Goal: Task Accomplishment & Management: Complete application form

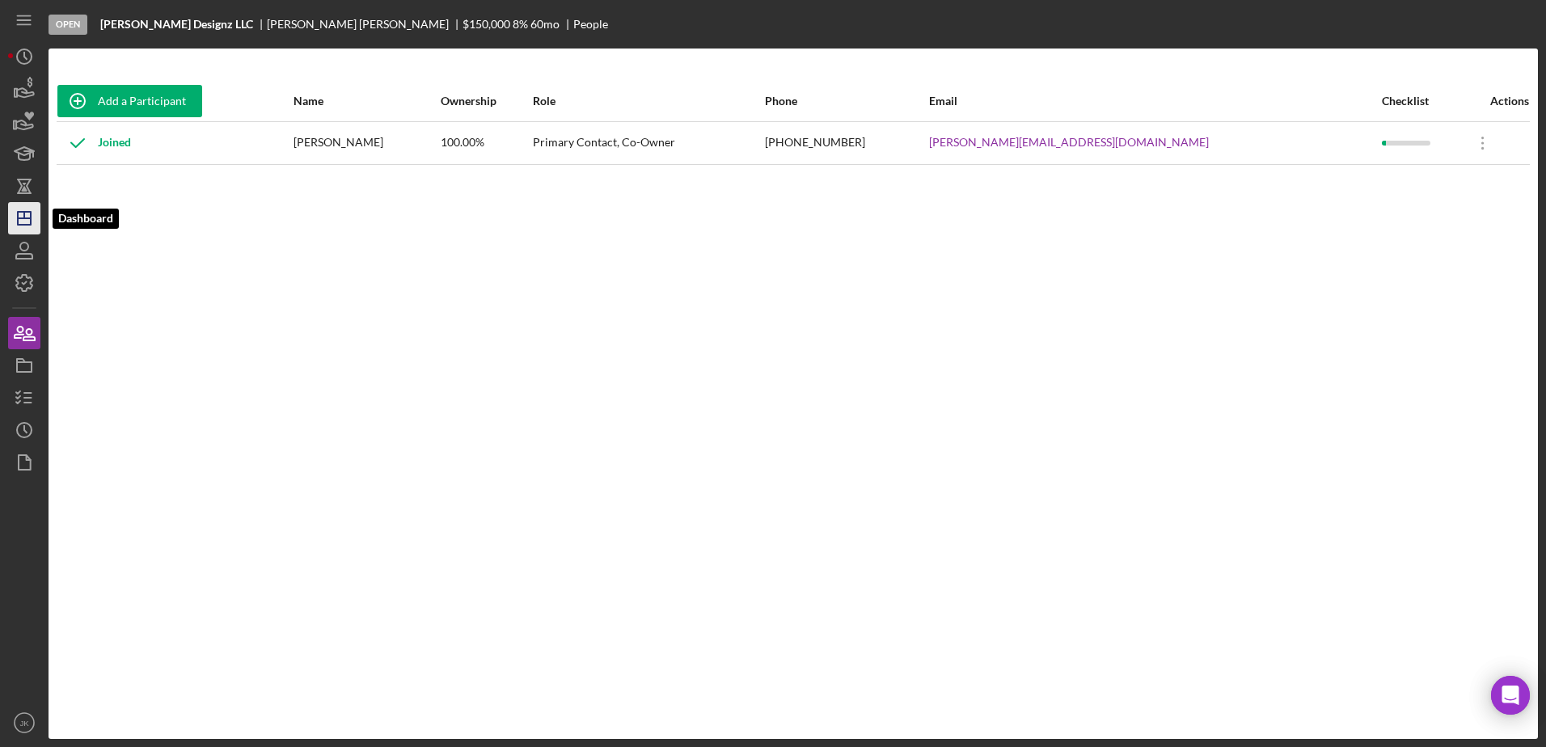
click at [32, 209] on icon "Icon/Dashboard" at bounding box center [24, 218] width 40 height 40
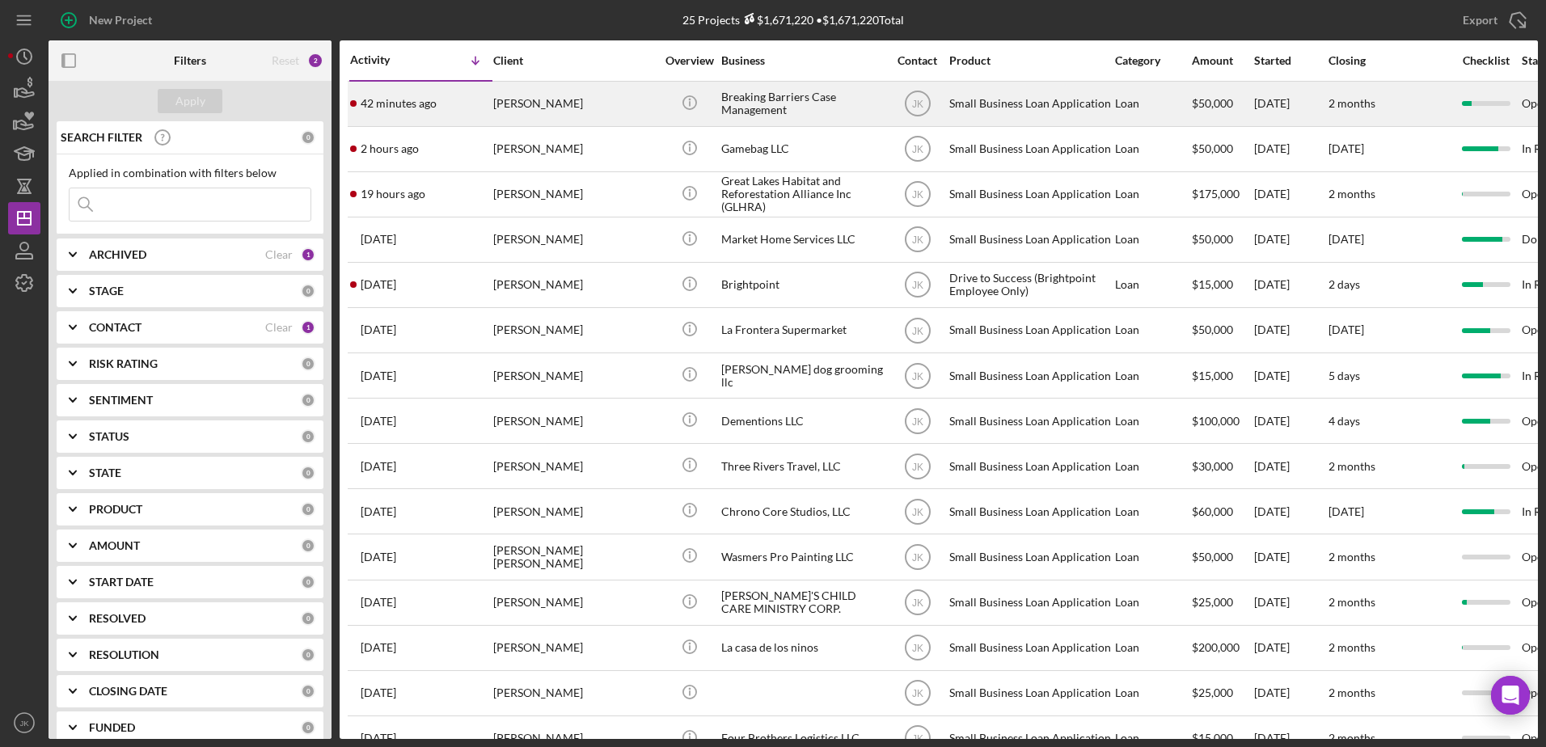
click at [568, 117] on div "[PERSON_NAME]" at bounding box center [574, 103] width 162 height 43
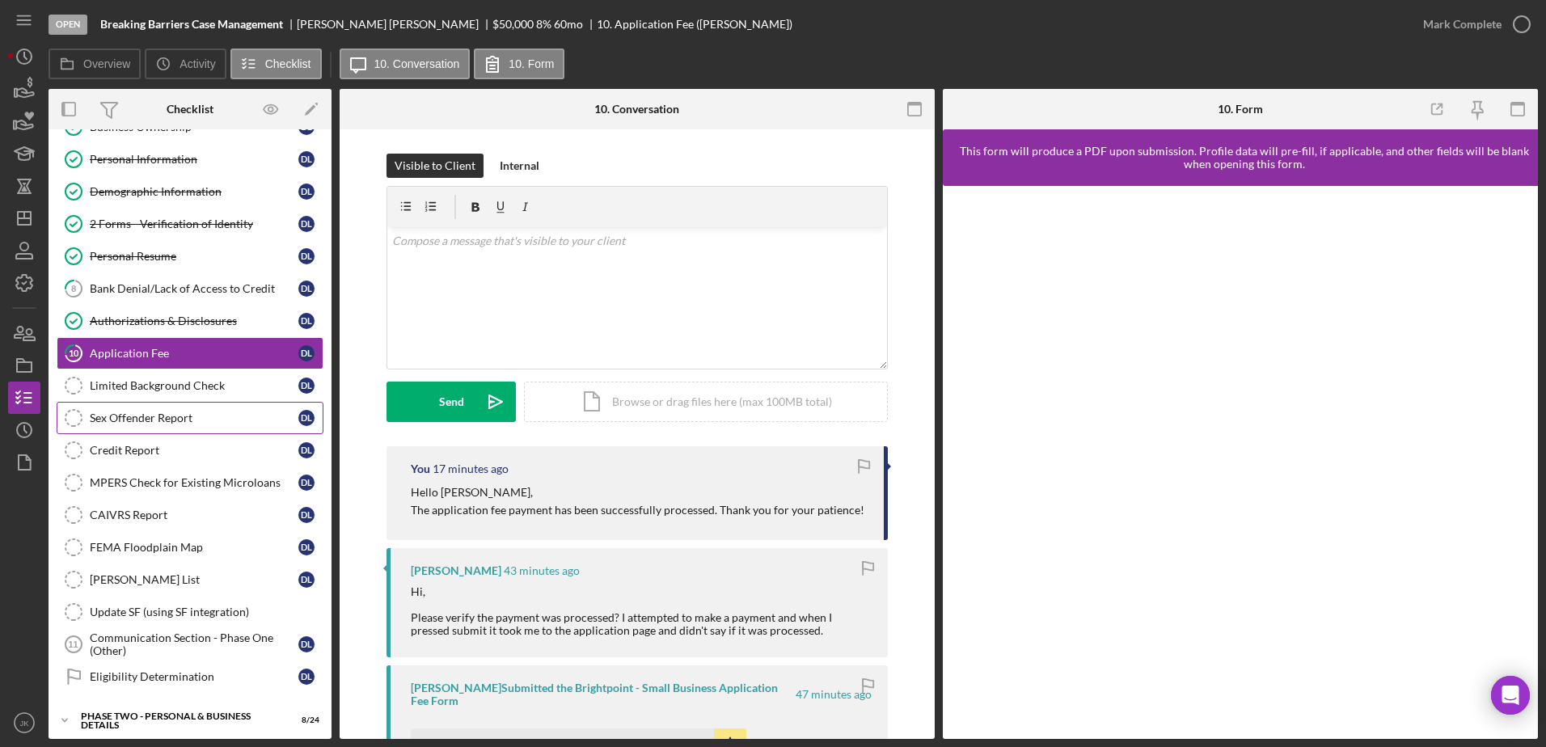
scroll to position [240, 0]
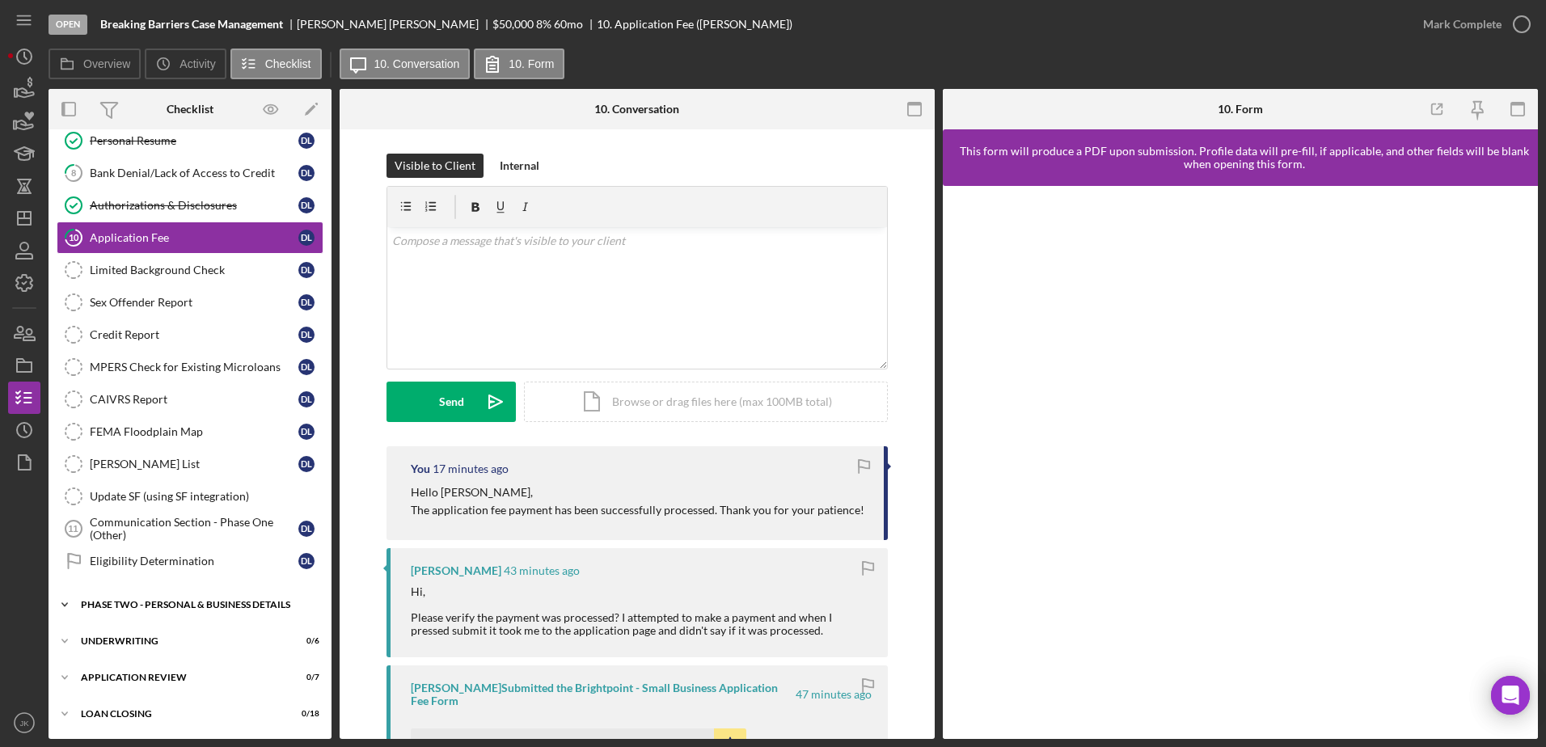
click at [181, 606] on div "PHASE TWO - PERSONAL & BUSINESS DETAILS" at bounding box center [196, 605] width 230 height 10
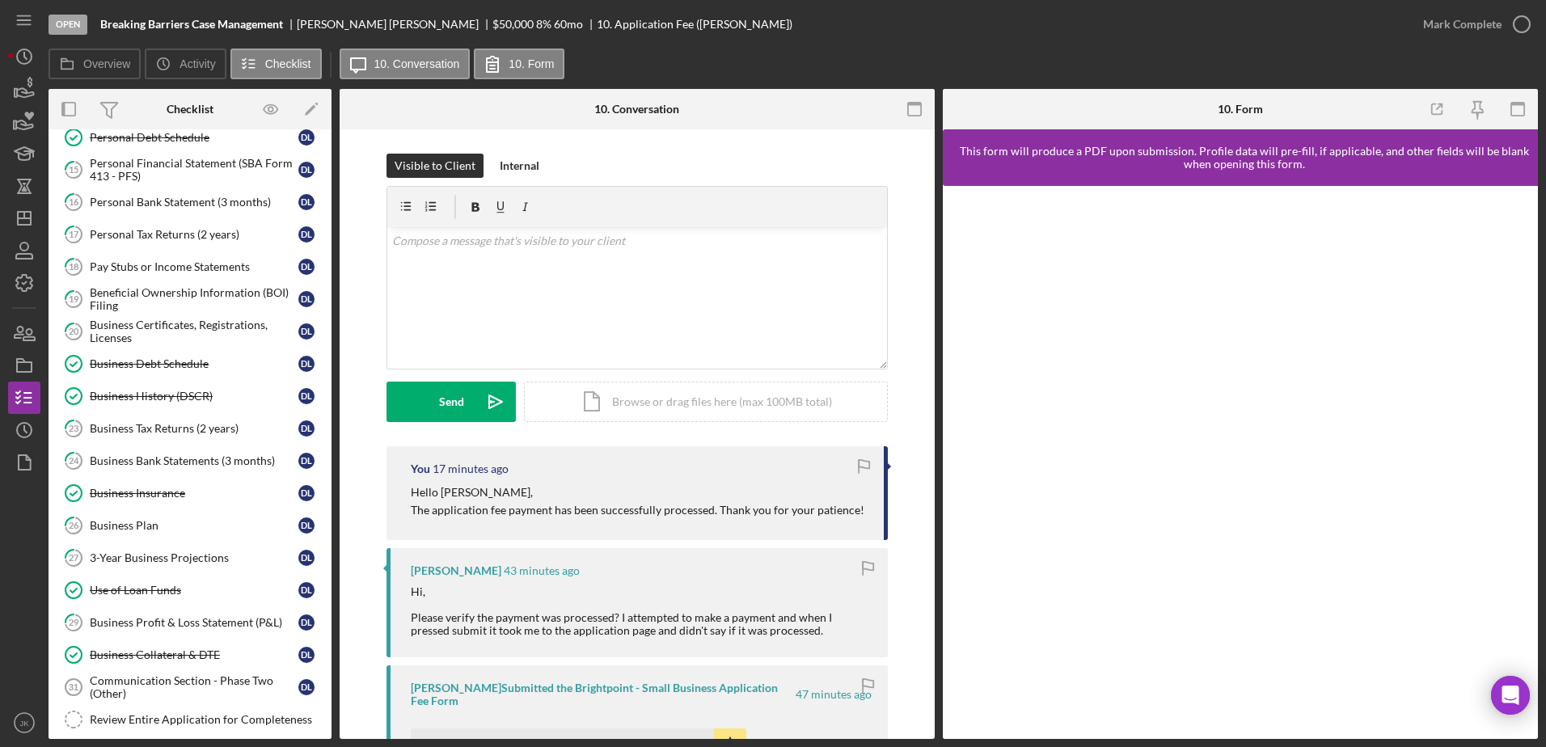
scroll to position [1025, 0]
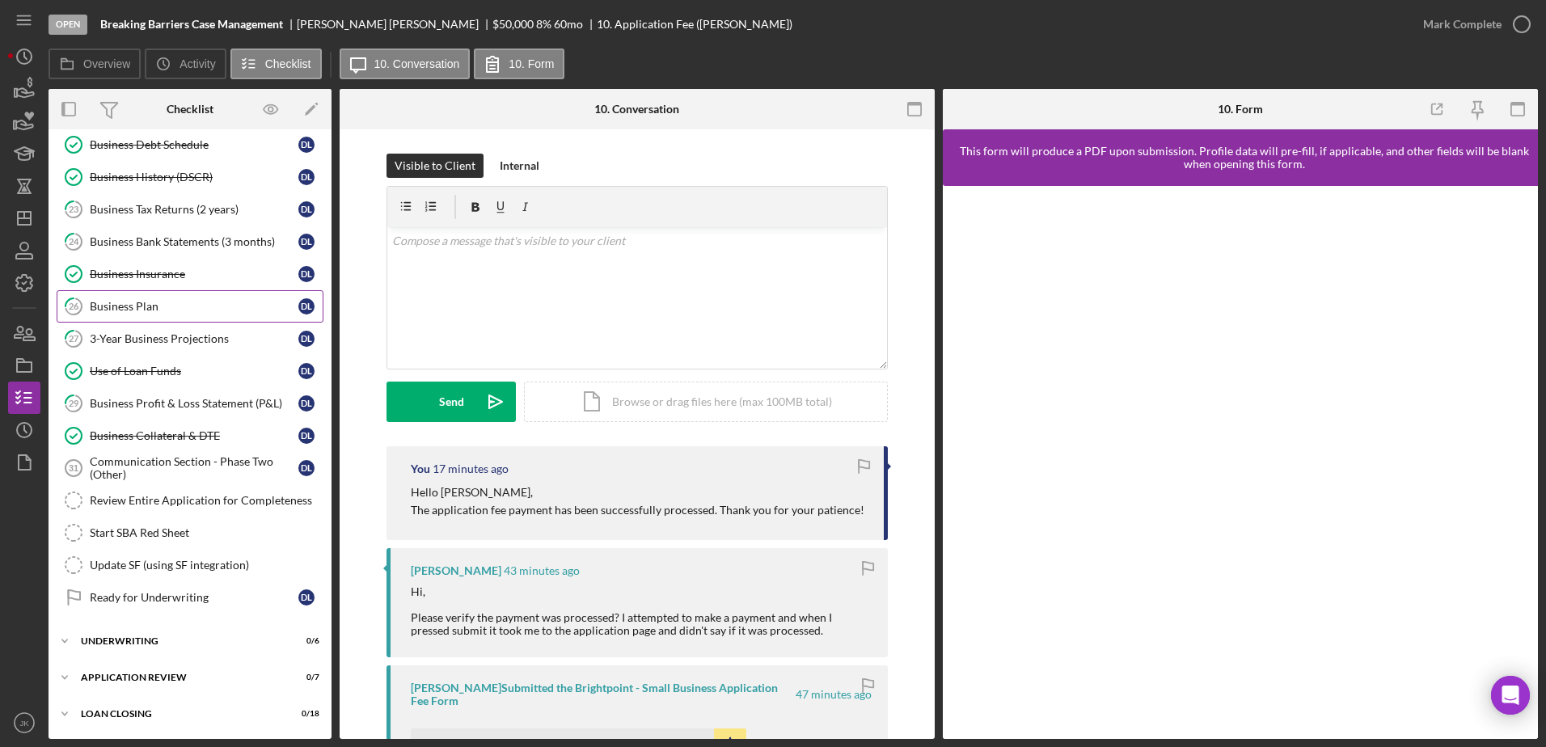
click at [177, 303] on div "Business Plan" at bounding box center [194, 306] width 209 height 13
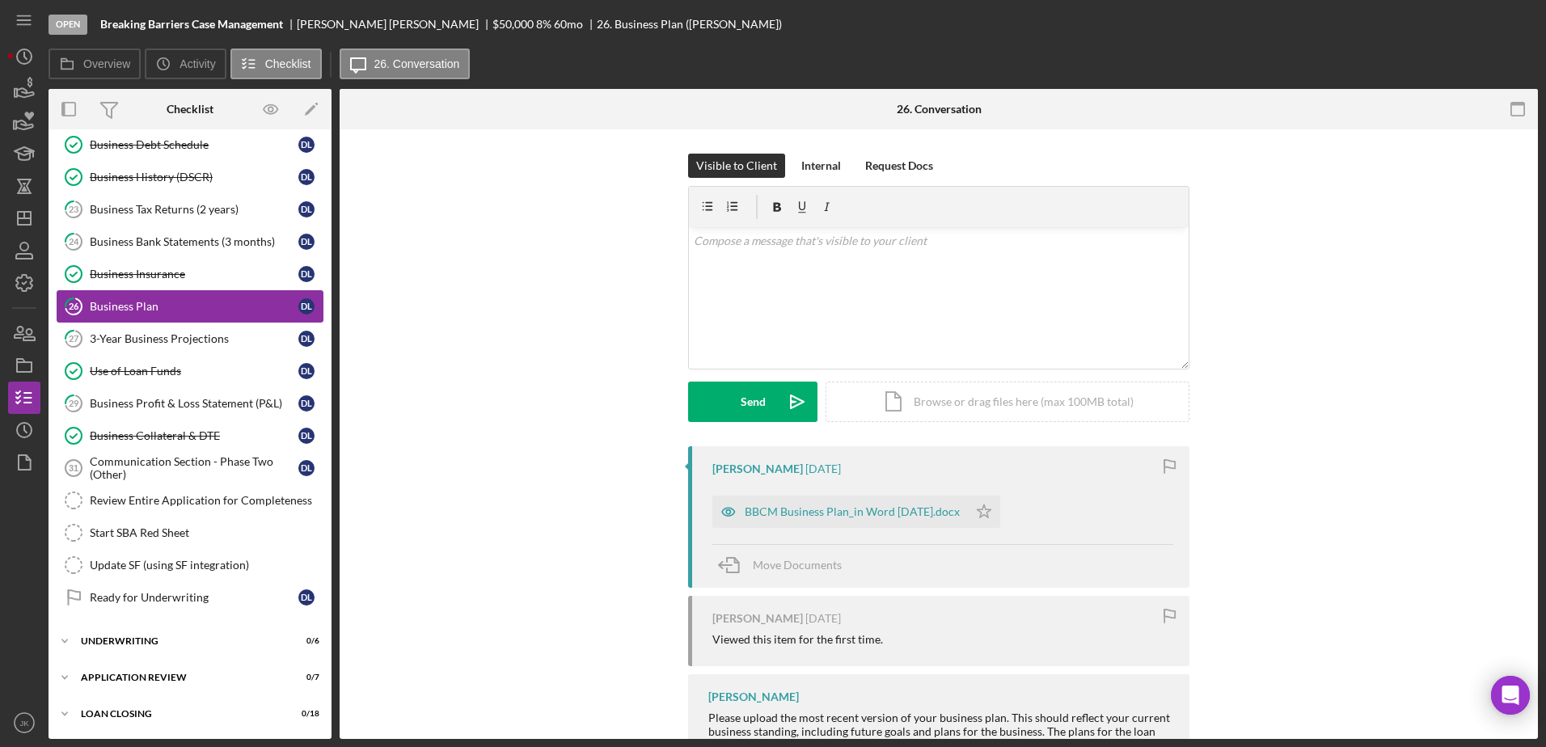
scroll to position [1025, 0]
click at [923, 326] on div "v Color teal Color pink Remove color Add row above Add row below Add column bef…" at bounding box center [939, 297] width 500 height 141
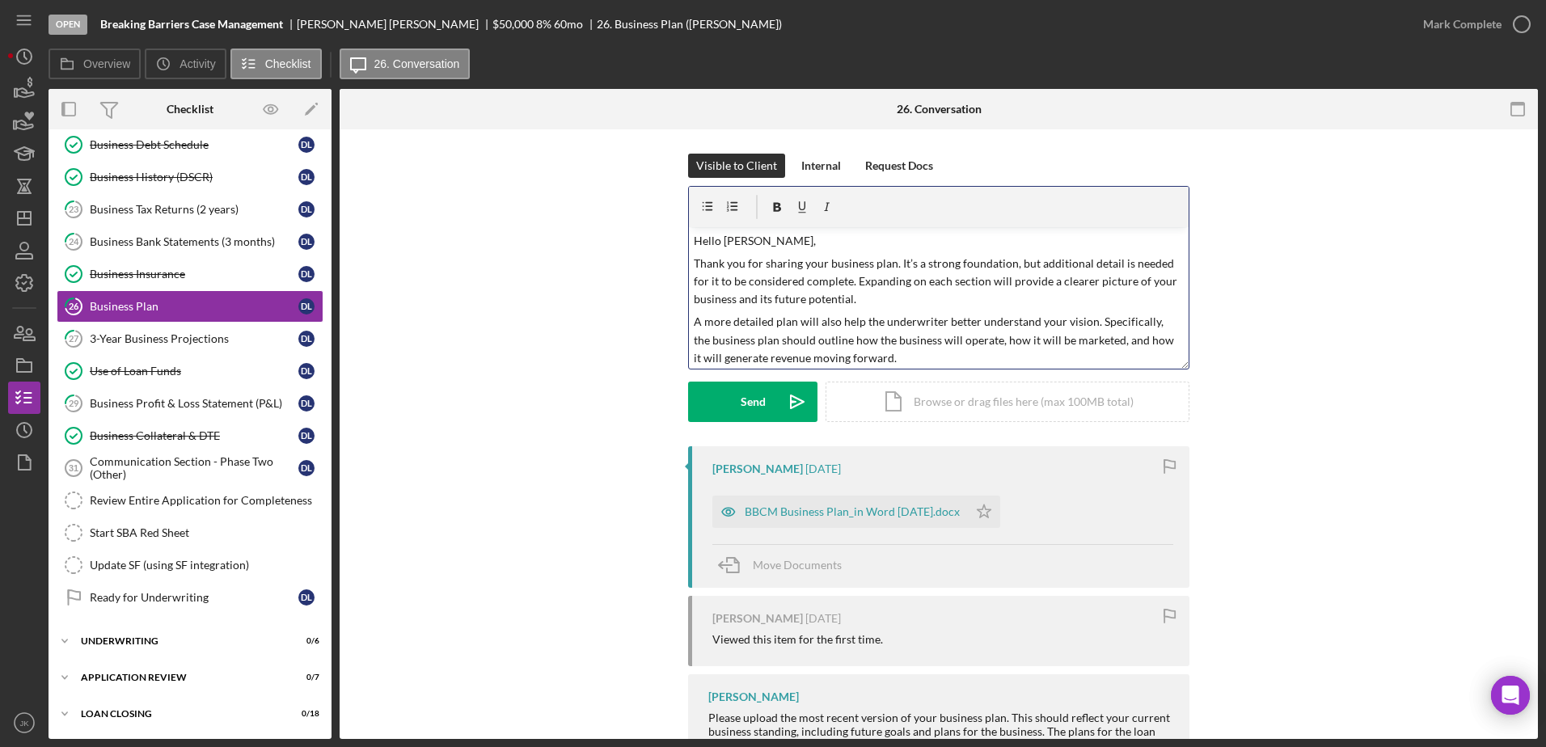
scroll to position [26, 0]
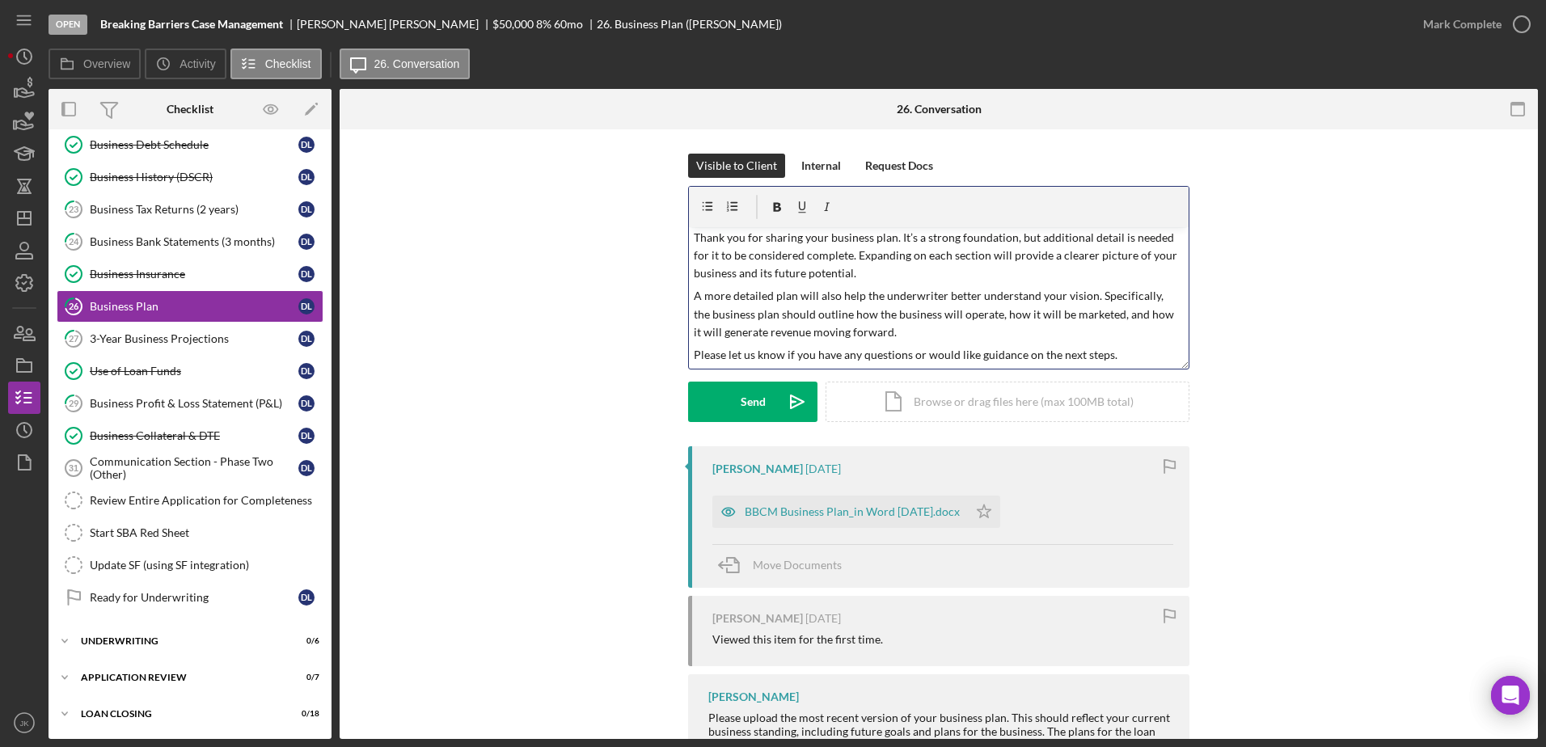
click at [695, 295] on p "A more detailed plan will also help the underwriter better understand your visi…" at bounding box center [939, 314] width 491 height 54
click at [1115, 352] on p "Please let us know if you have any questions or would like guidance on the next…" at bounding box center [939, 355] width 491 height 18
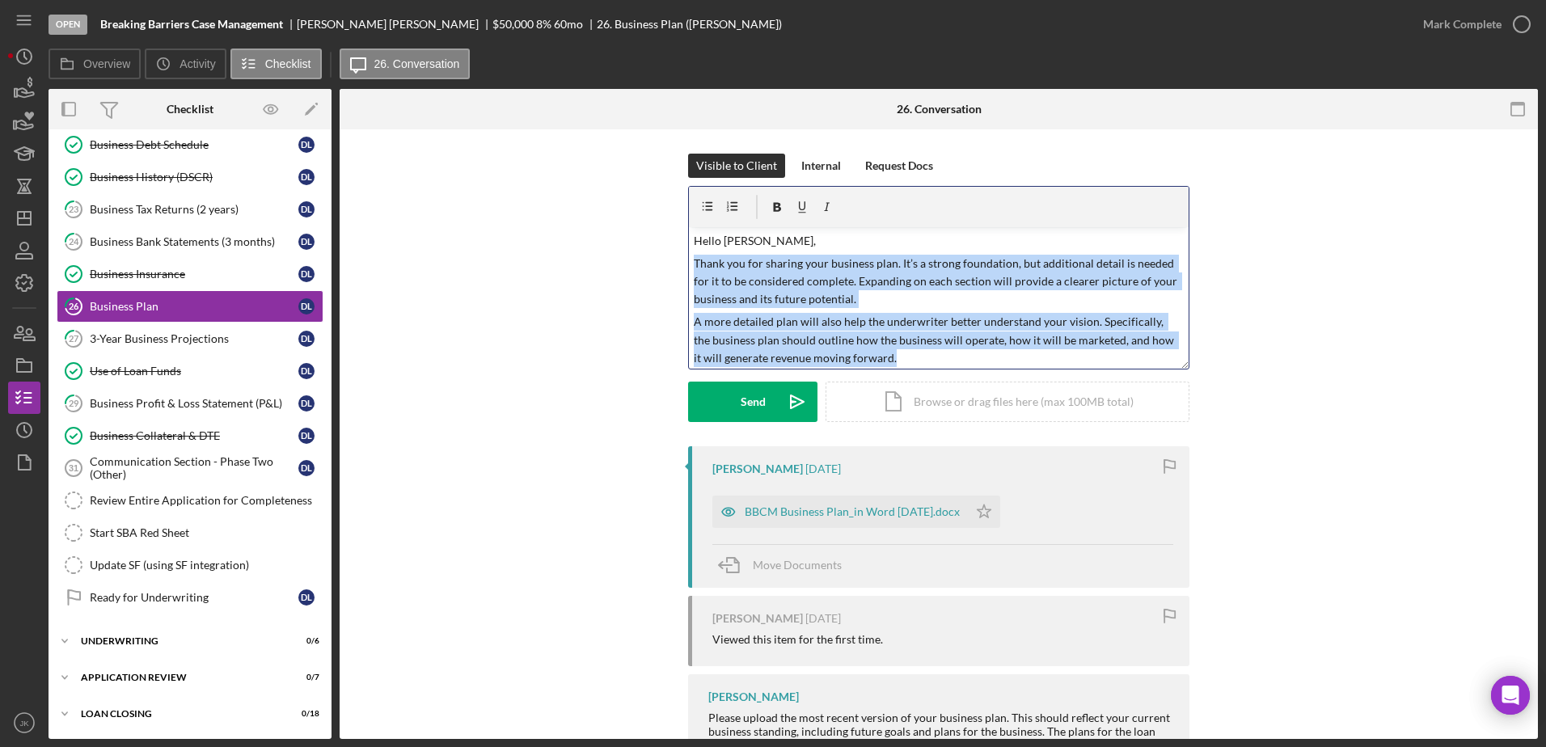
drag, startPoint x: 896, startPoint y: 354, endPoint x: 646, endPoint y: 257, distance: 267.9
click at [646, 257] on div "Visible to Client Internal Request Docs v Color teal Color pink Remove color Ad…" at bounding box center [938, 300] width 1149 height 293
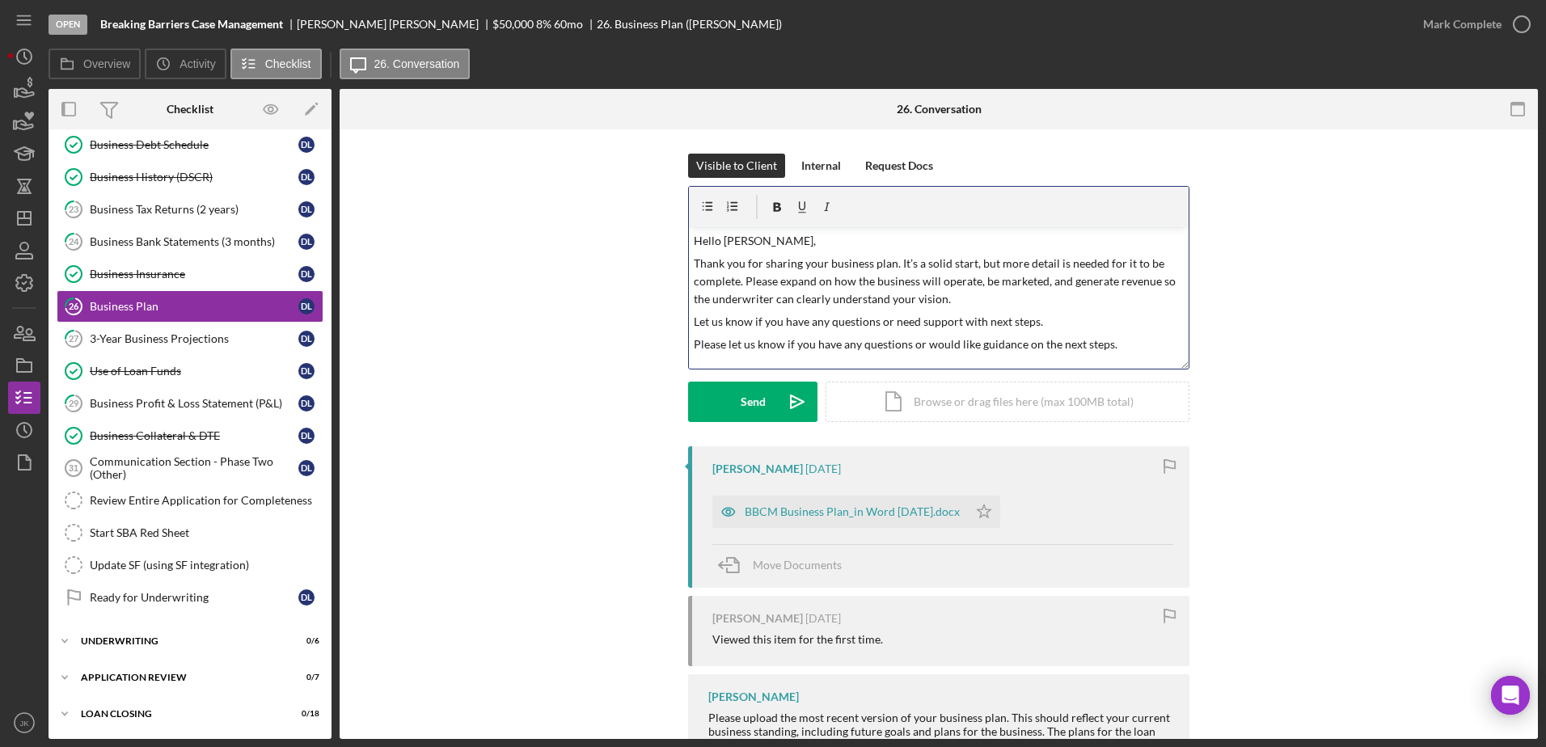
click at [694, 323] on p "Let us know if you have any questions or need support with next steps." at bounding box center [939, 322] width 491 height 18
drag, startPoint x: 690, startPoint y: 342, endPoint x: 981, endPoint y: 342, distance: 291.0
click at [695, 342] on div "v Color teal Color pink Remove color Add row above Add row below Add column bef…" at bounding box center [939, 297] width 500 height 141
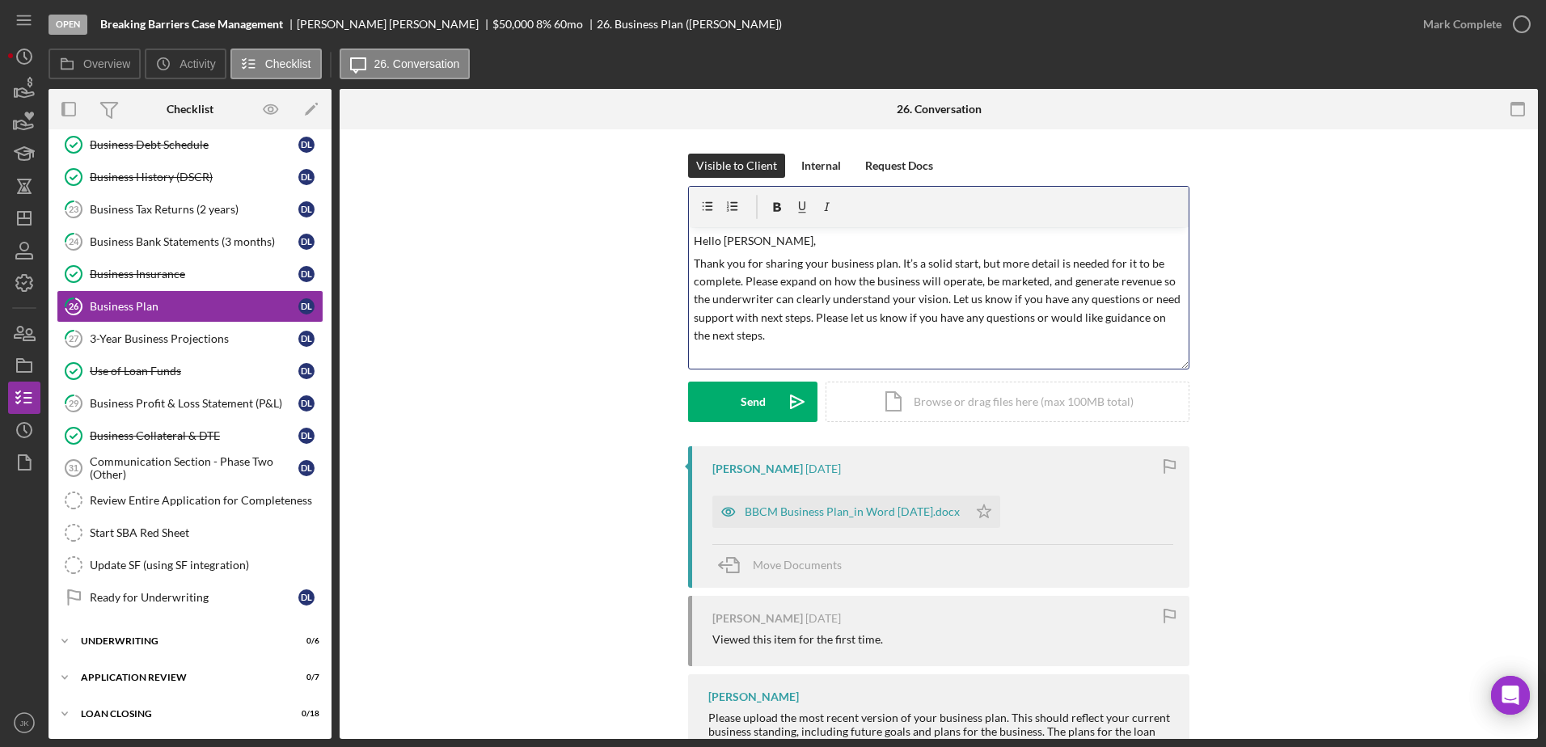
click at [981, 342] on p "Thank you for sharing your business plan. It’s a solid start, but more detail i…" at bounding box center [939, 300] width 491 height 91
click at [756, 402] on div "Send" at bounding box center [752, 402] width 25 height 40
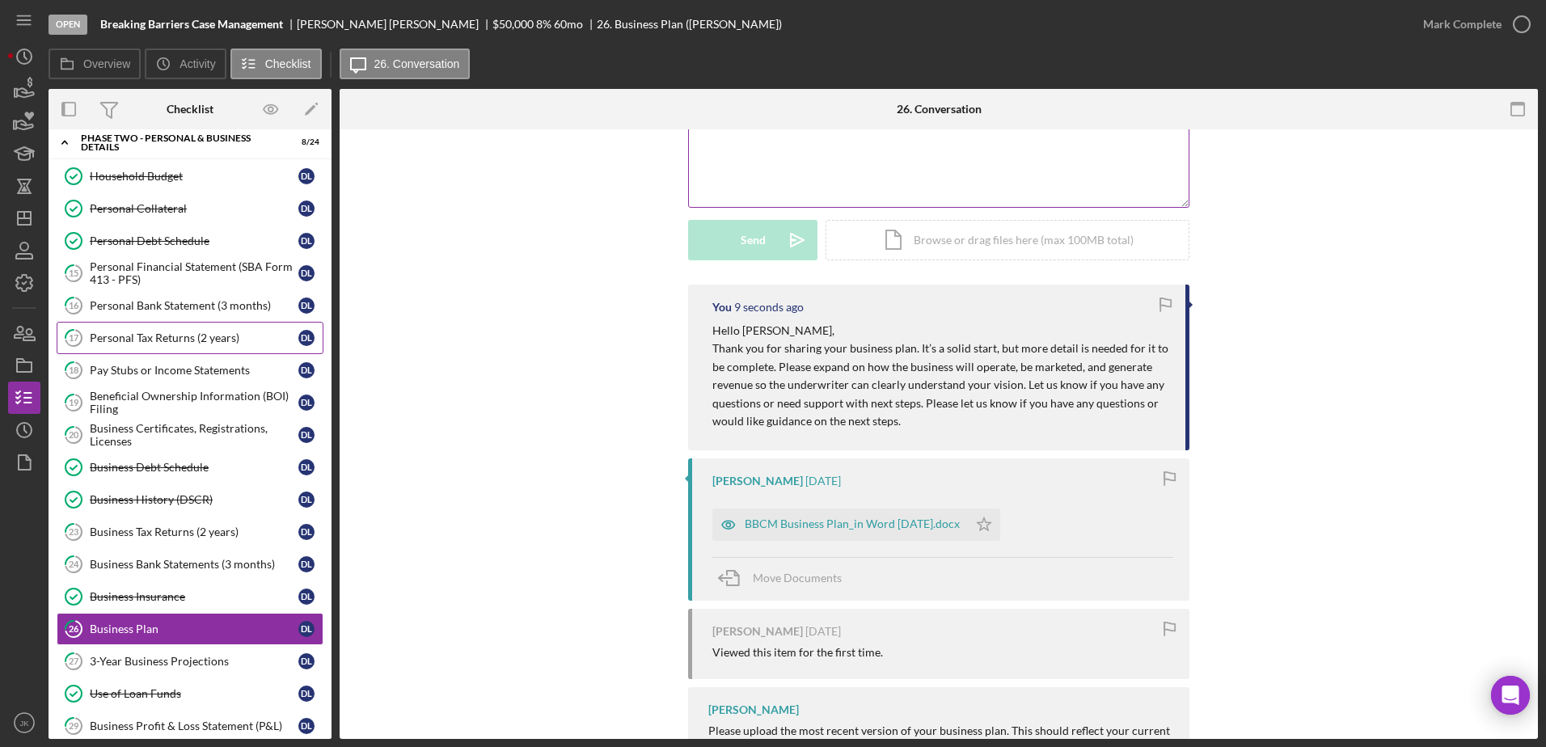
scroll to position [702, 0]
click at [200, 420] on link "20 Business Certificates, Registrations, Licenses D L" at bounding box center [190, 436] width 267 height 32
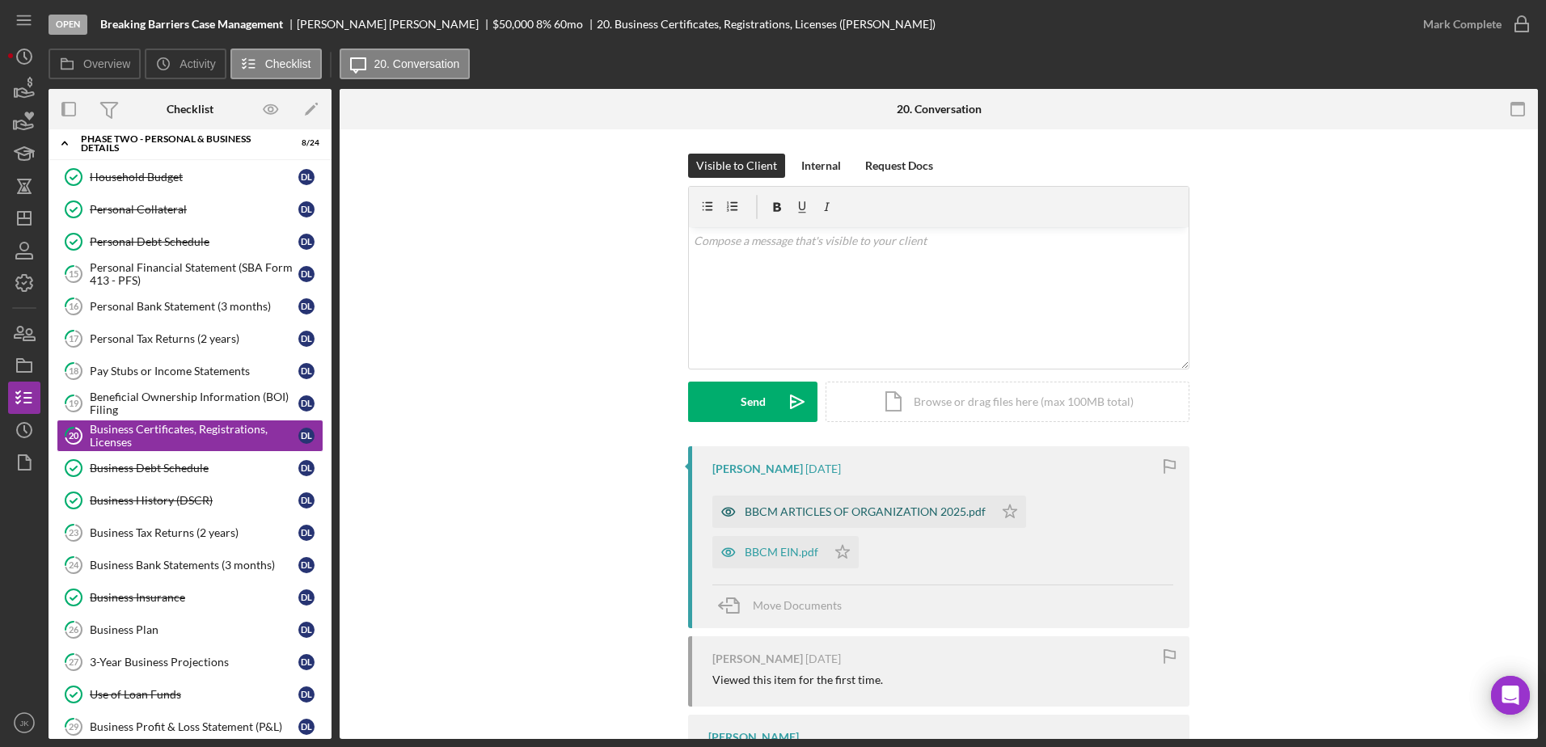
click at [829, 511] on div "BBCM ARTICLES OF ORGANIZATION 2025.pdf" at bounding box center [864, 511] width 241 height 13
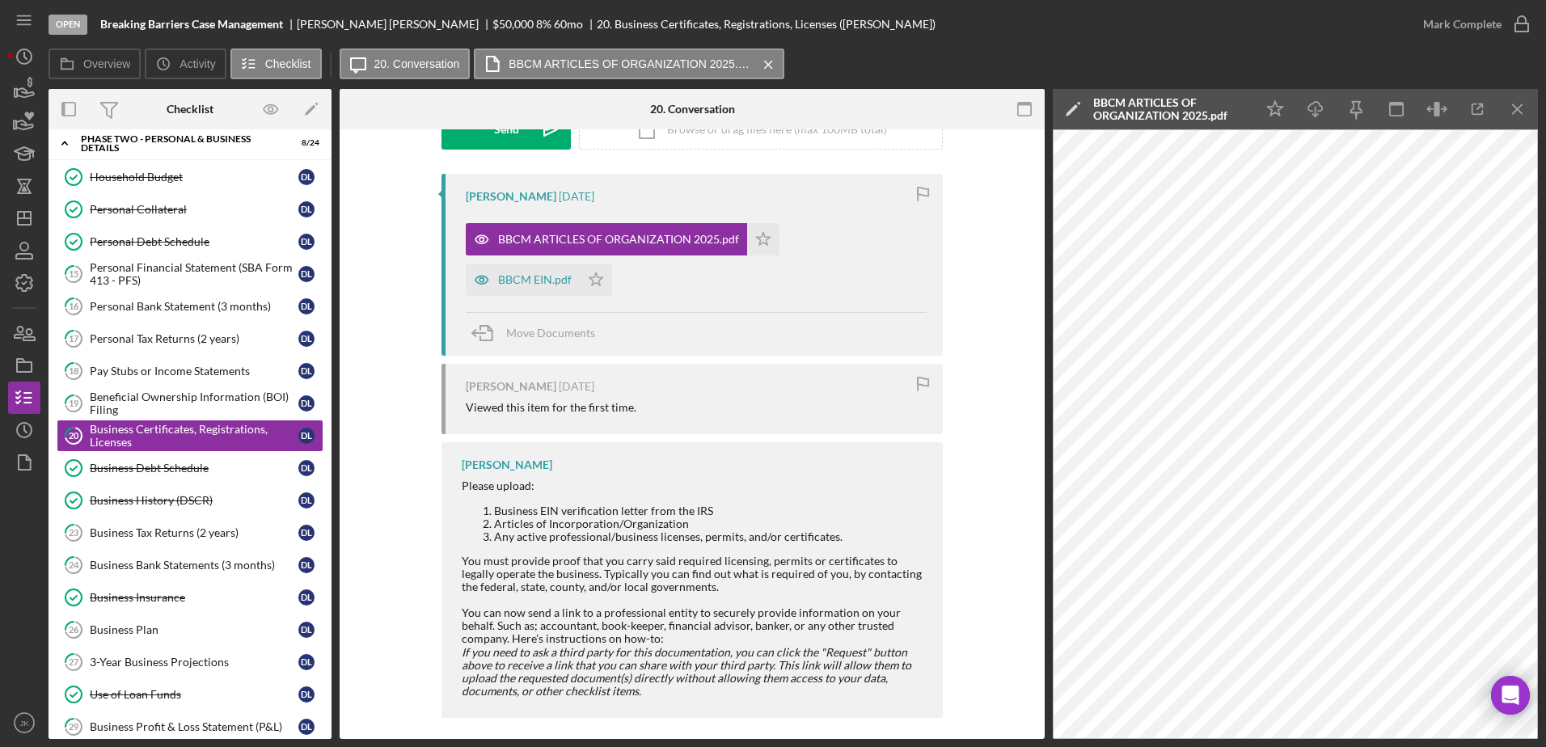
scroll to position [284, 0]
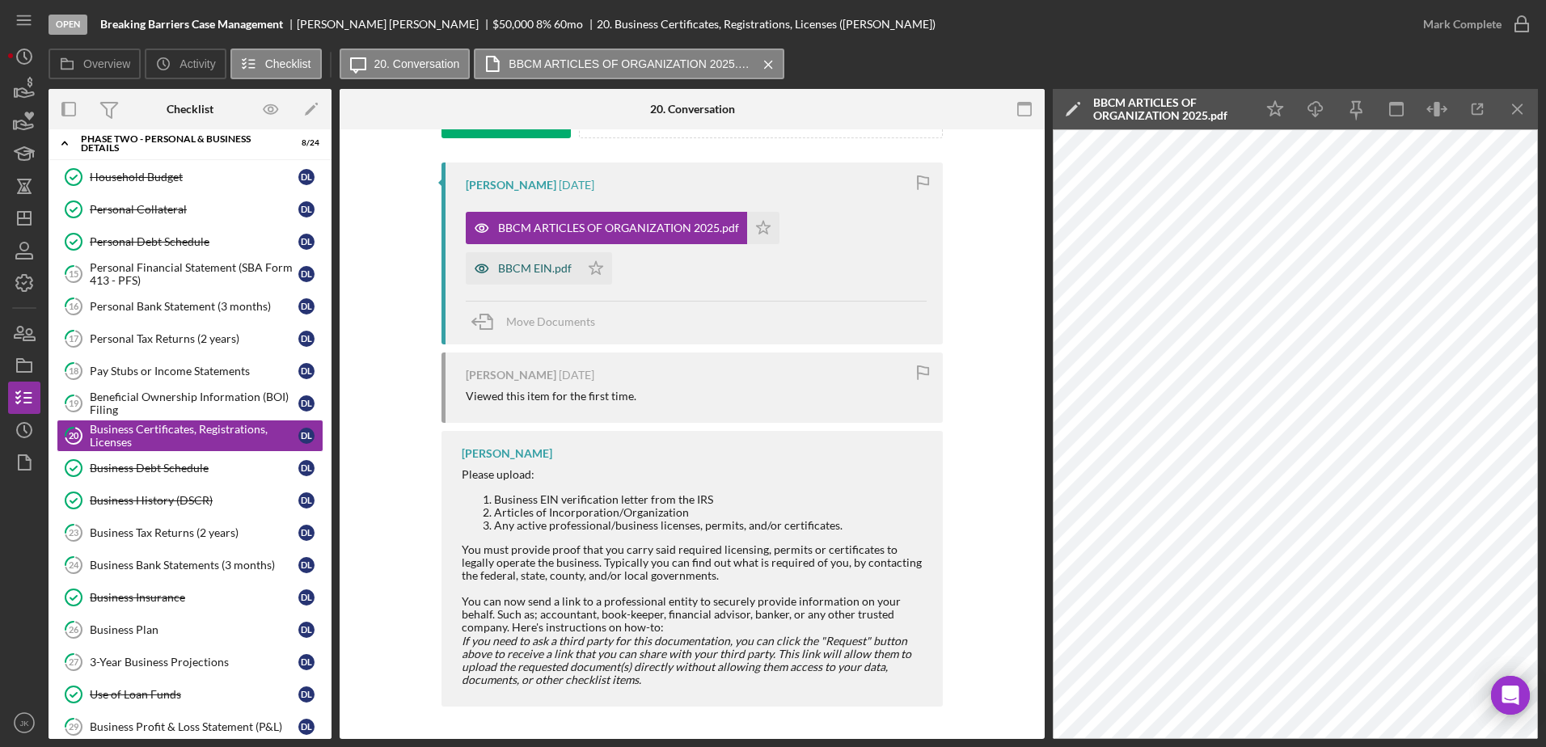
click at [545, 267] on div "BBCM EIN.pdf" at bounding box center [535, 268] width 74 height 13
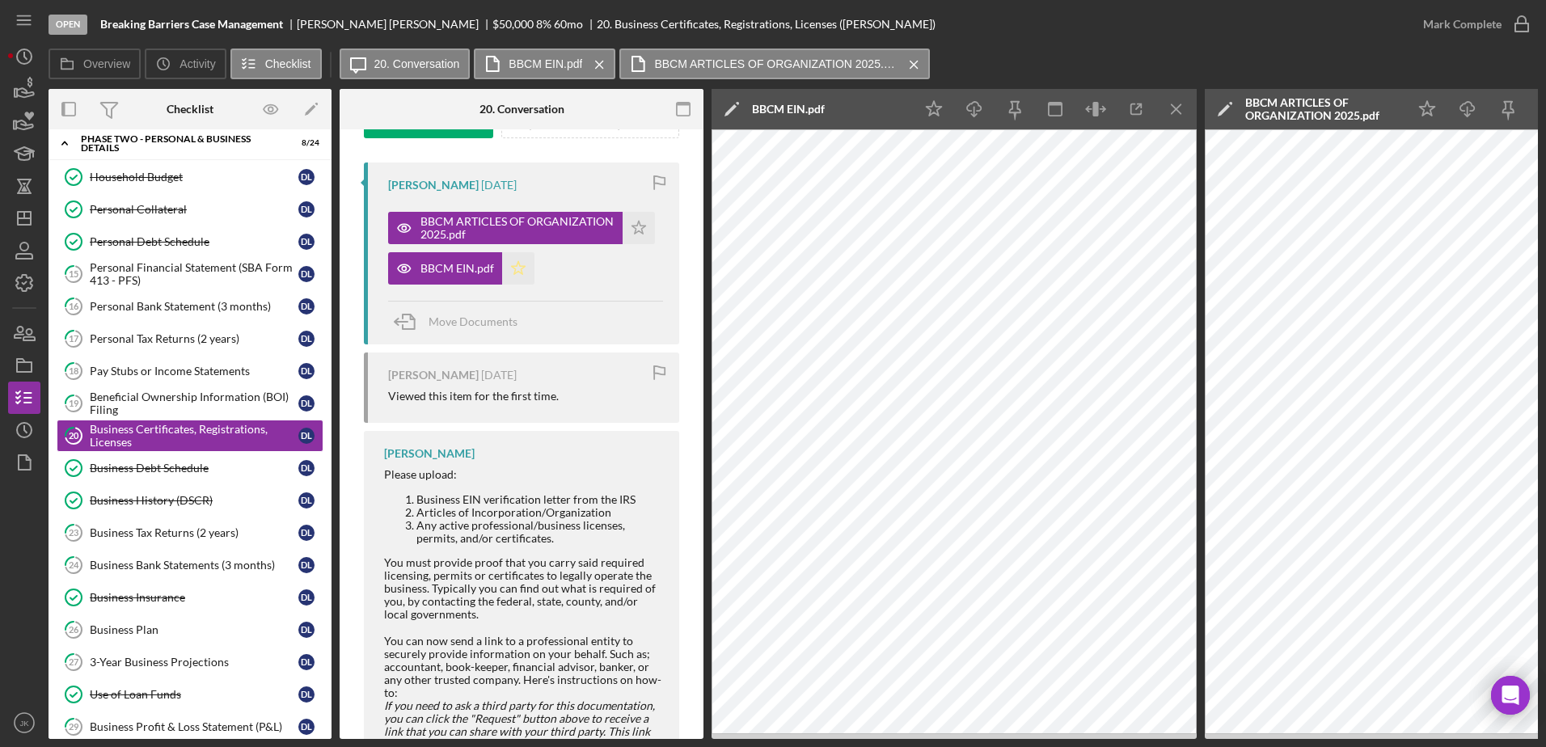
click at [524, 271] on icon "Icon/Star" at bounding box center [518, 268] width 32 height 32
click at [637, 230] on polygon "button" at bounding box center [639, 227] width 14 height 13
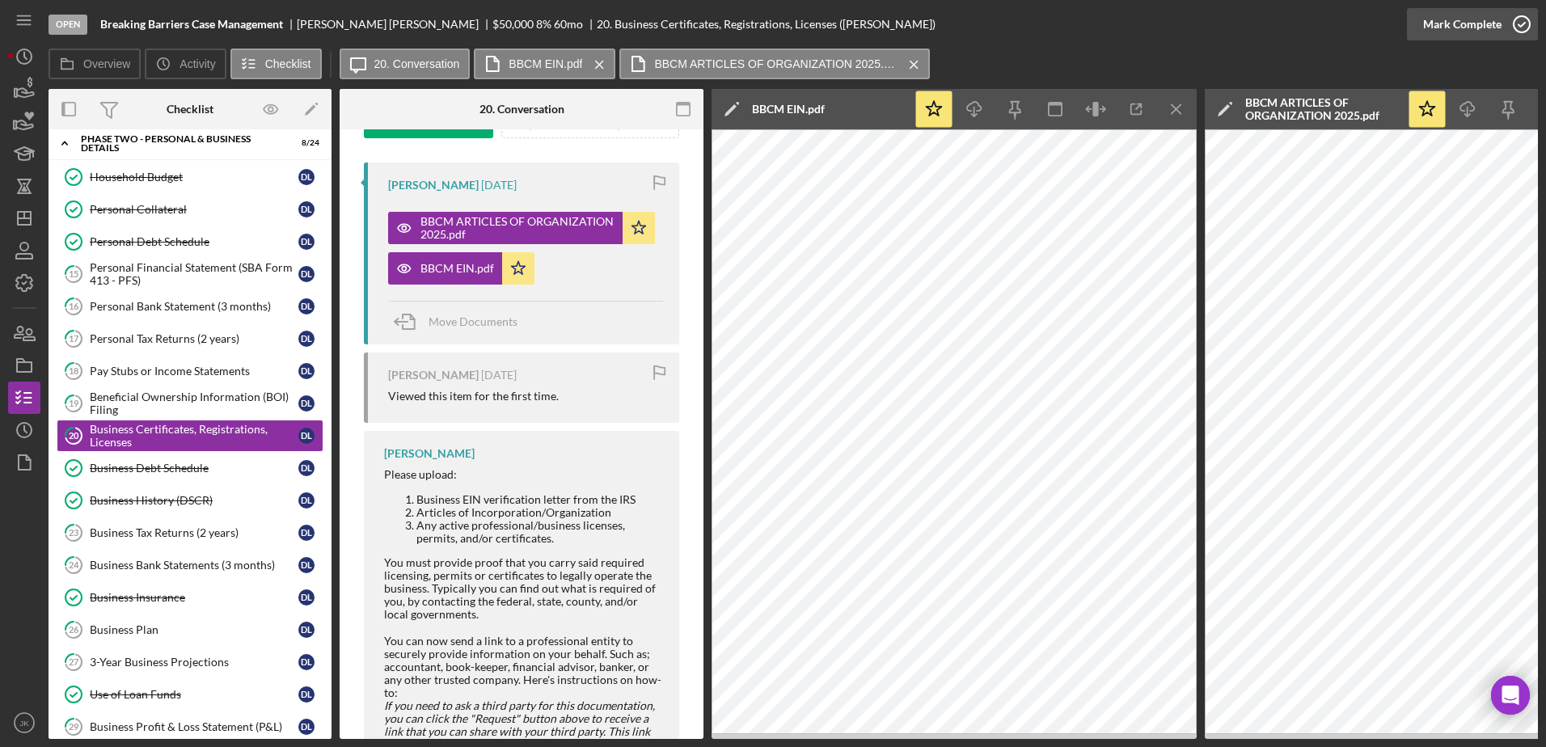
click at [1452, 20] on div "Mark Complete" at bounding box center [1462, 24] width 78 height 32
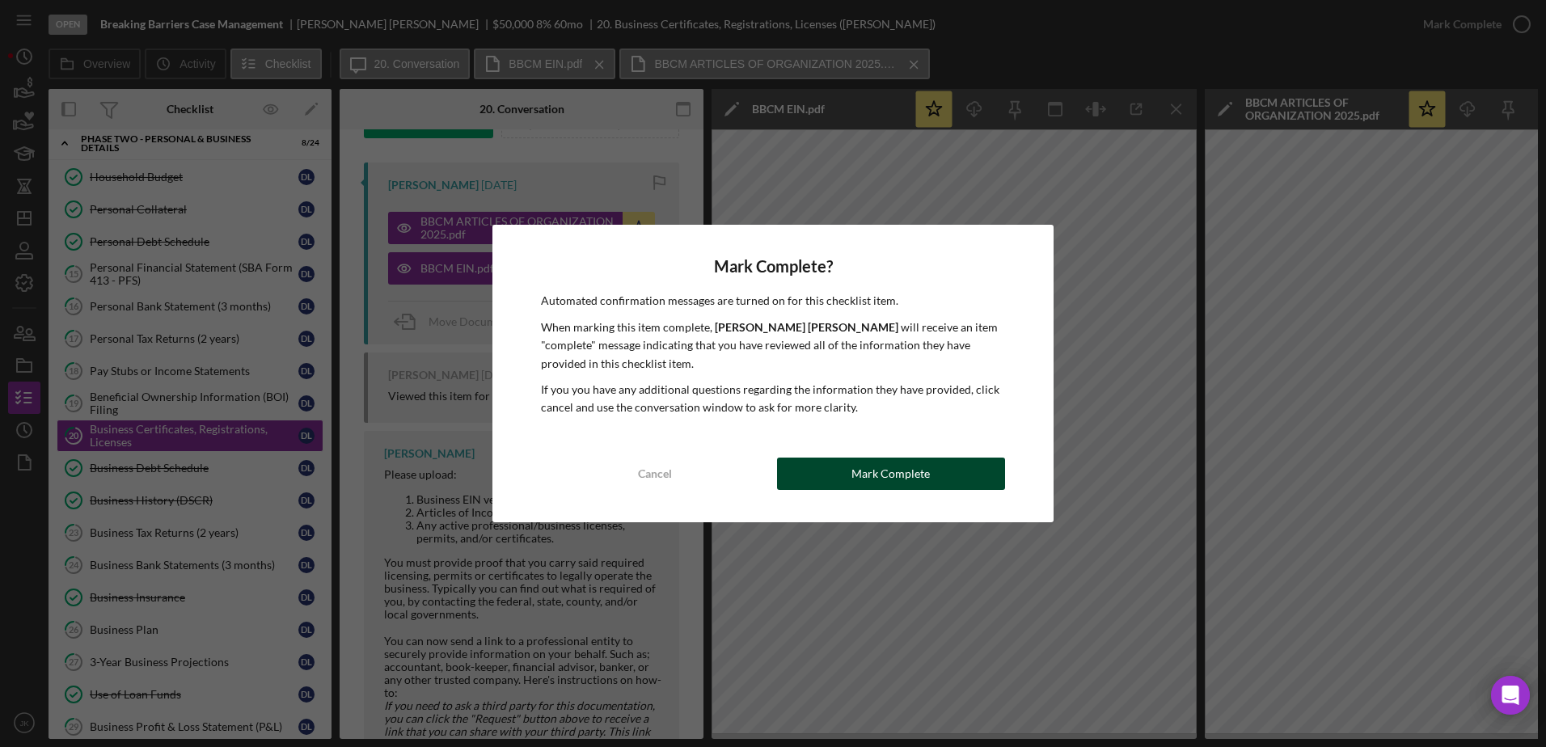
click at [919, 477] on div "Mark Complete" at bounding box center [890, 474] width 78 height 32
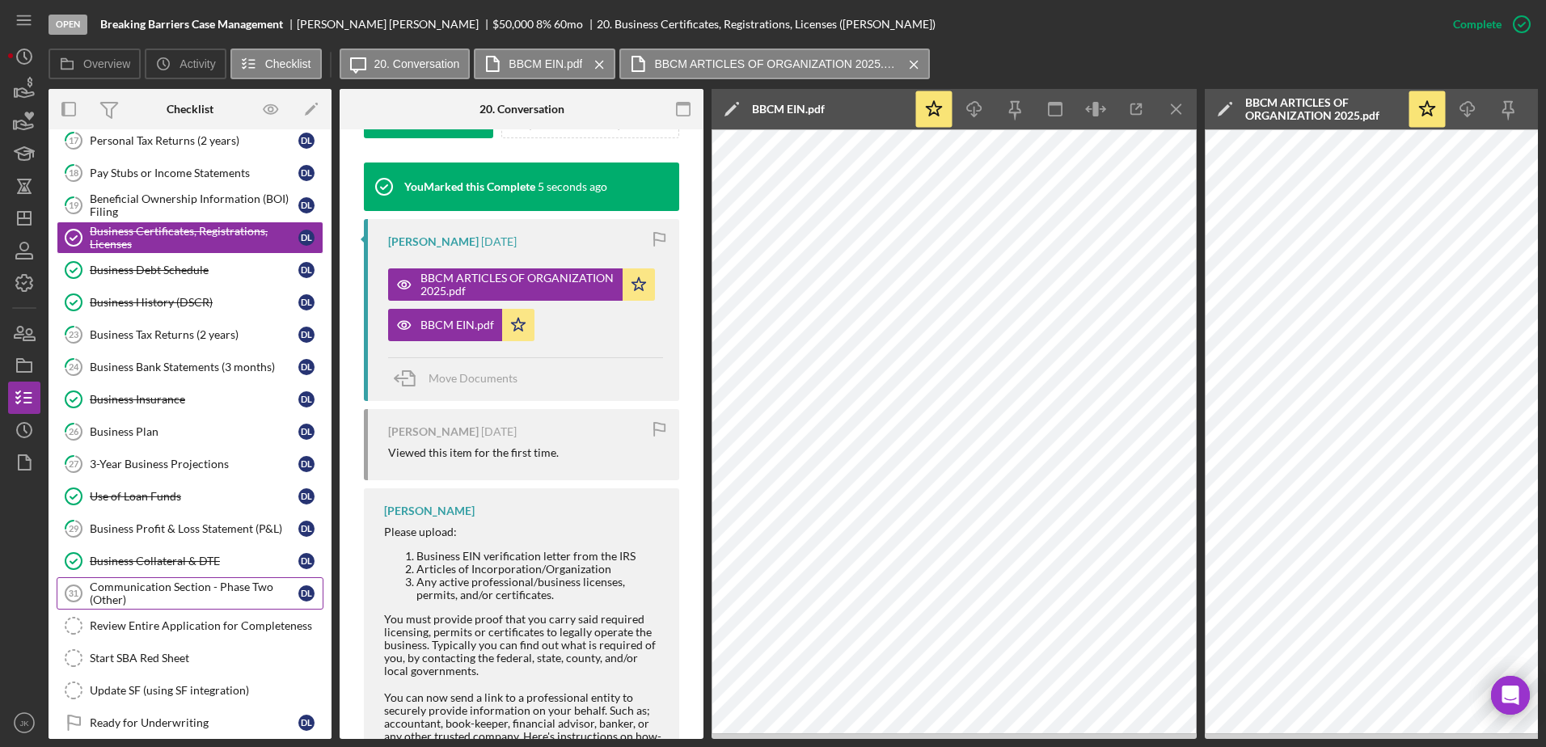
scroll to position [944, 0]
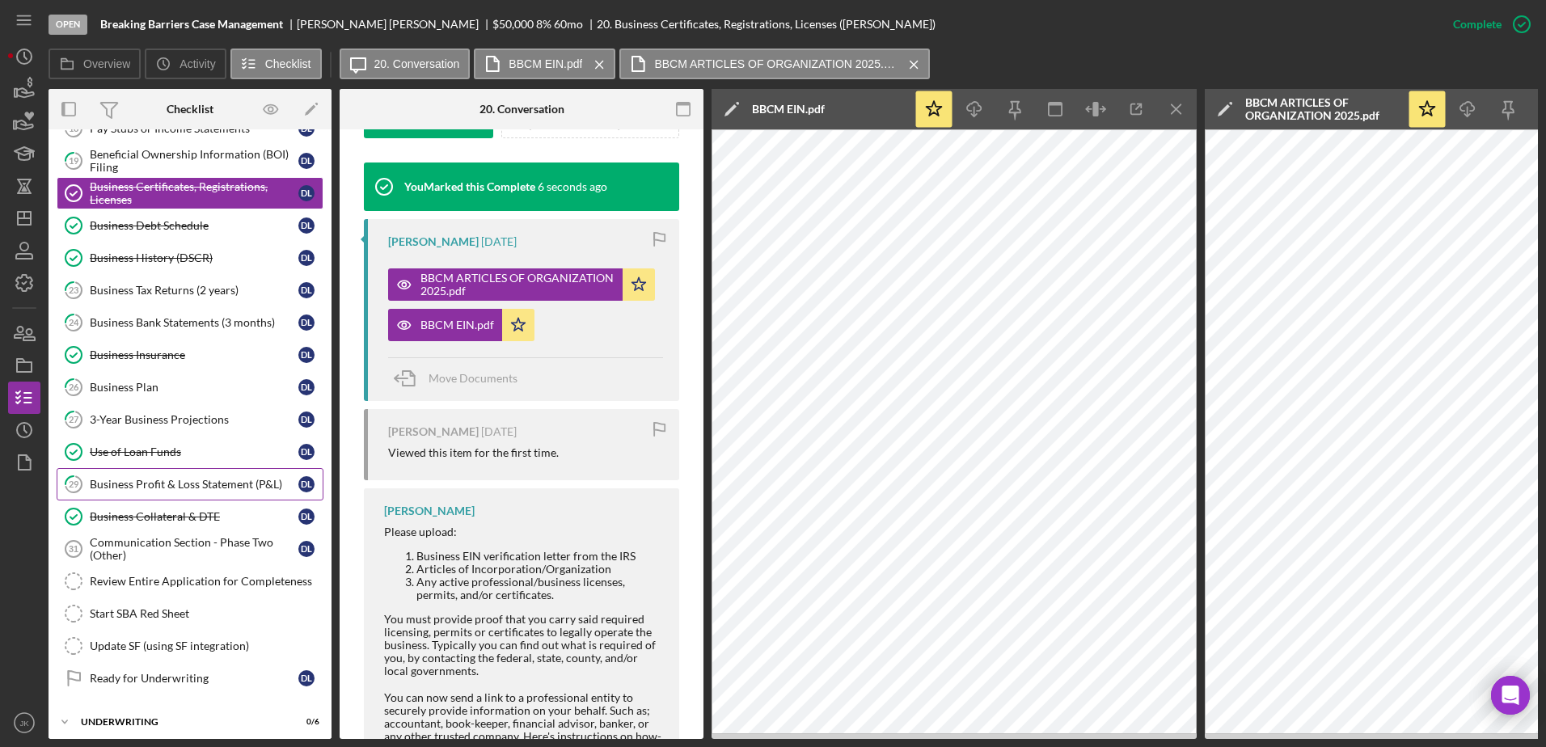
click at [205, 491] on link "29 Business Profit & Loss Statement (P&L) D L" at bounding box center [190, 484] width 267 height 32
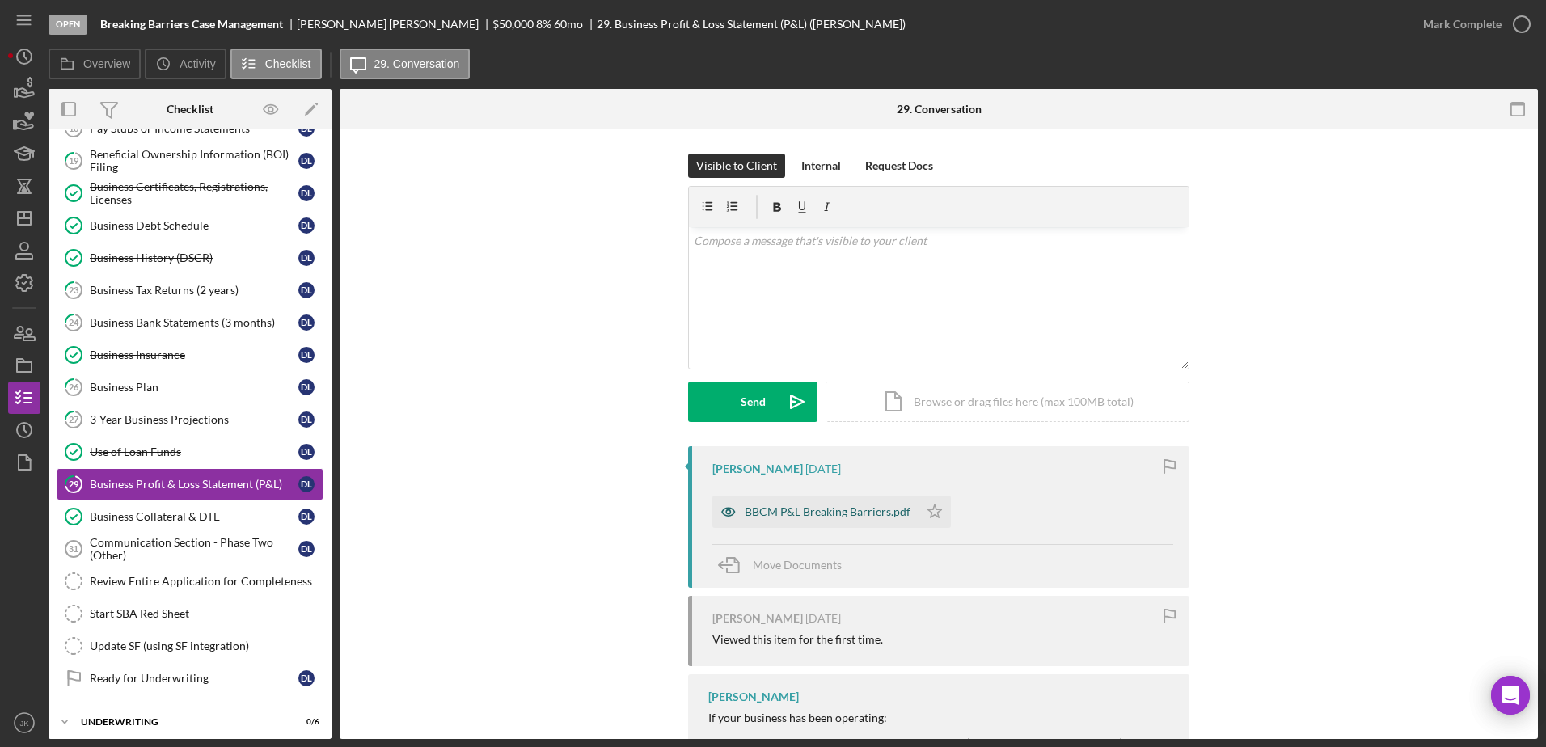
click at [824, 509] on div "BBCM P&L Breaking Barriers.pdf" at bounding box center [827, 511] width 166 height 13
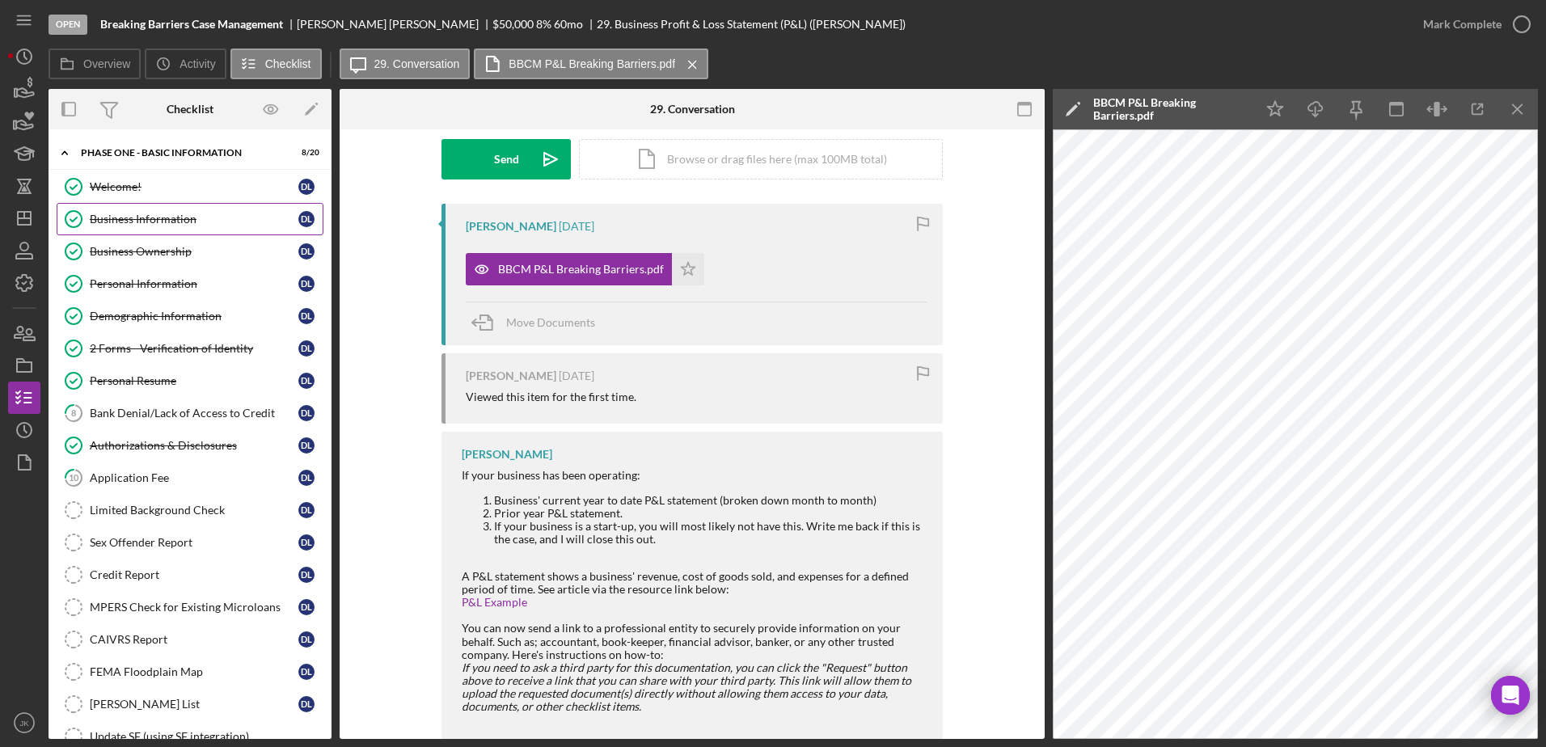
drag, startPoint x: 168, startPoint y: 224, endPoint x: 176, endPoint y: 230, distance: 9.9
click at [168, 224] on div "Business Information" at bounding box center [194, 219] width 209 height 13
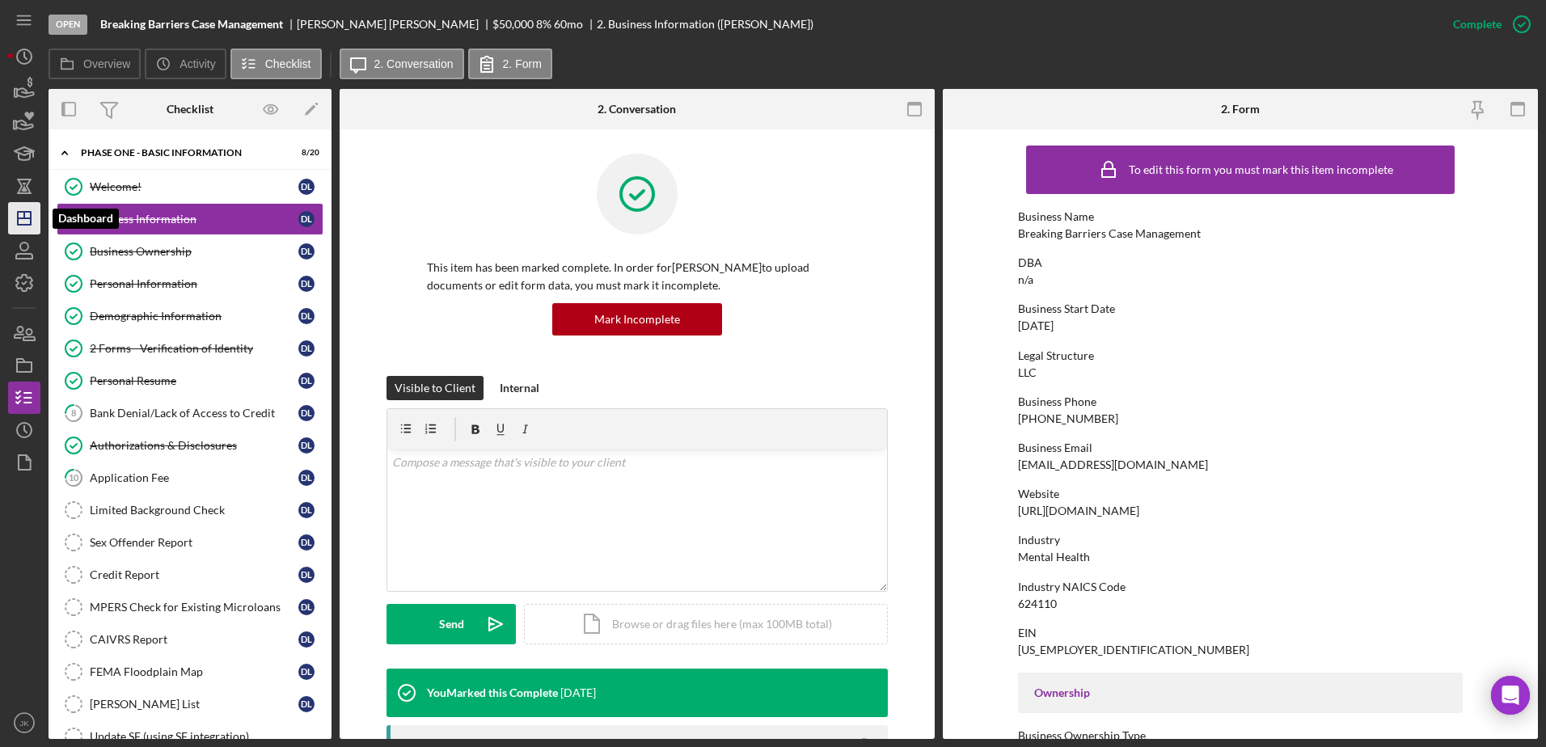
click at [30, 209] on icon "Icon/Dashboard" at bounding box center [24, 218] width 40 height 40
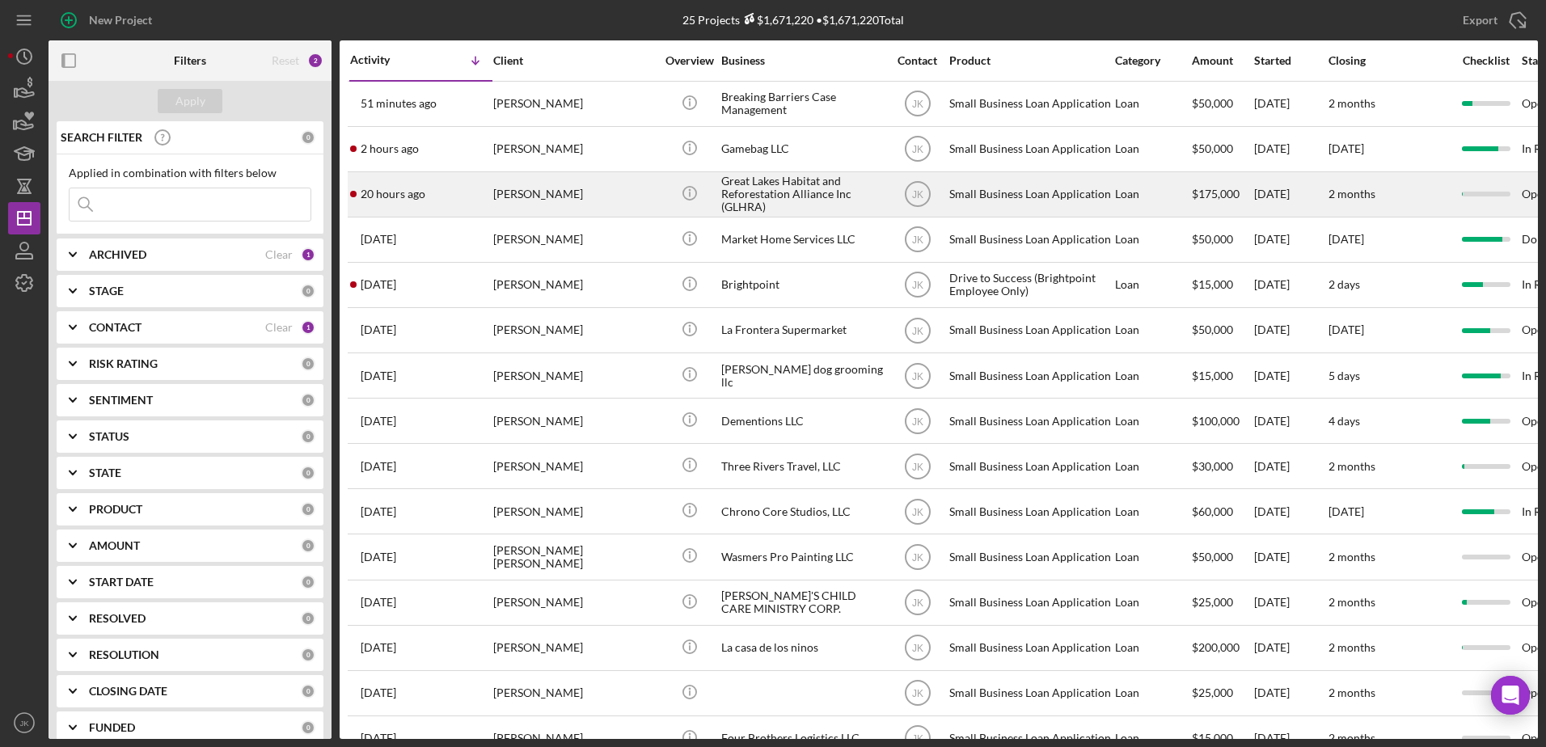
click at [603, 178] on div "Daniel Collins" at bounding box center [574, 194] width 162 height 43
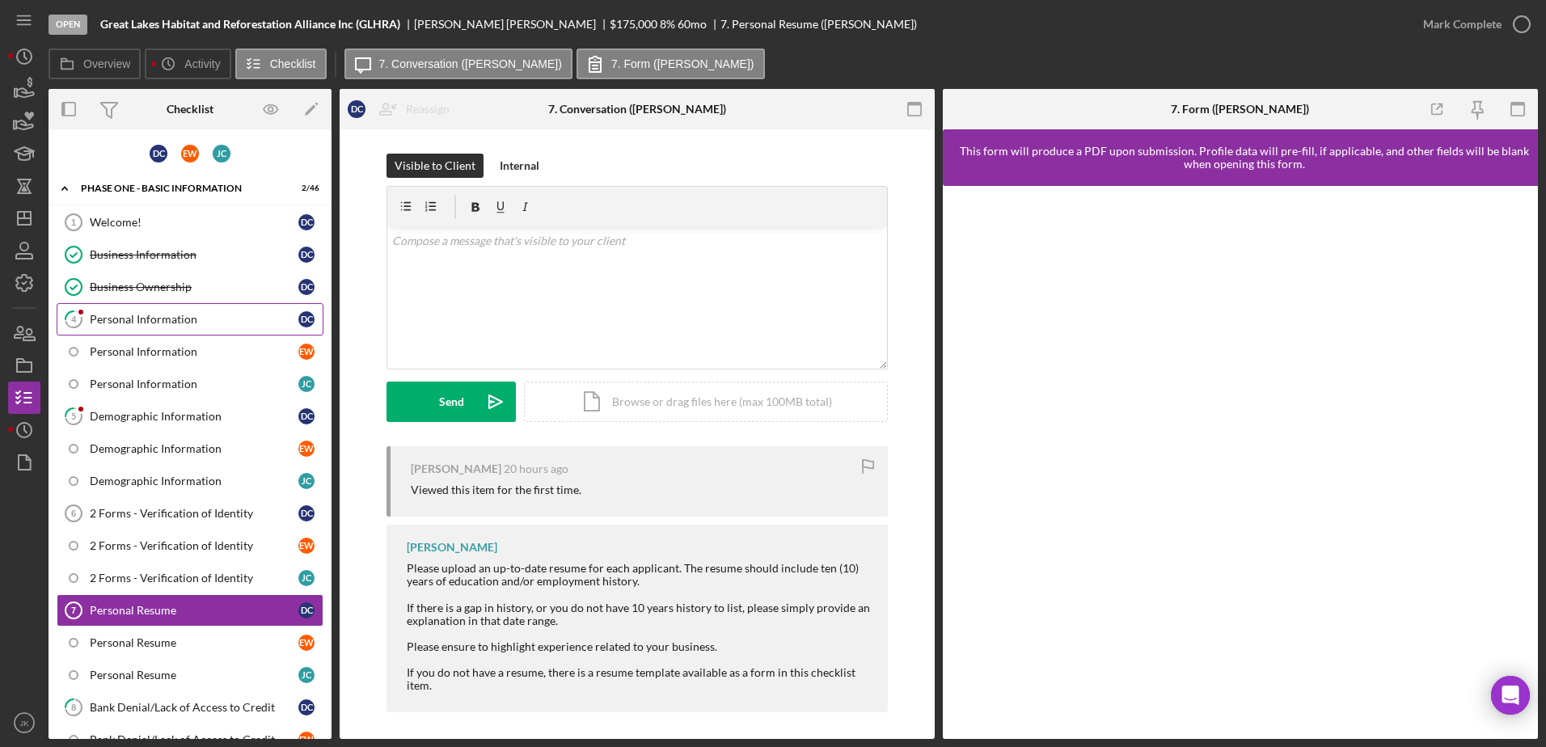
click at [241, 315] on div "Personal Information" at bounding box center [194, 319] width 209 height 13
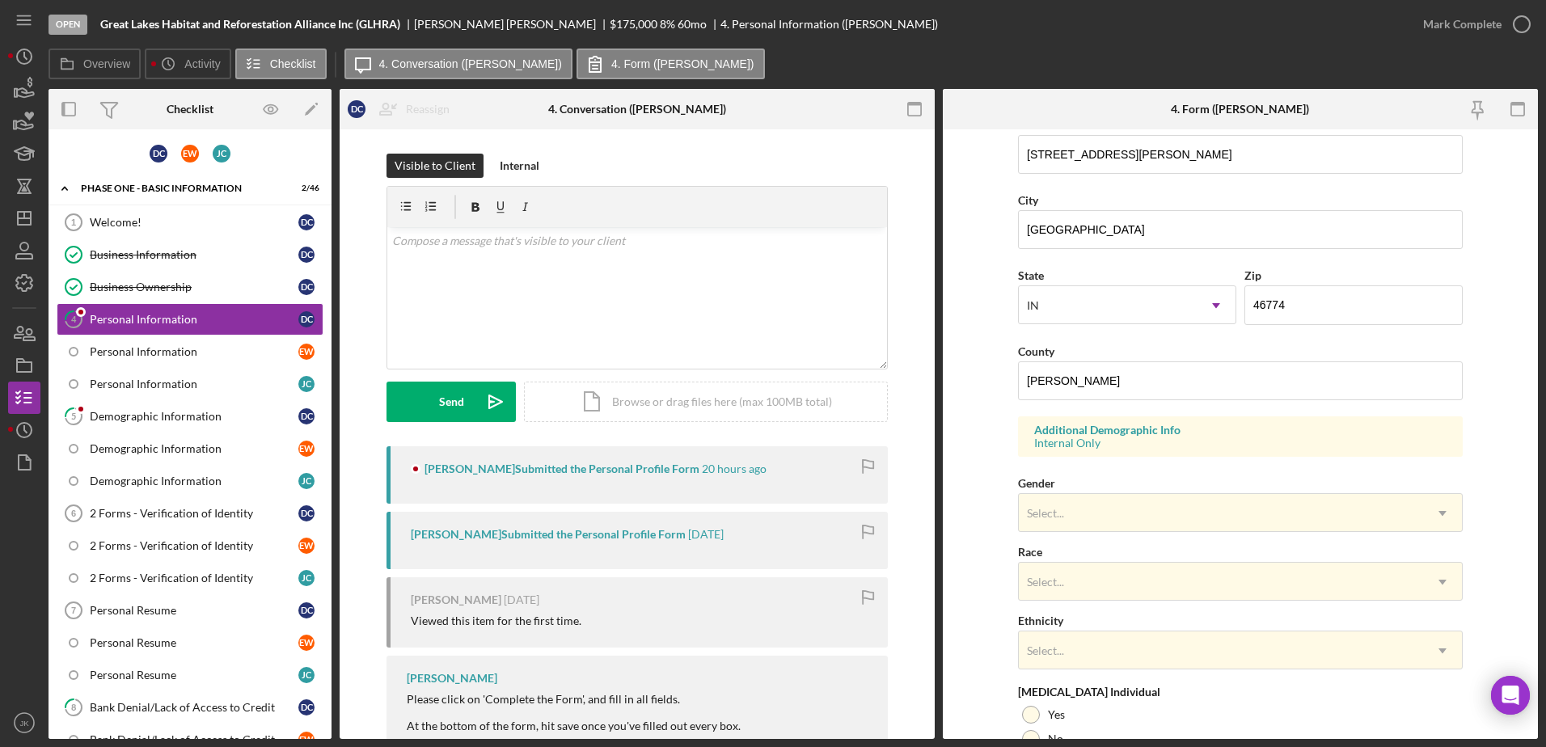
scroll to position [470, 0]
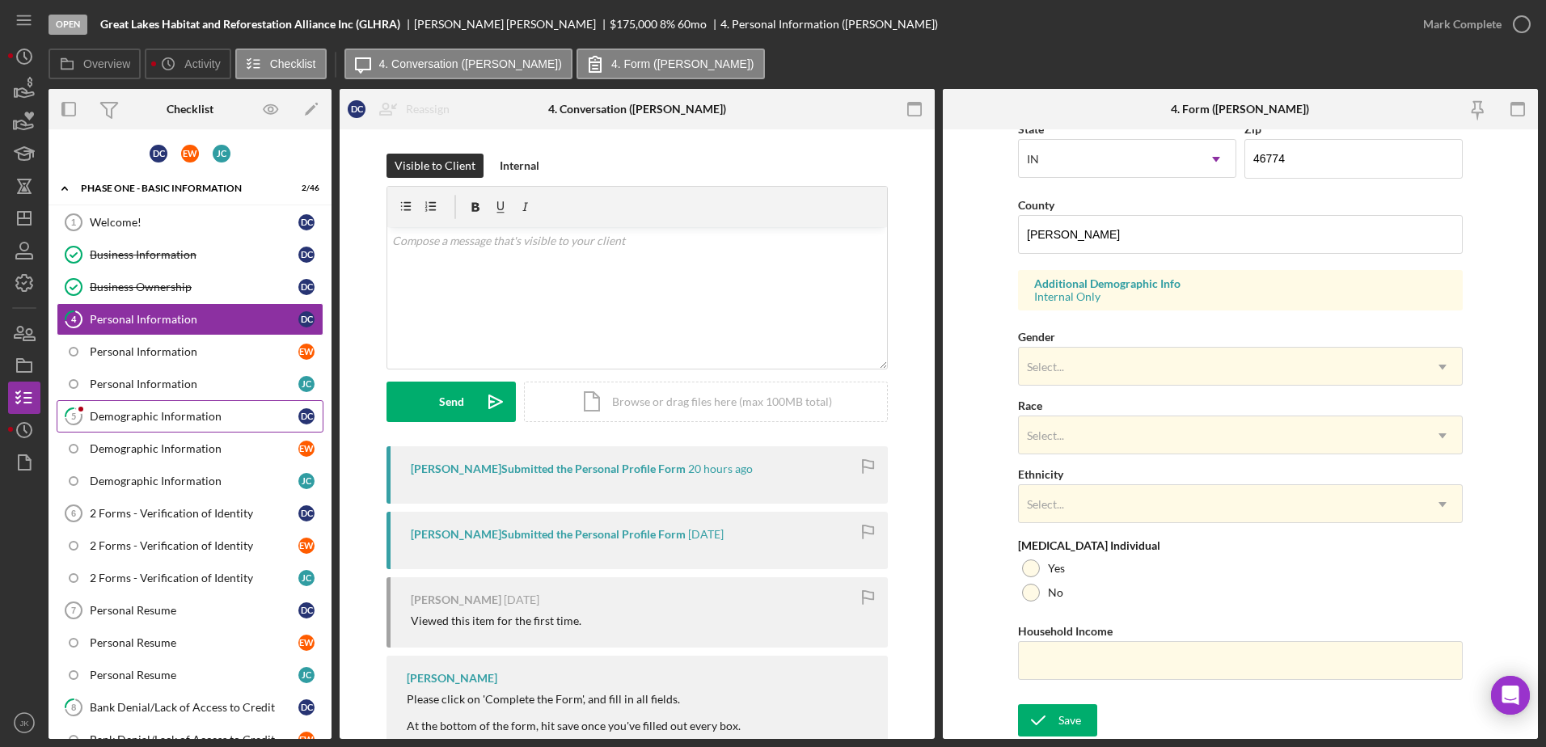
click at [151, 421] on div "Demographic Information" at bounding box center [194, 416] width 209 height 13
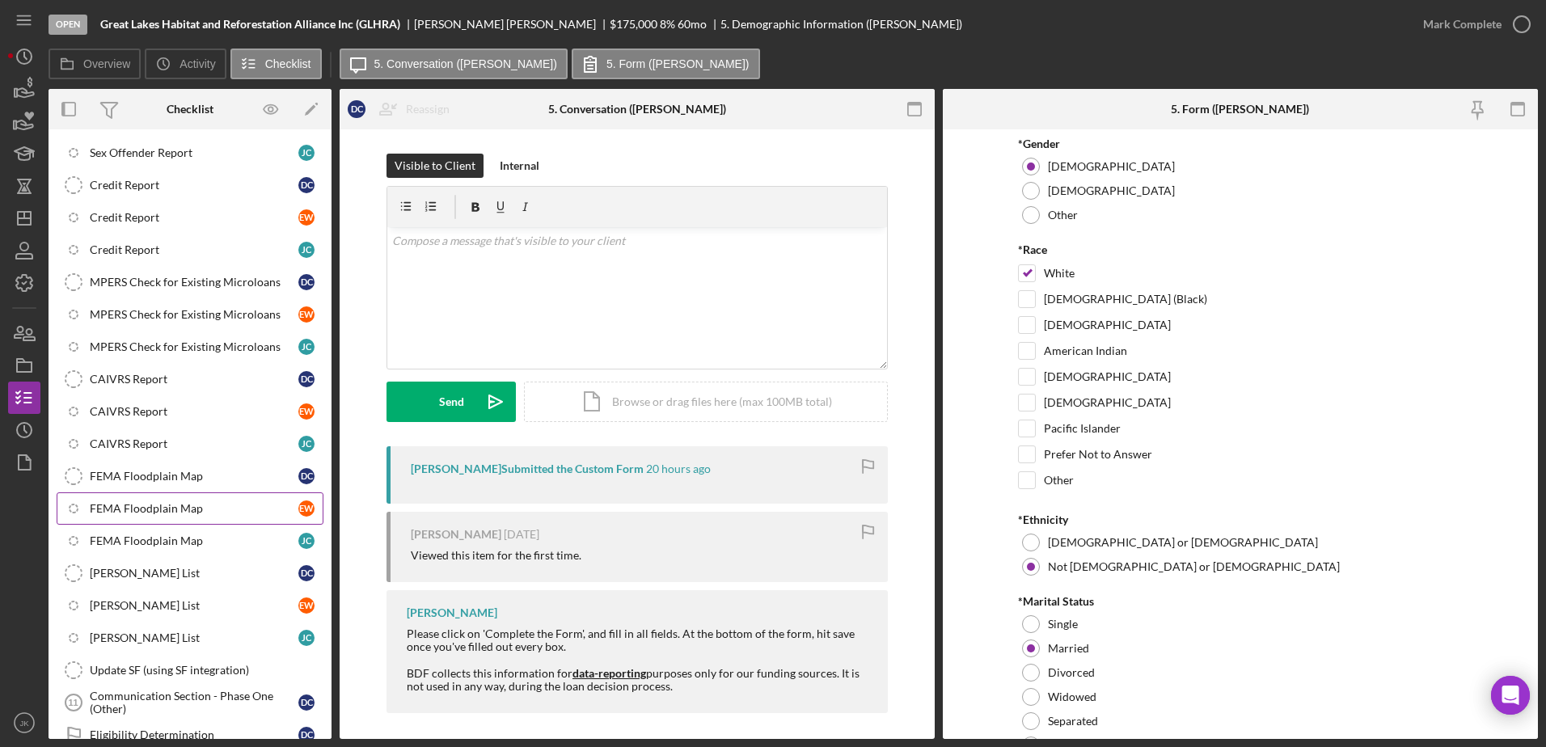
scroll to position [1116, 0]
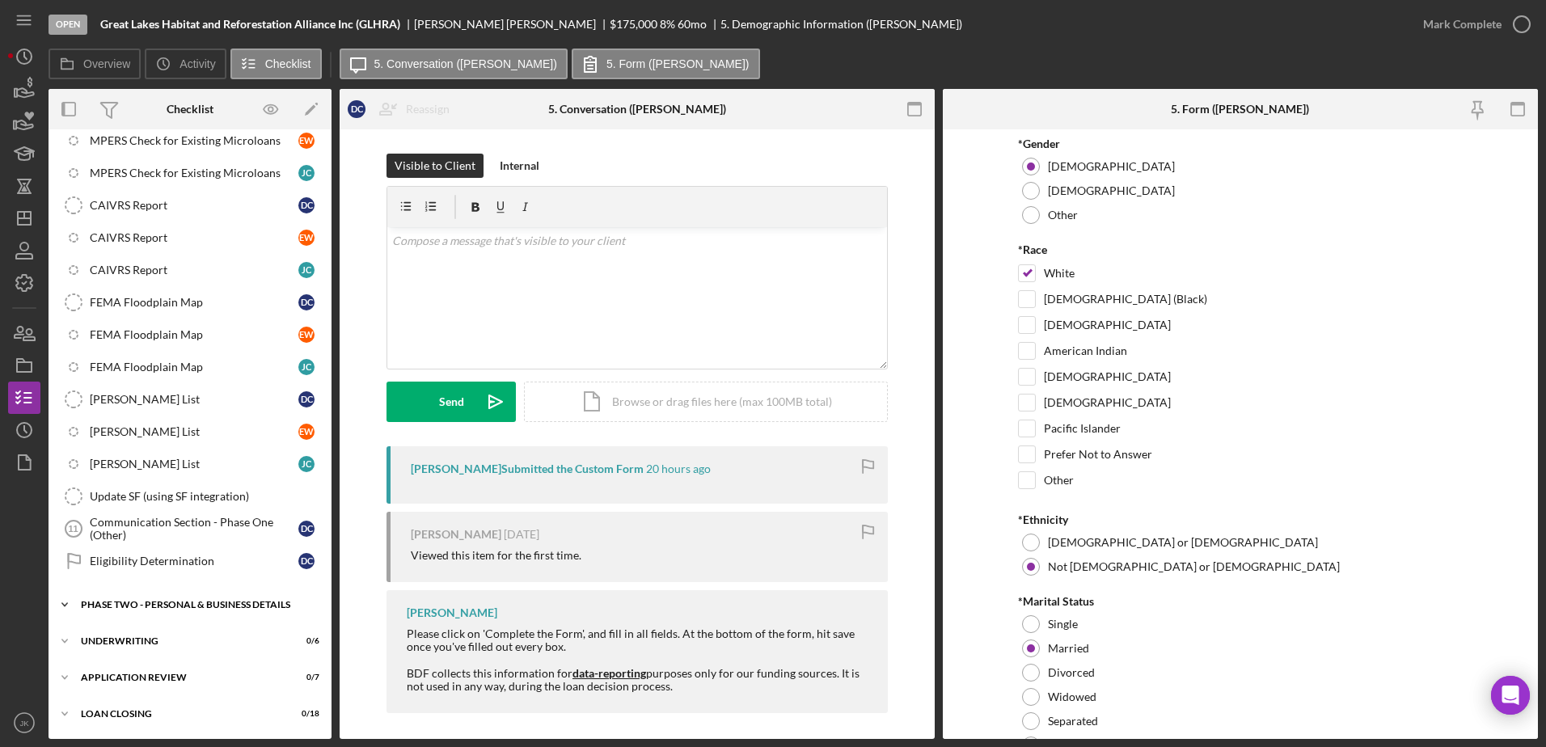
click at [213, 604] on div "PHASE TWO - PERSONAL & BUSINESS DETAILS" at bounding box center [196, 605] width 230 height 10
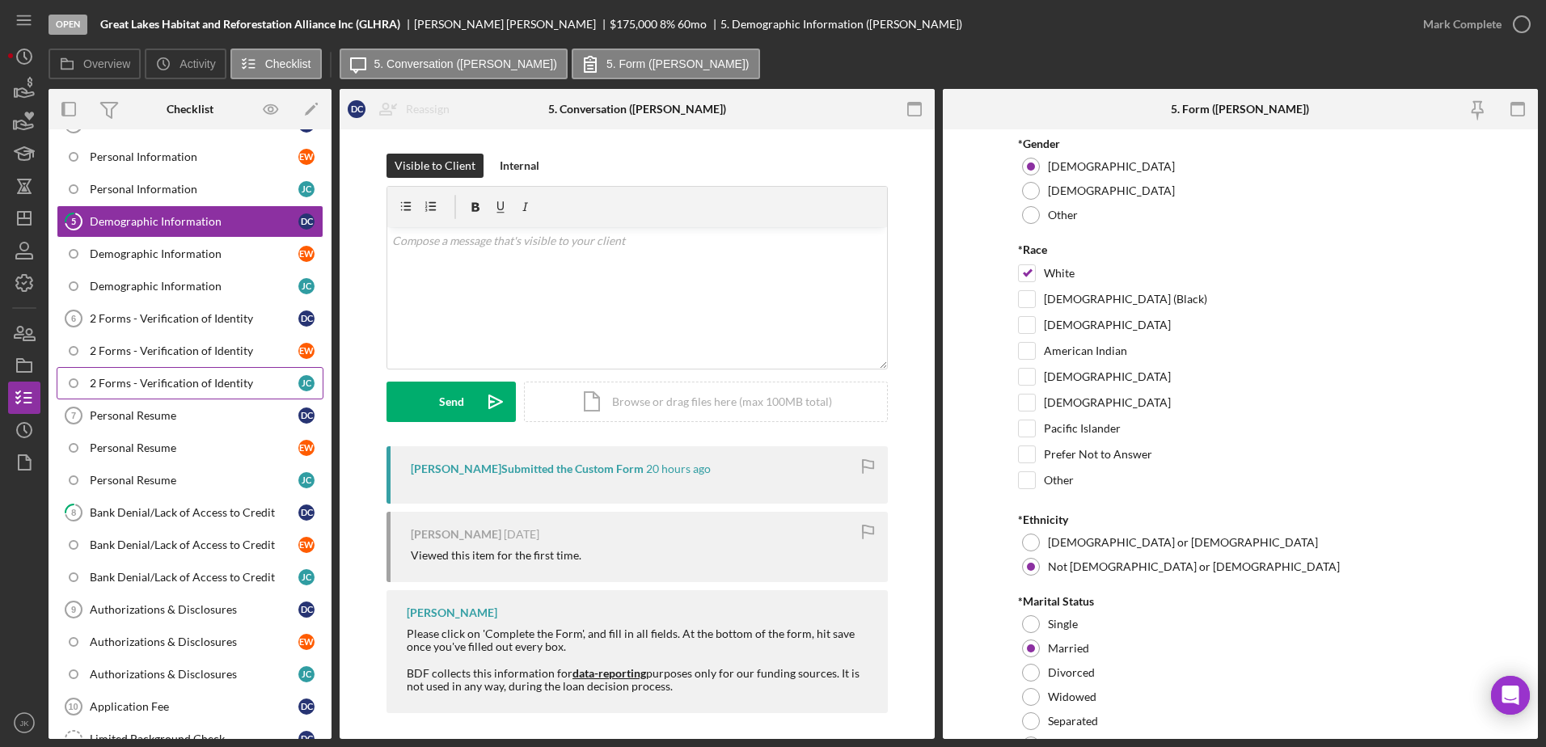
scroll to position [0, 0]
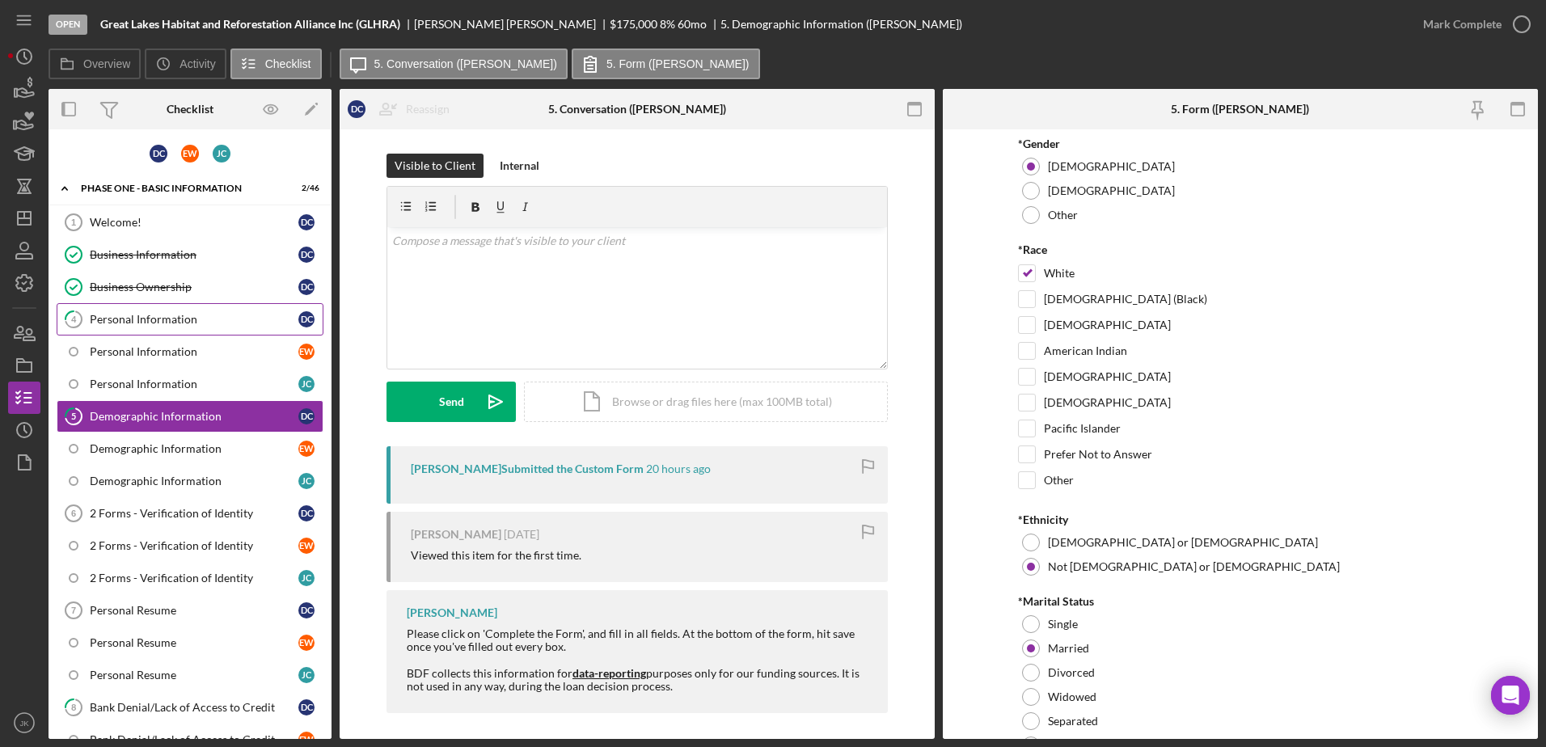
click at [185, 322] on div "Personal Information" at bounding box center [194, 319] width 209 height 13
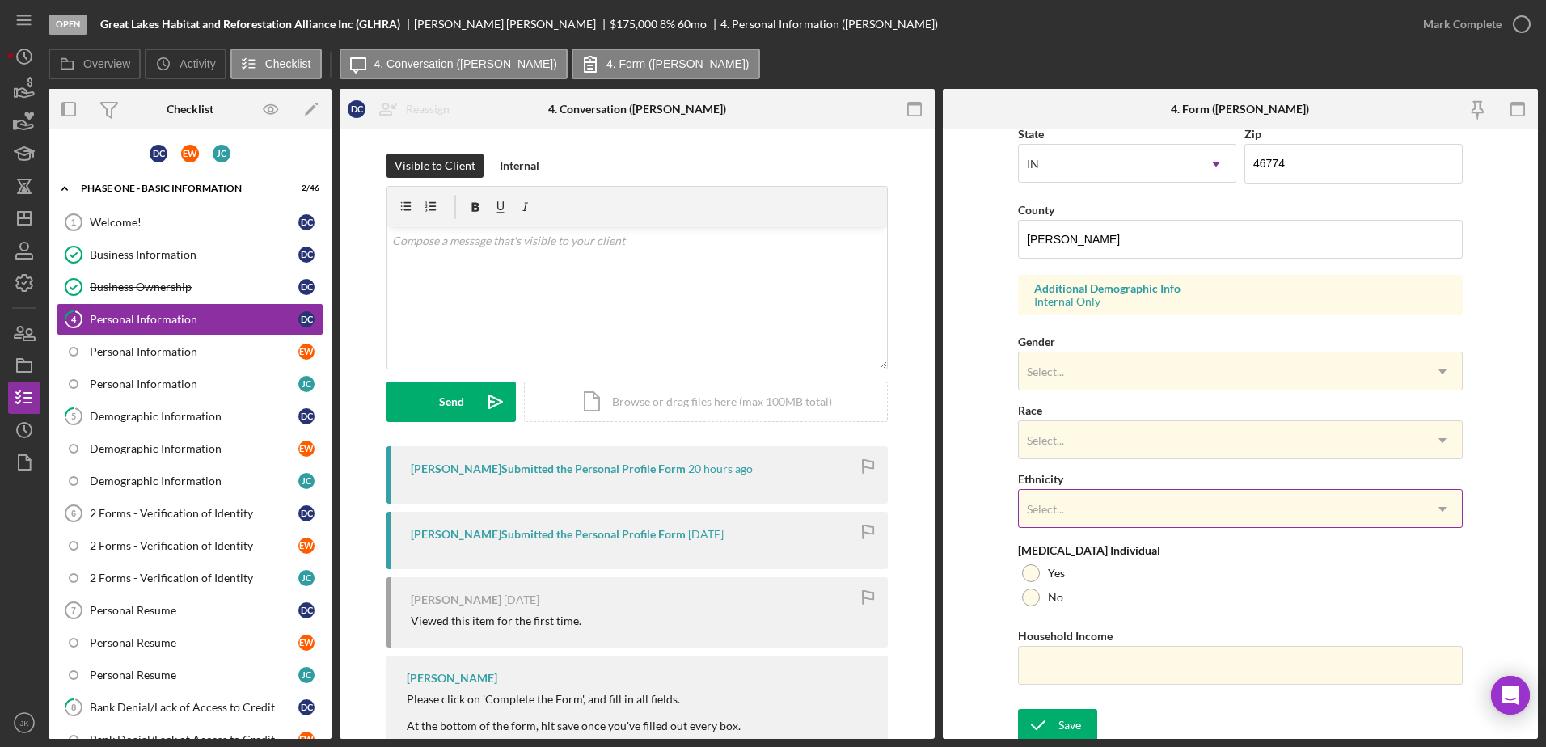
scroll to position [470, 0]
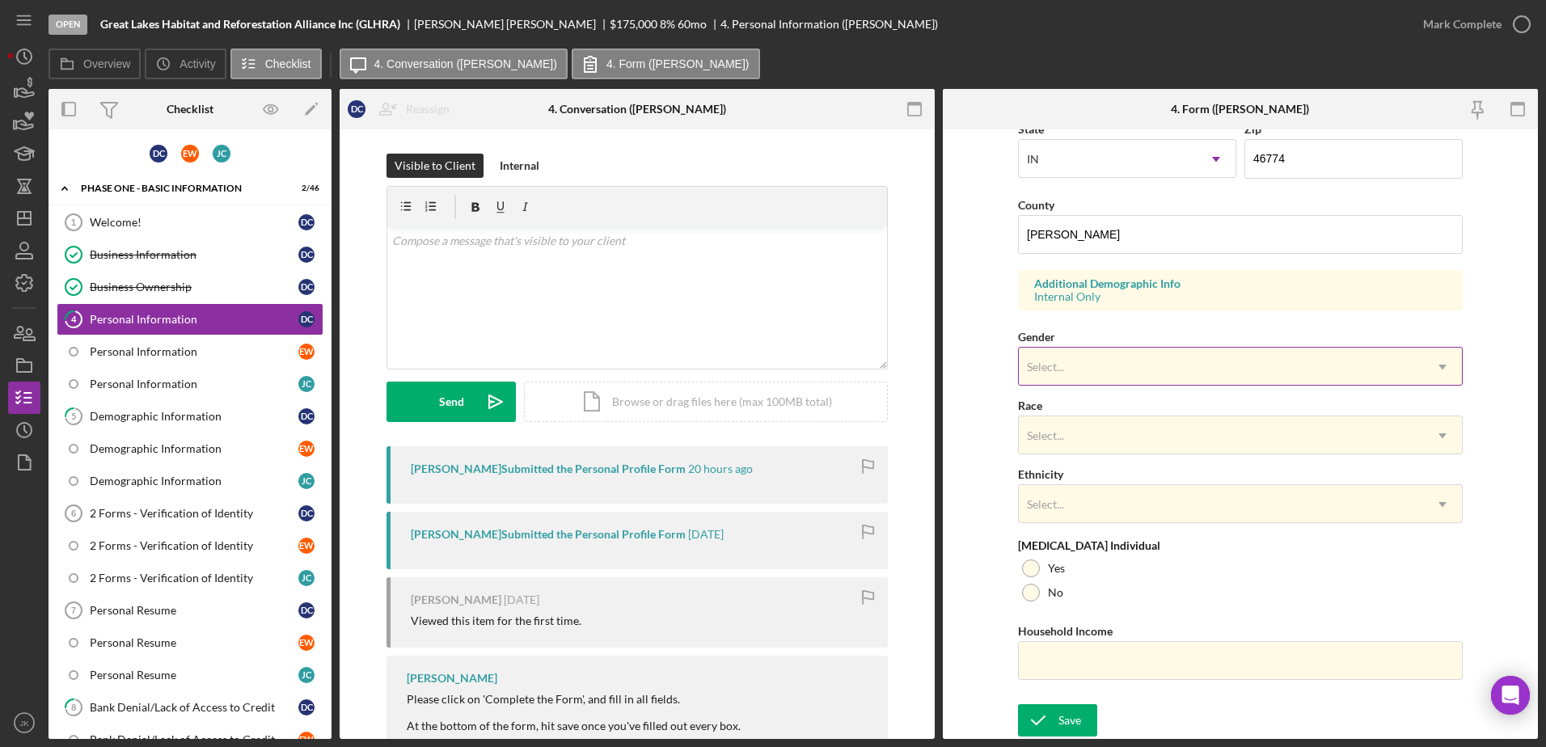
click at [1119, 371] on div "Select..." at bounding box center [1220, 366] width 404 height 37
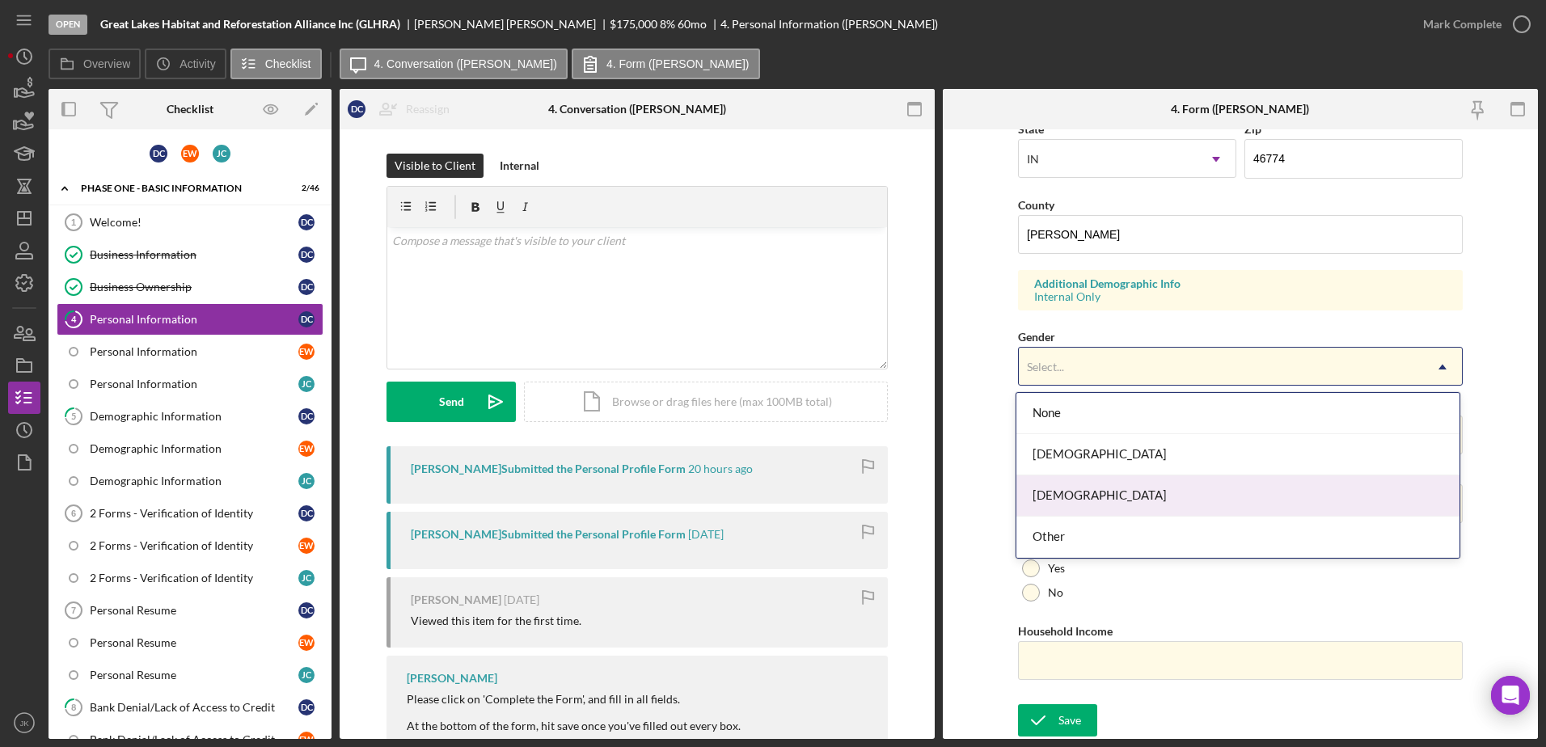
click at [1123, 483] on div "Male" at bounding box center [1237, 495] width 443 height 41
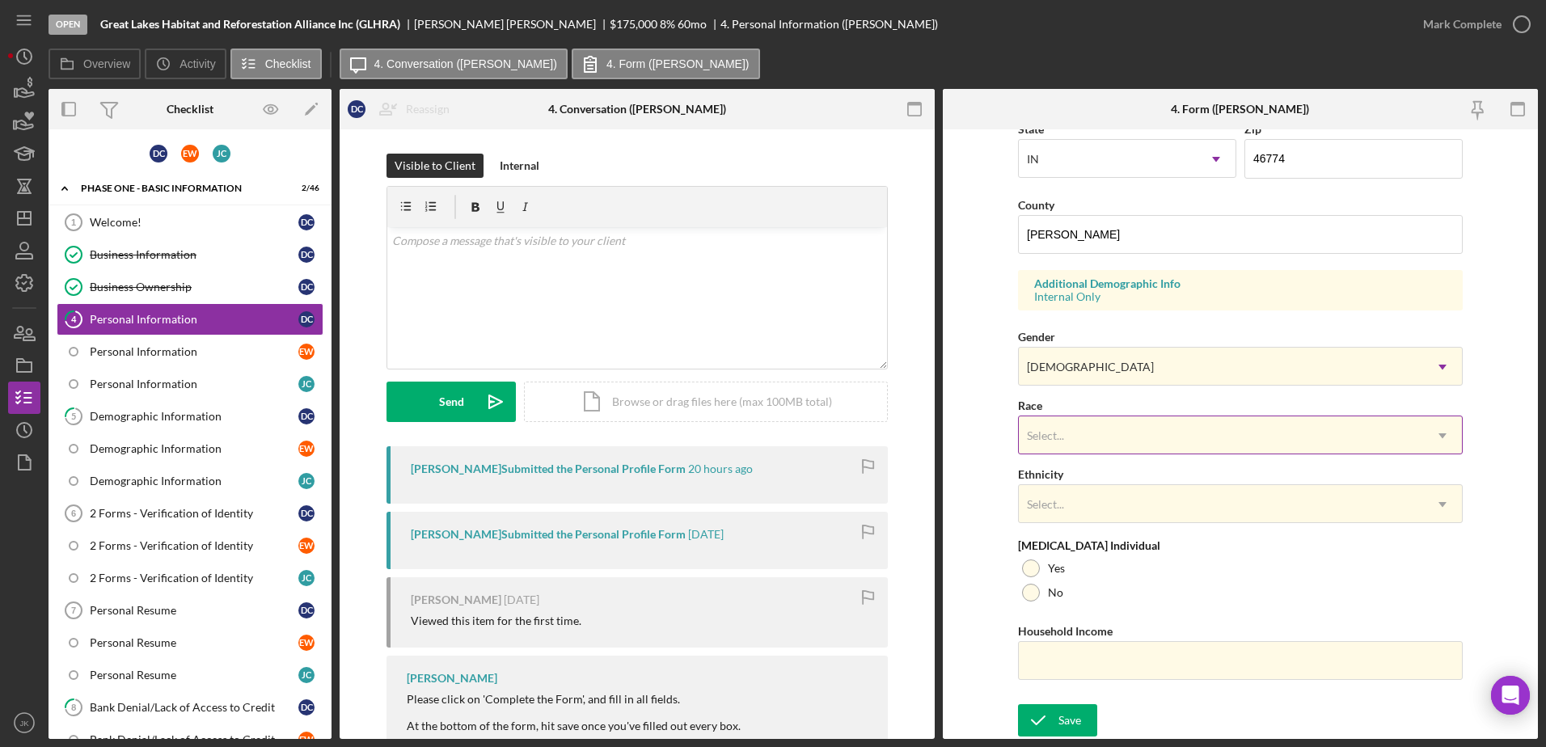
click at [1131, 428] on div "Select..." at bounding box center [1220, 435] width 404 height 37
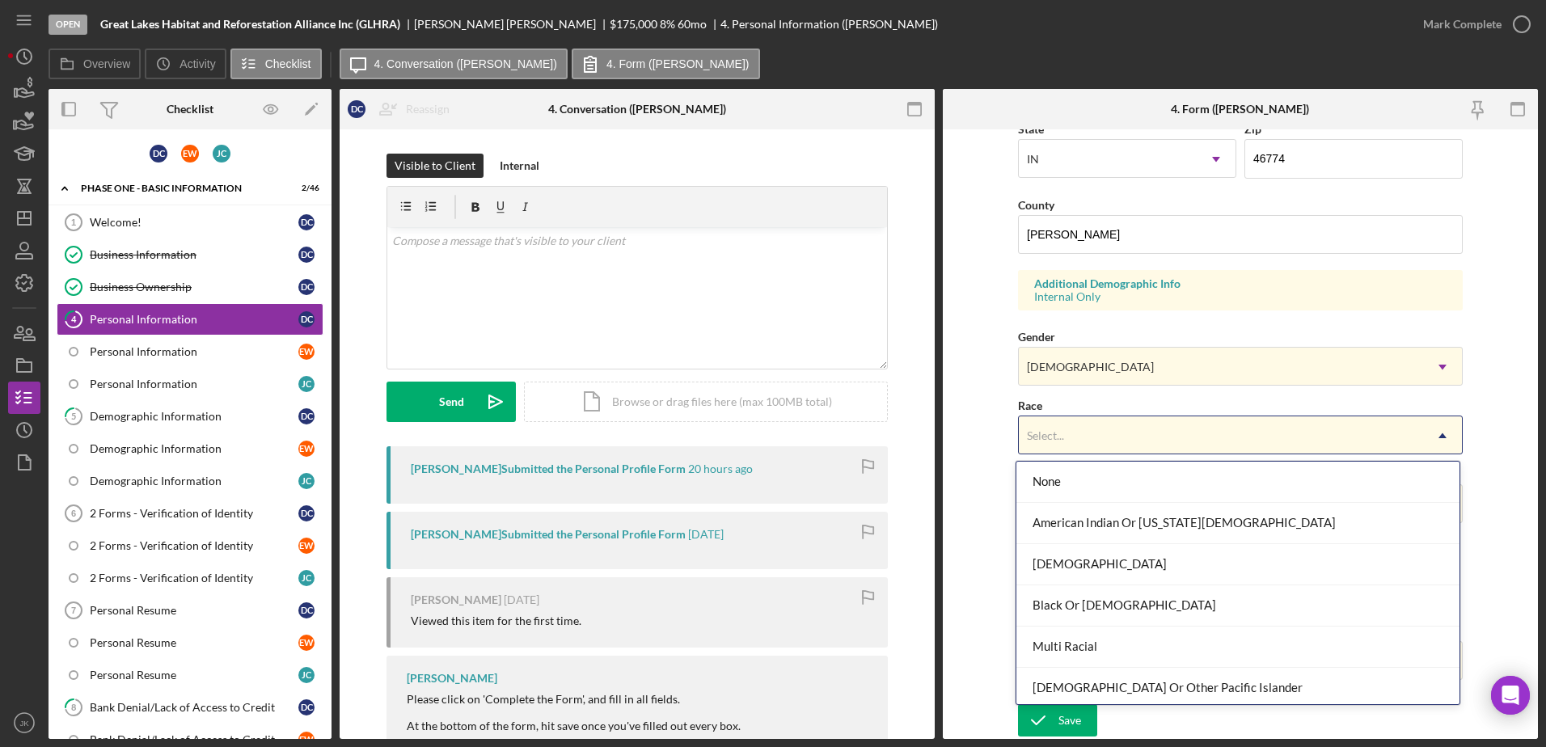
scroll to position [87, 0]
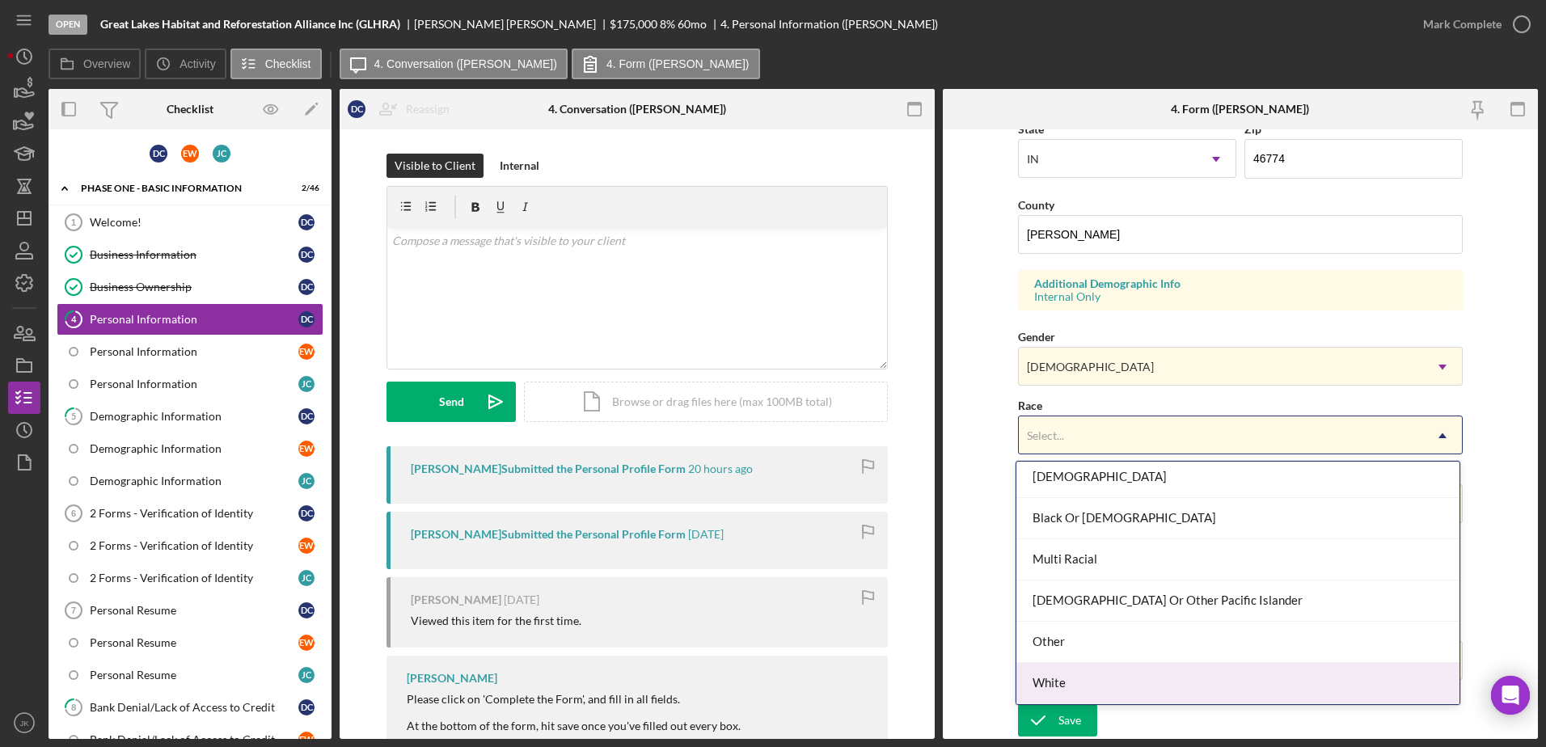
click at [1121, 675] on div "White" at bounding box center [1237, 683] width 443 height 41
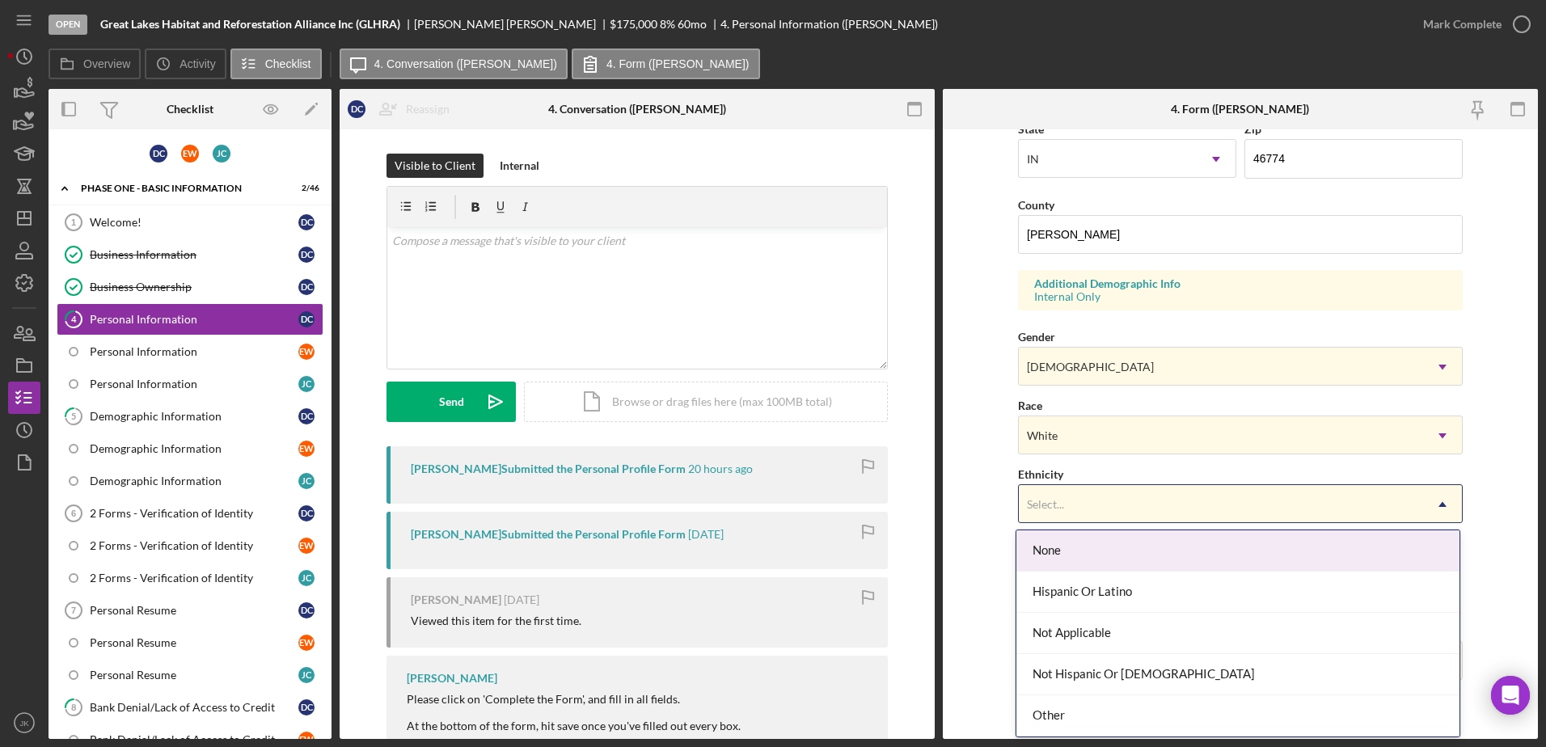
click at [1145, 509] on div "Select..." at bounding box center [1220, 504] width 404 height 37
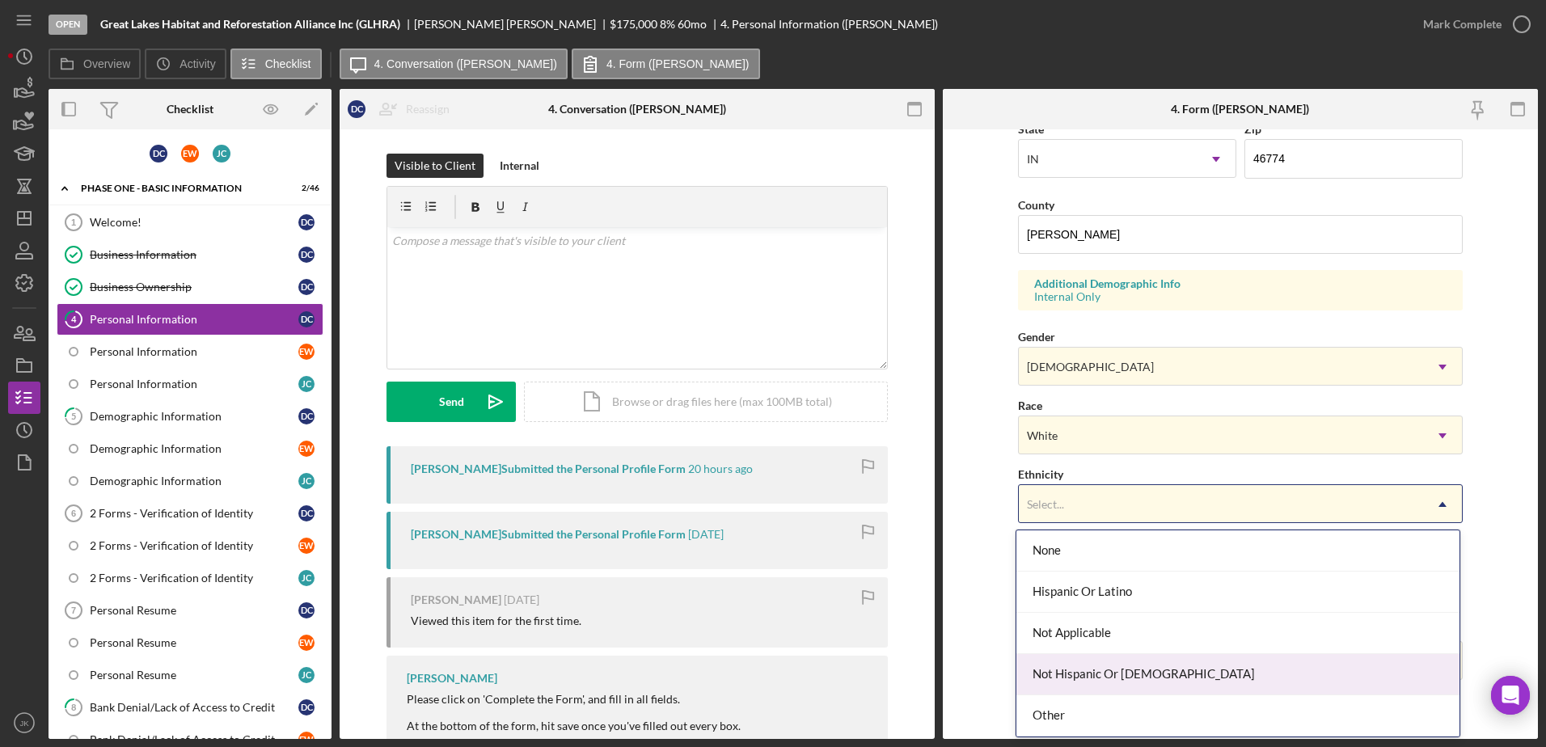
click at [1131, 669] on div "Not Hispanic Or Latino" at bounding box center [1237, 674] width 443 height 41
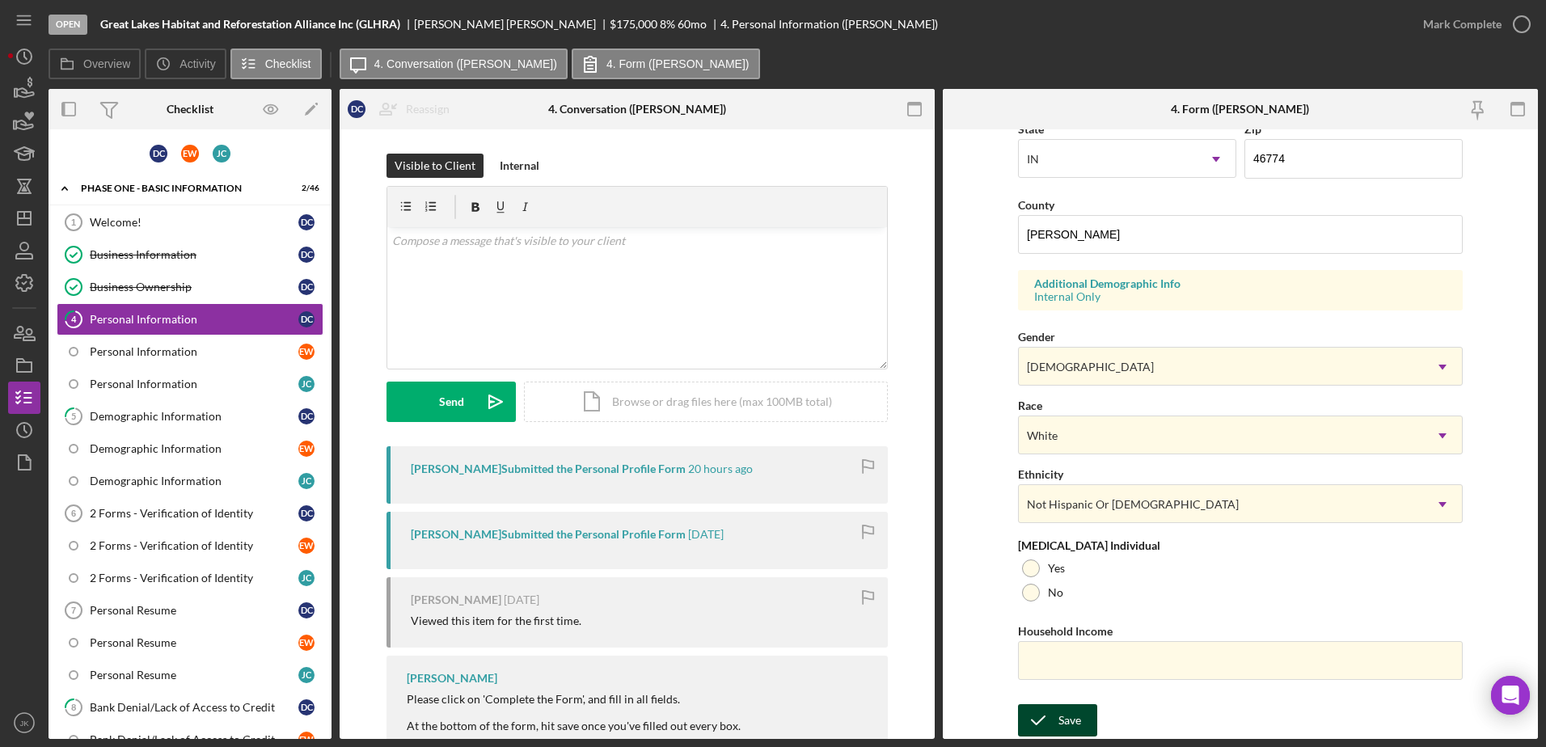
click at [1079, 715] on button "Save" at bounding box center [1057, 720] width 79 height 32
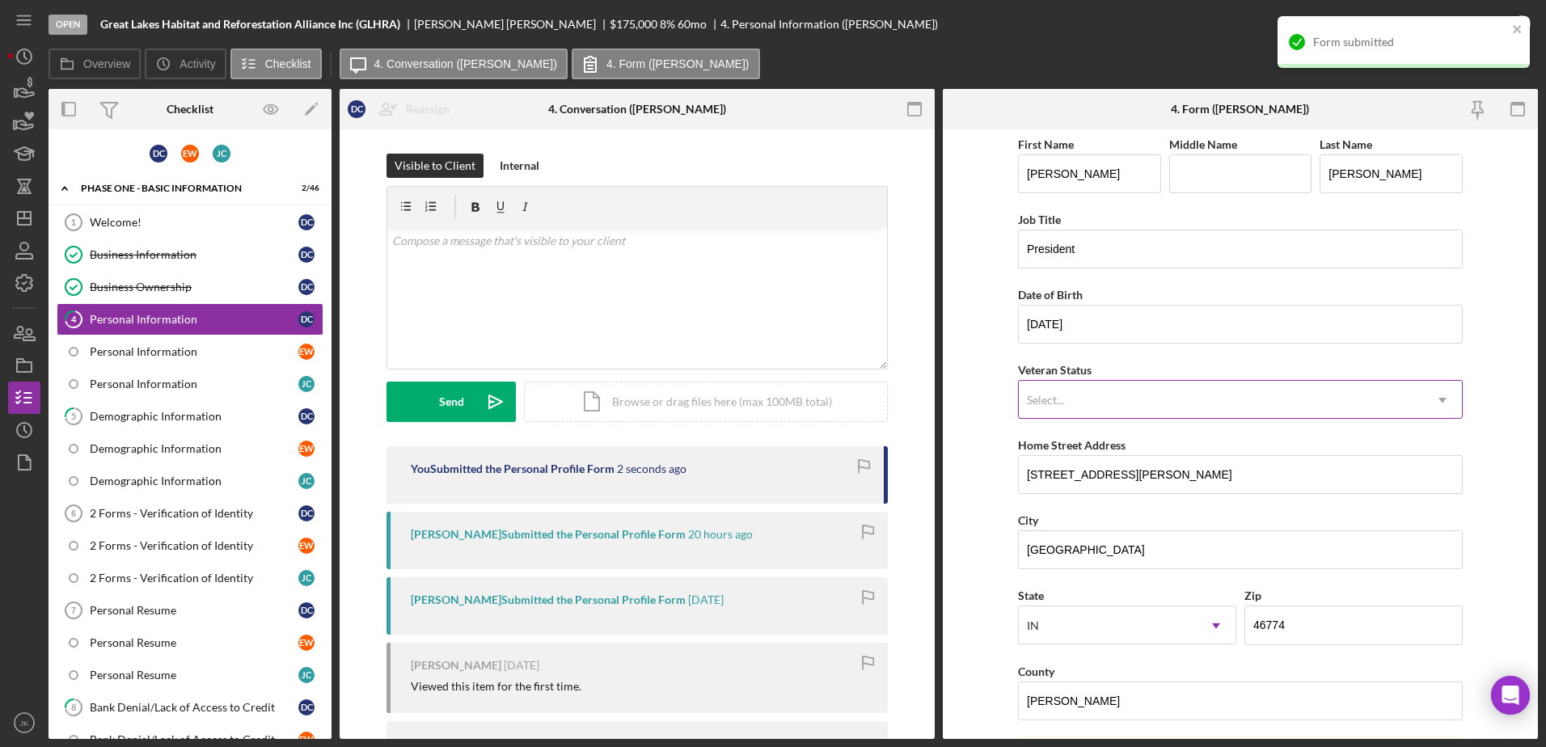
scroll to position [0, 0]
click at [1518, 31] on icon "close" at bounding box center [1516, 29] width 8 height 8
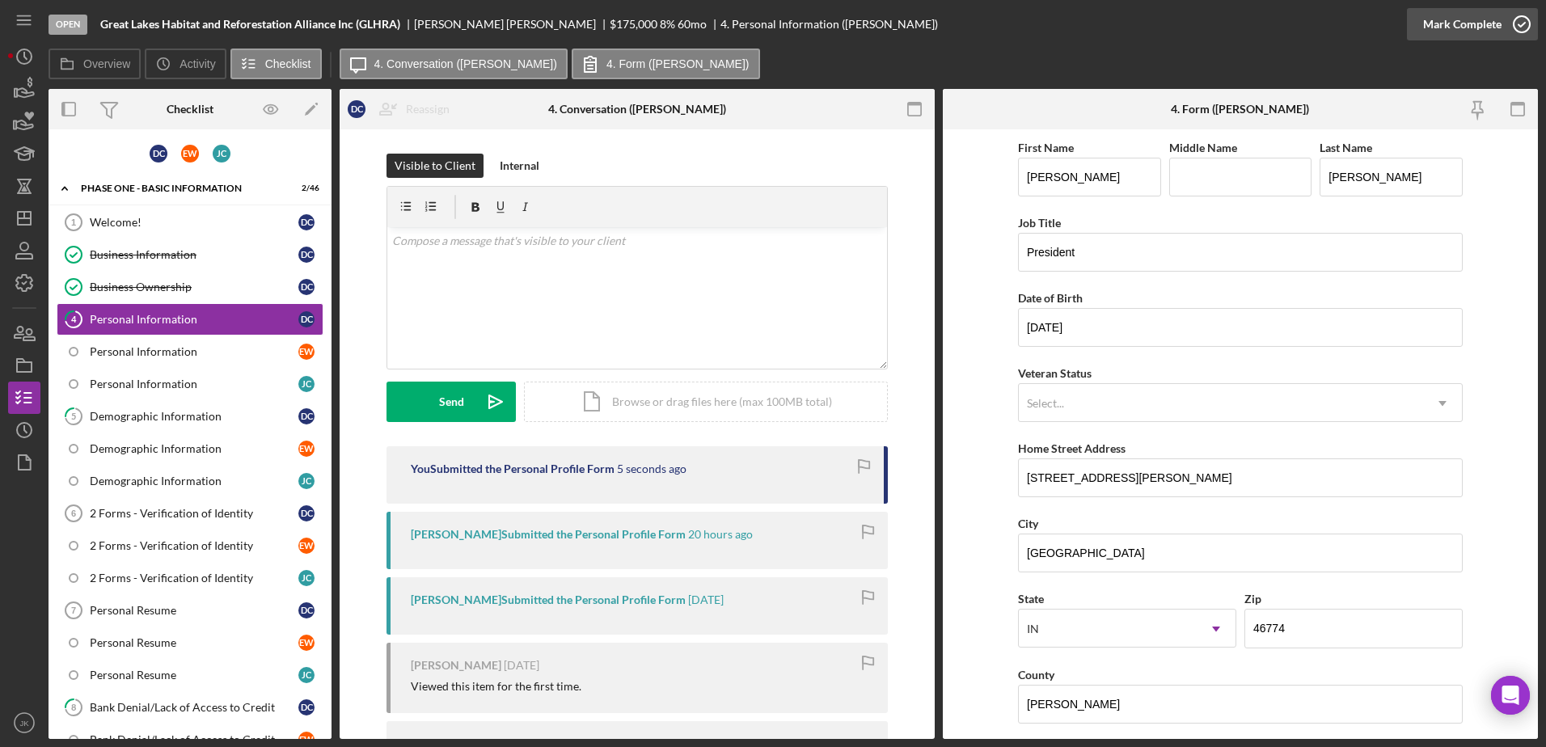
click at [1486, 23] on div "Mark Complete" at bounding box center [1462, 24] width 78 height 32
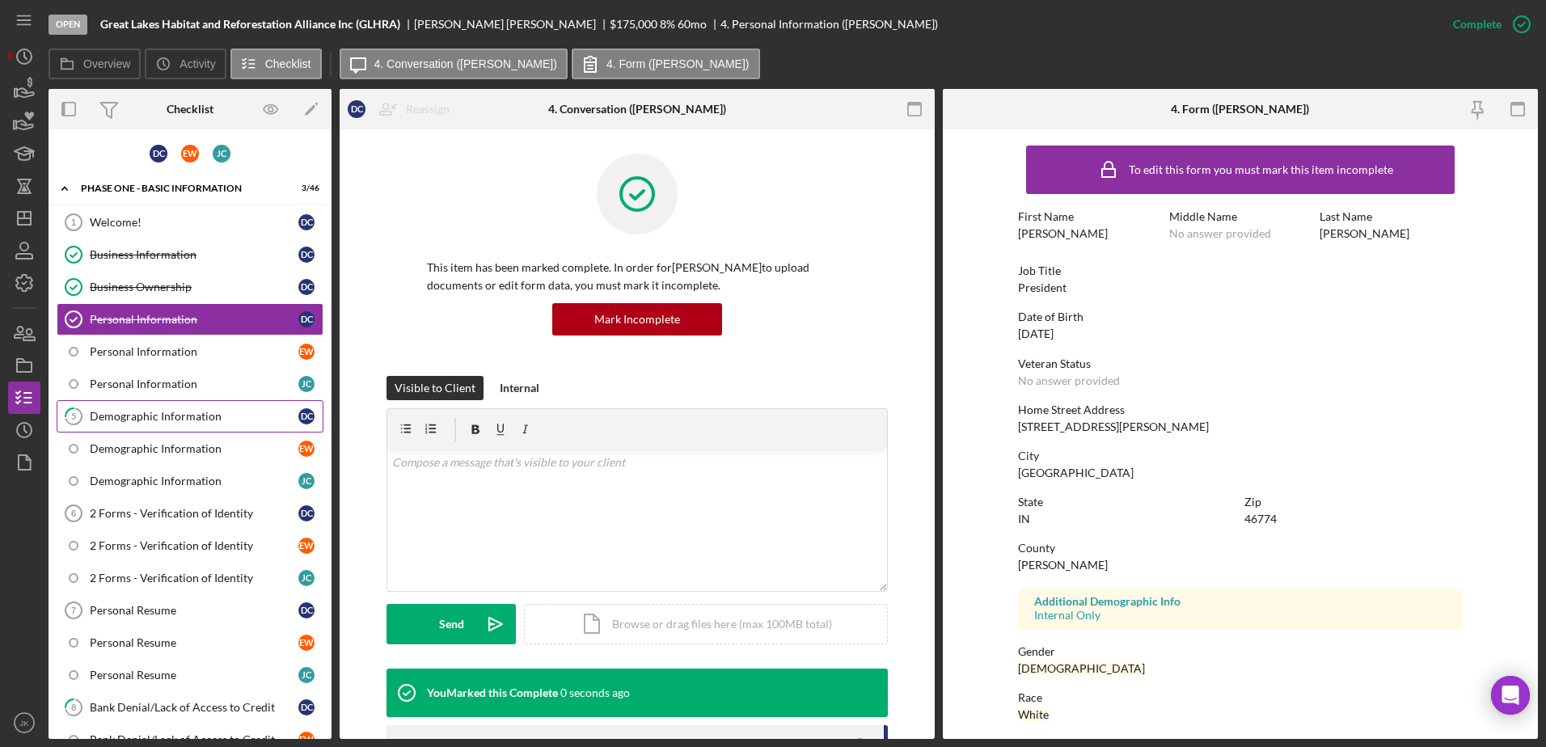
click at [188, 411] on div "Demographic Information" at bounding box center [194, 416] width 209 height 13
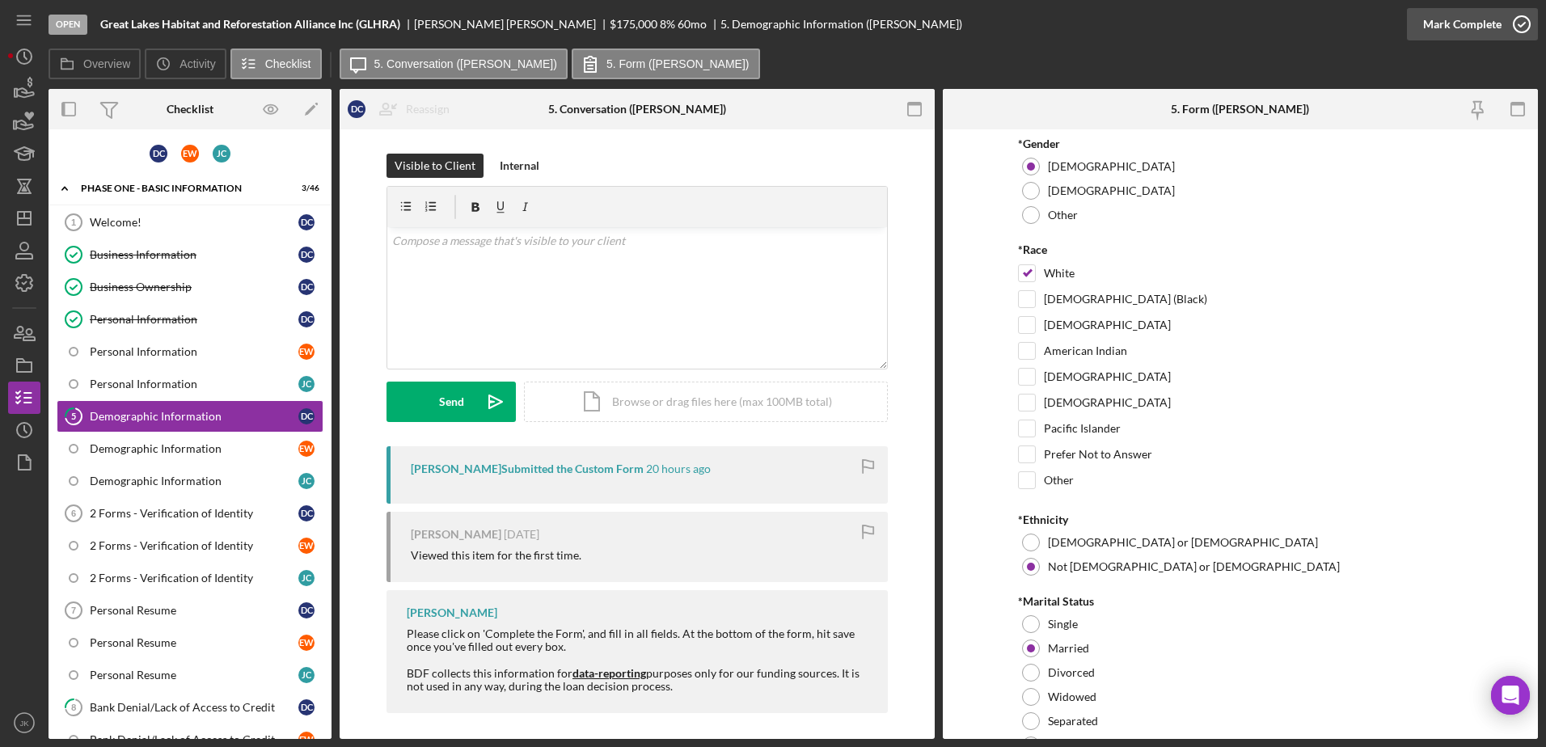
click at [1476, 30] on div "Mark Complete" at bounding box center [1462, 24] width 78 height 32
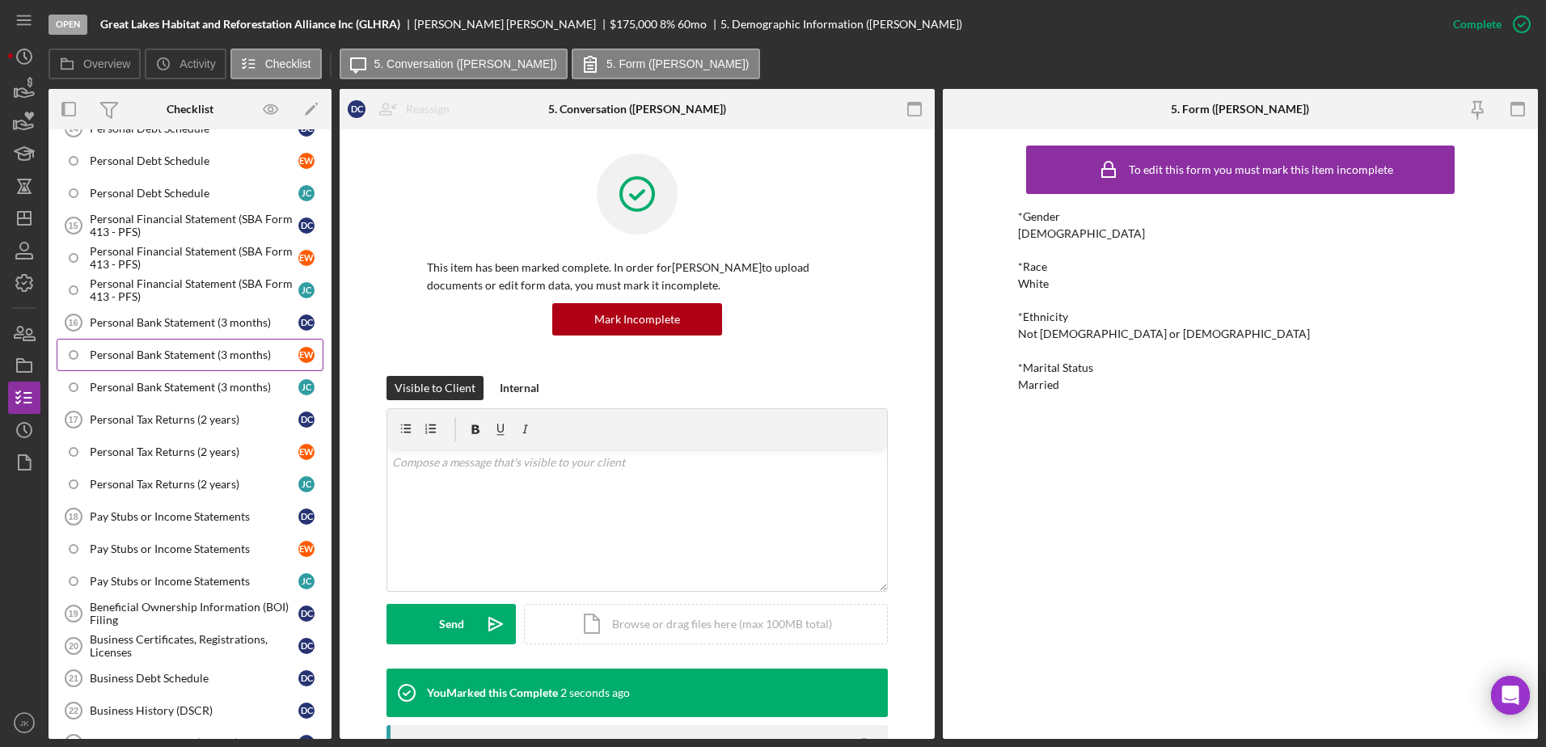
scroll to position [1859, 0]
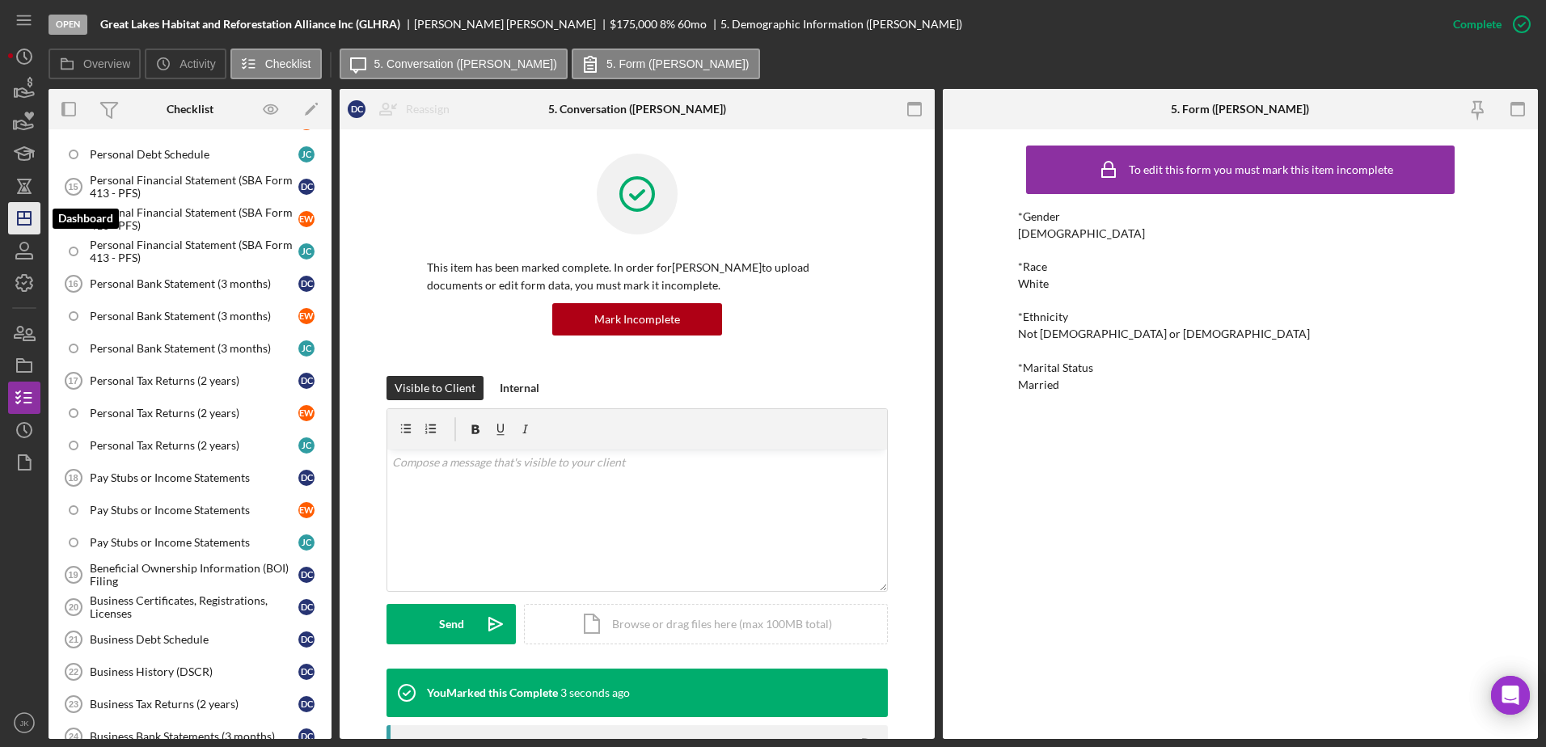
click at [28, 209] on icon "Icon/Dashboard" at bounding box center [24, 218] width 40 height 40
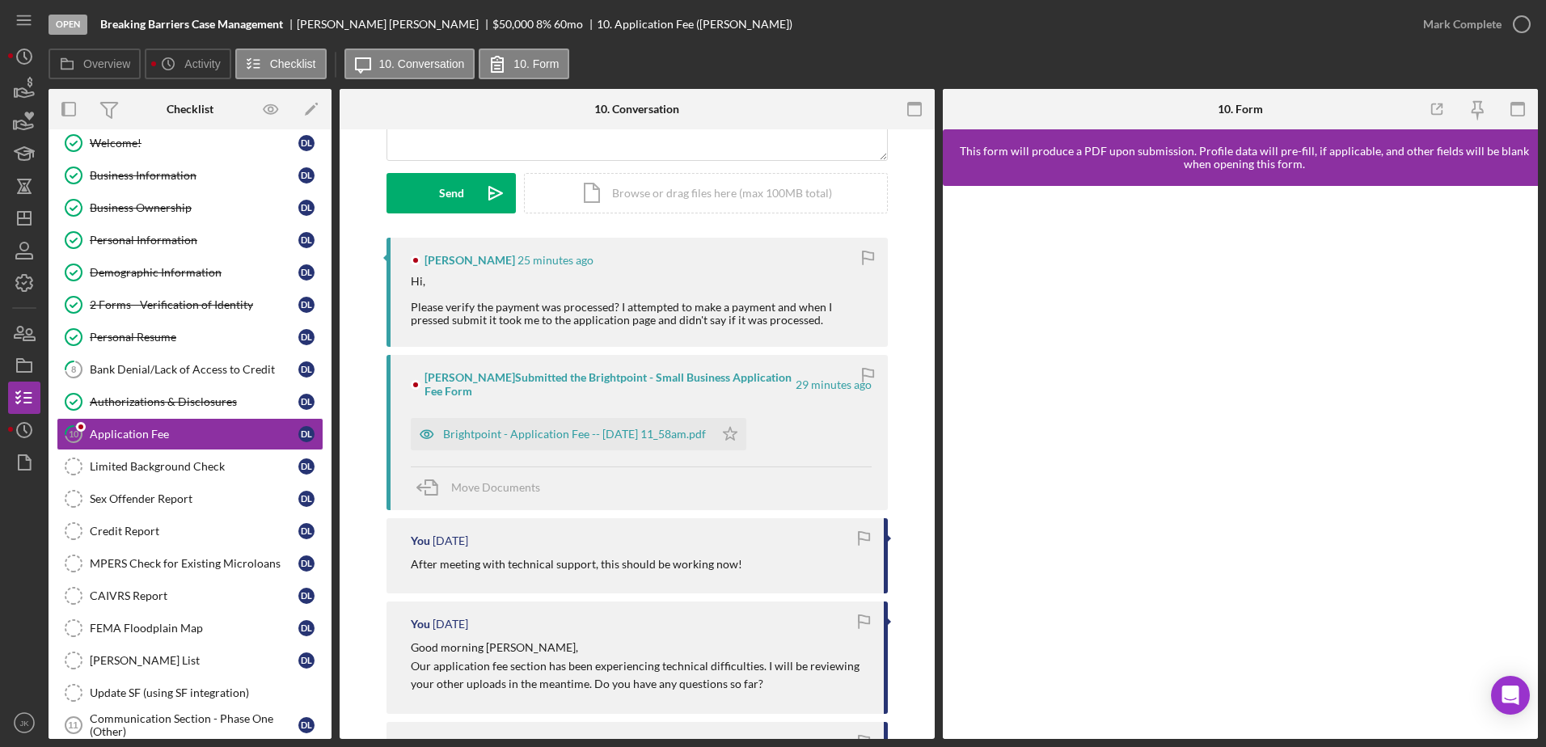
scroll to position [323, 0]
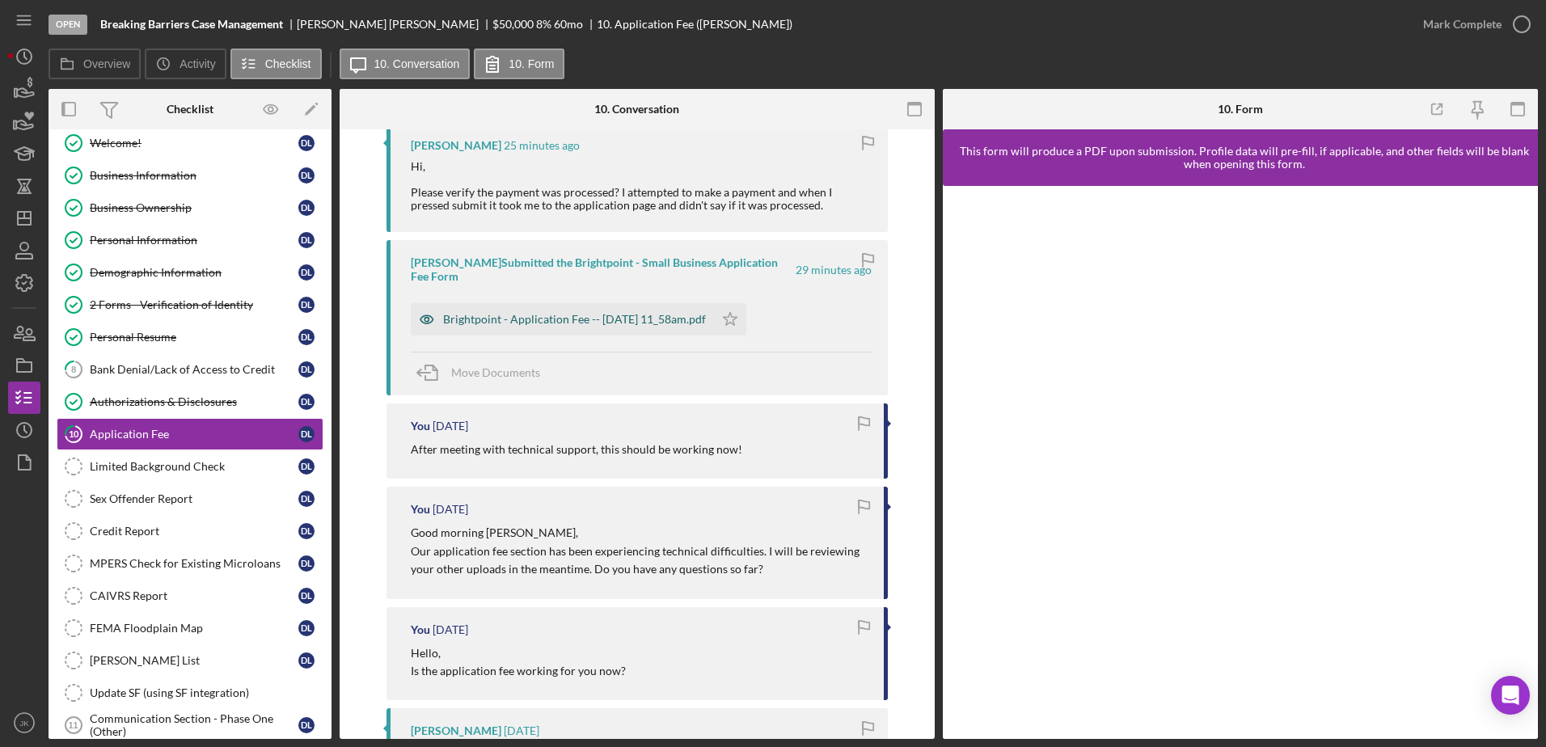
click at [633, 321] on div "Brightpoint - Application Fee -- 2025-09-30 11_58am.pdf" at bounding box center [574, 319] width 263 height 13
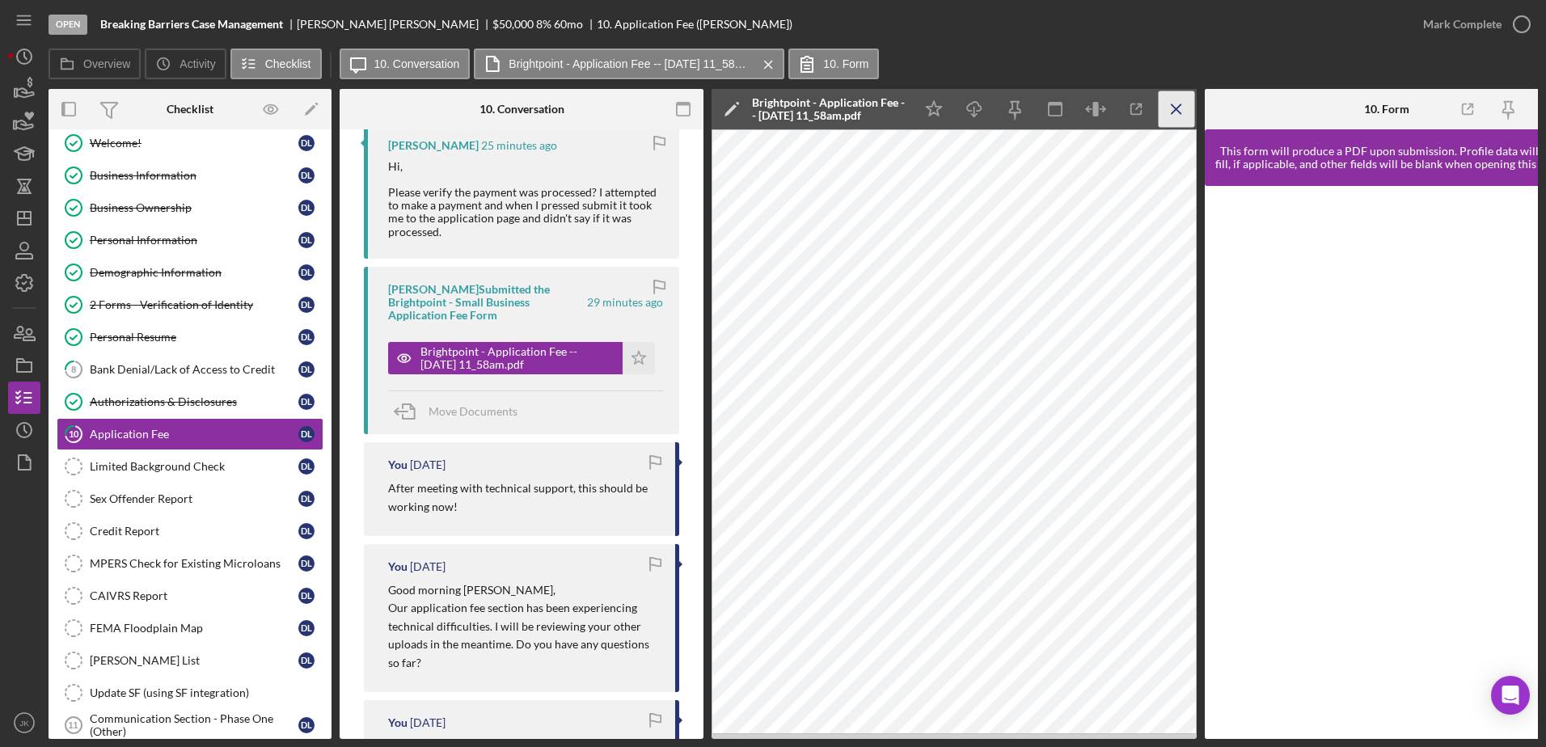
click at [1166, 118] on icon "Icon/Menu Close" at bounding box center [1176, 109] width 36 height 36
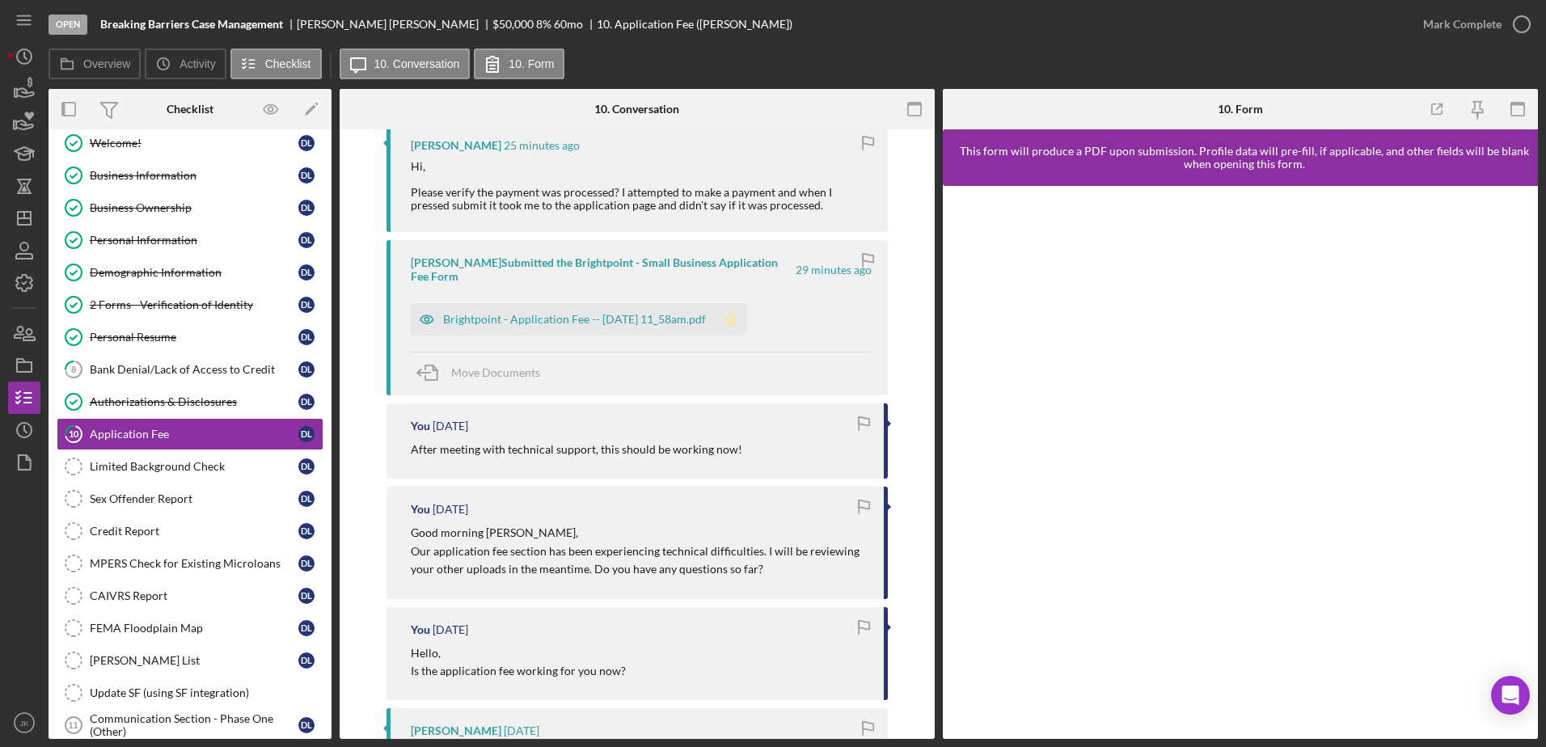
click at [746, 320] on icon "Icon/Star" at bounding box center [730, 319] width 32 height 32
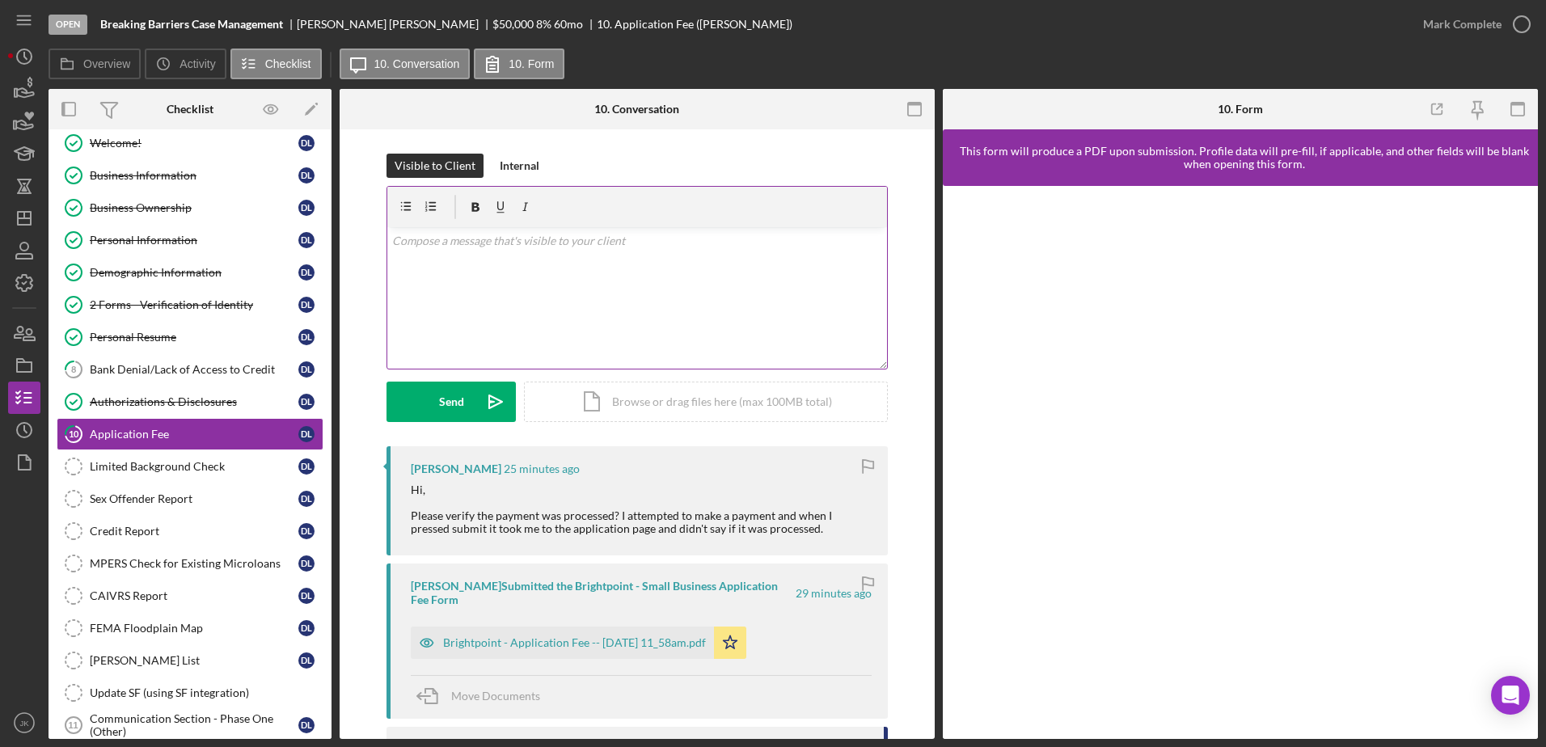
click at [617, 293] on div "v Color teal Color pink Remove color Add row above Add row below Add column bef…" at bounding box center [637, 297] width 500 height 141
click at [835, 268] on p "The application fee payment has been successfully processed. Thank you for your…" at bounding box center [637, 264] width 491 height 18
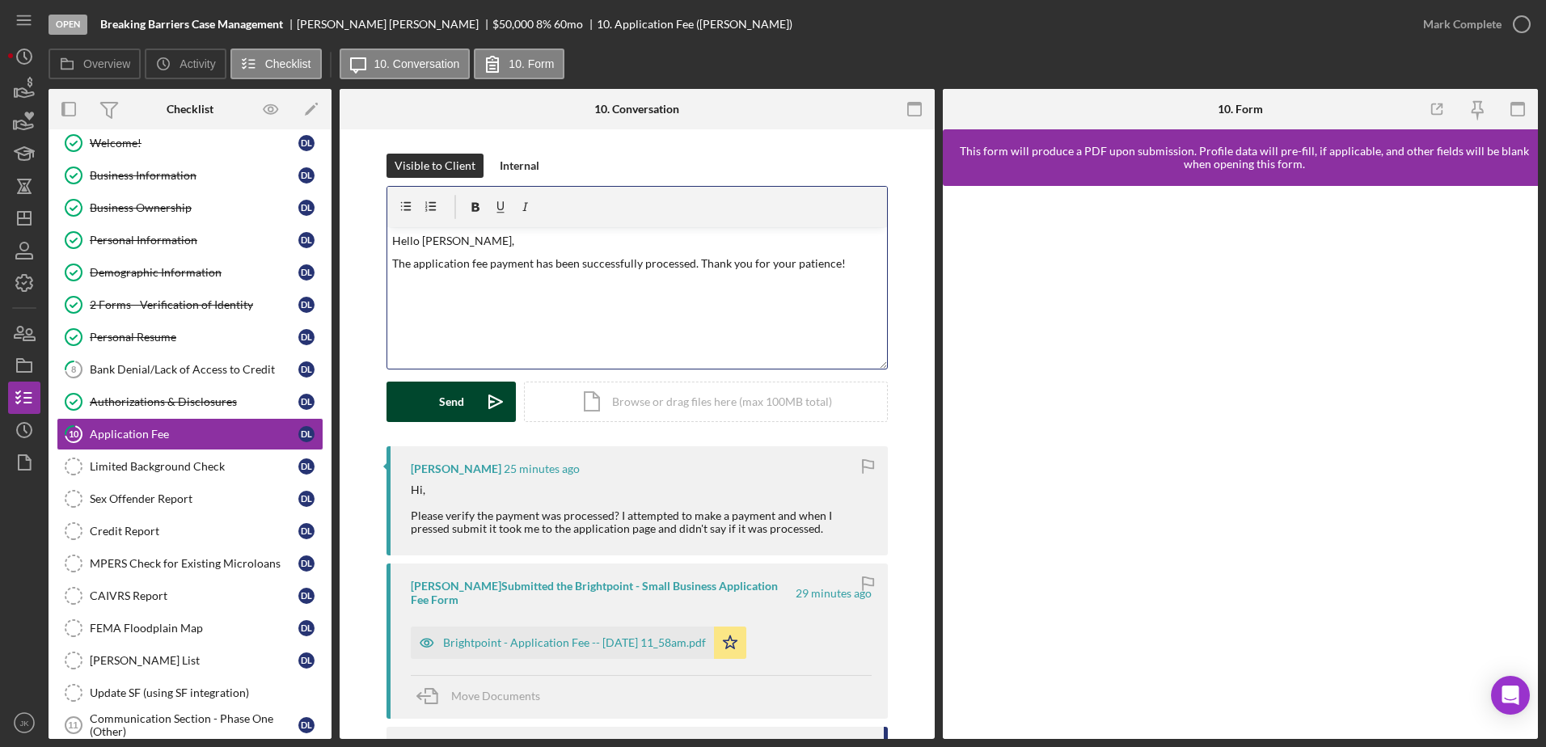
click at [446, 406] on div "Send" at bounding box center [451, 402] width 25 height 40
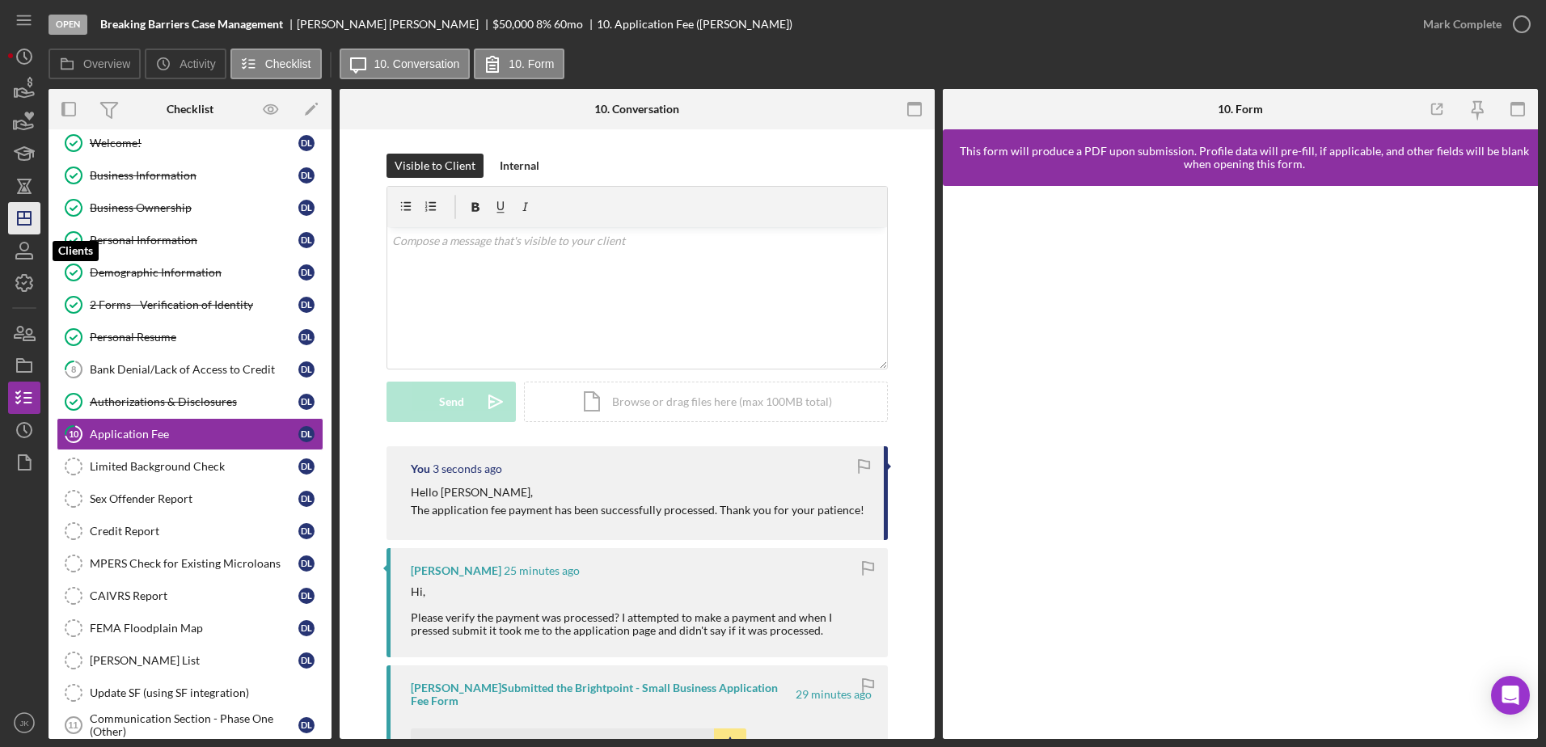
click at [29, 223] on icon "Icon/Dashboard" at bounding box center [24, 218] width 40 height 40
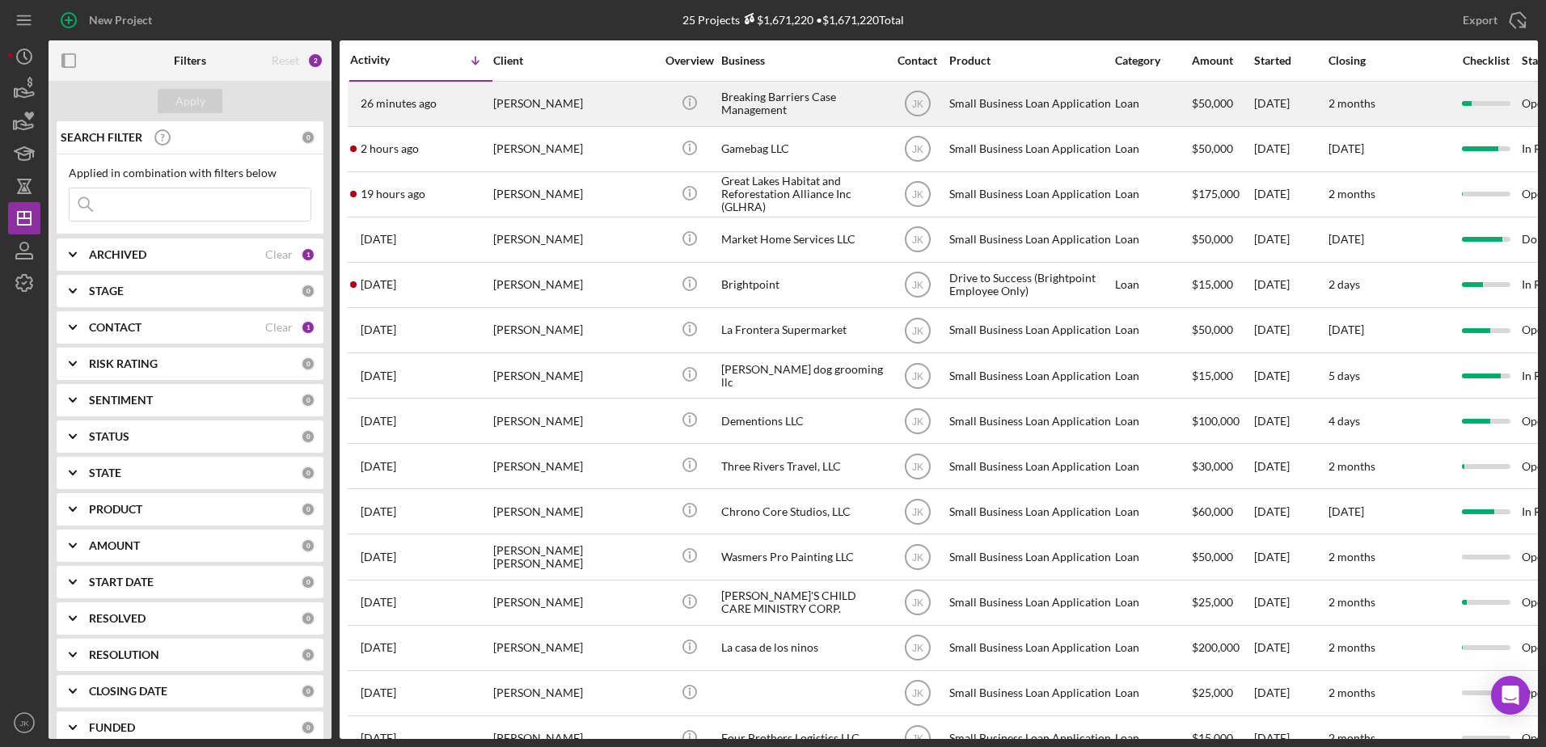
click at [559, 111] on div "[PERSON_NAME]" at bounding box center [574, 103] width 162 height 43
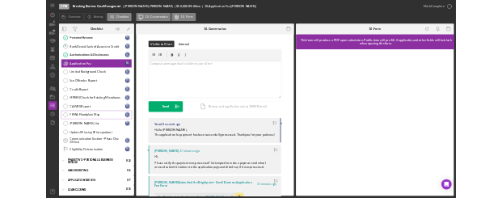
scroll to position [240, 0]
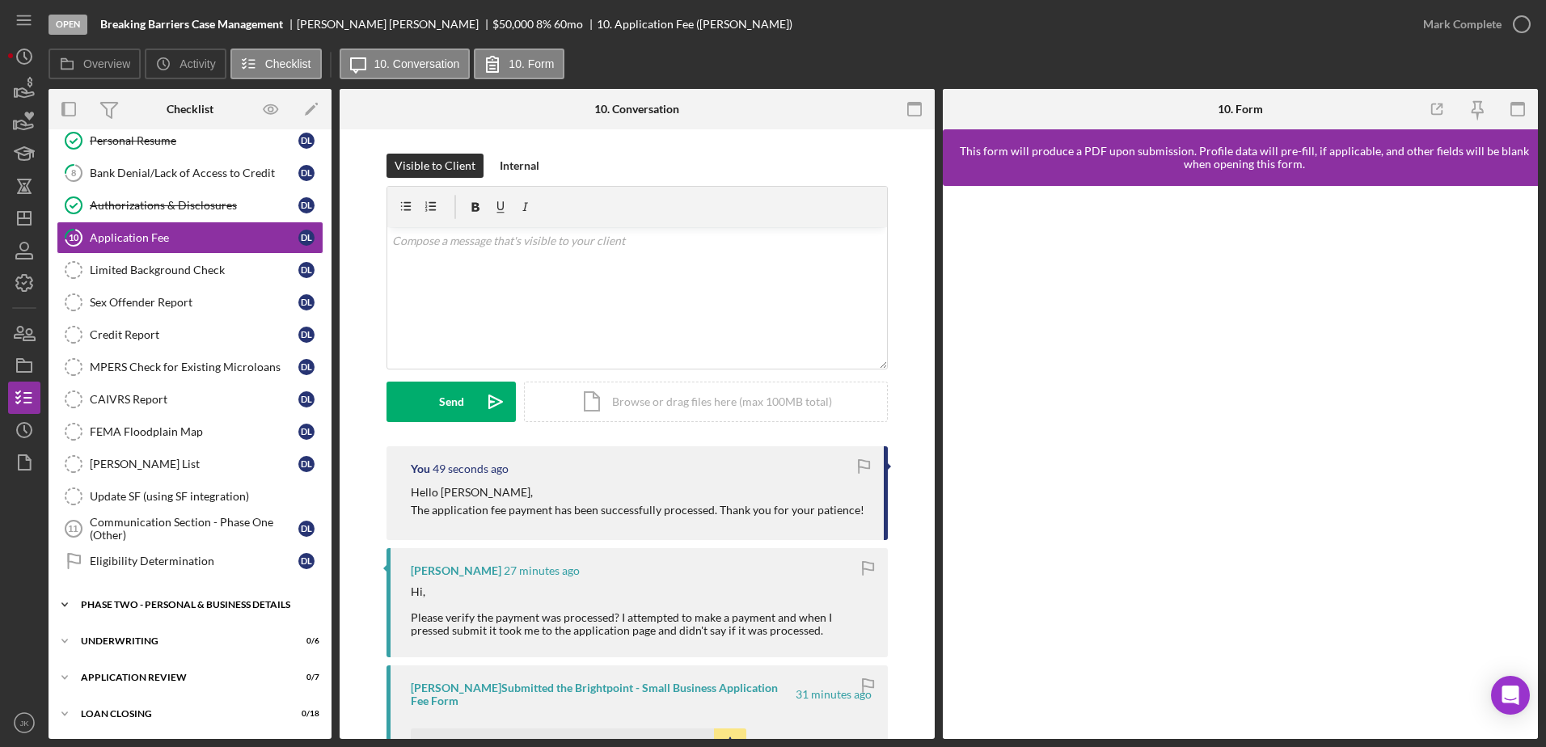
click at [188, 606] on div "PHASE TWO - PERSONAL & BUSINESS DETAILS" at bounding box center [196, 605] width 230 height 10
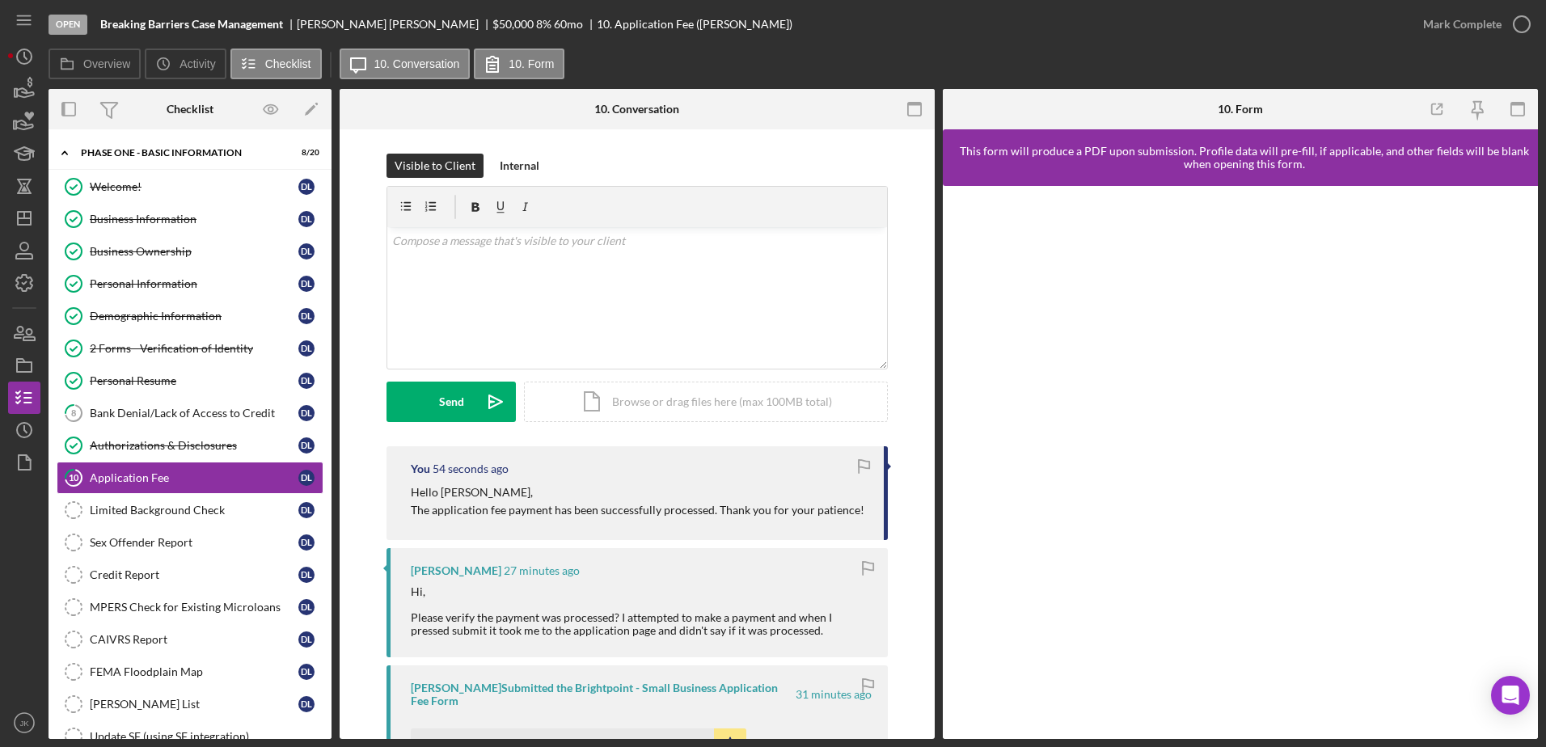
scroll to position [40, 0]
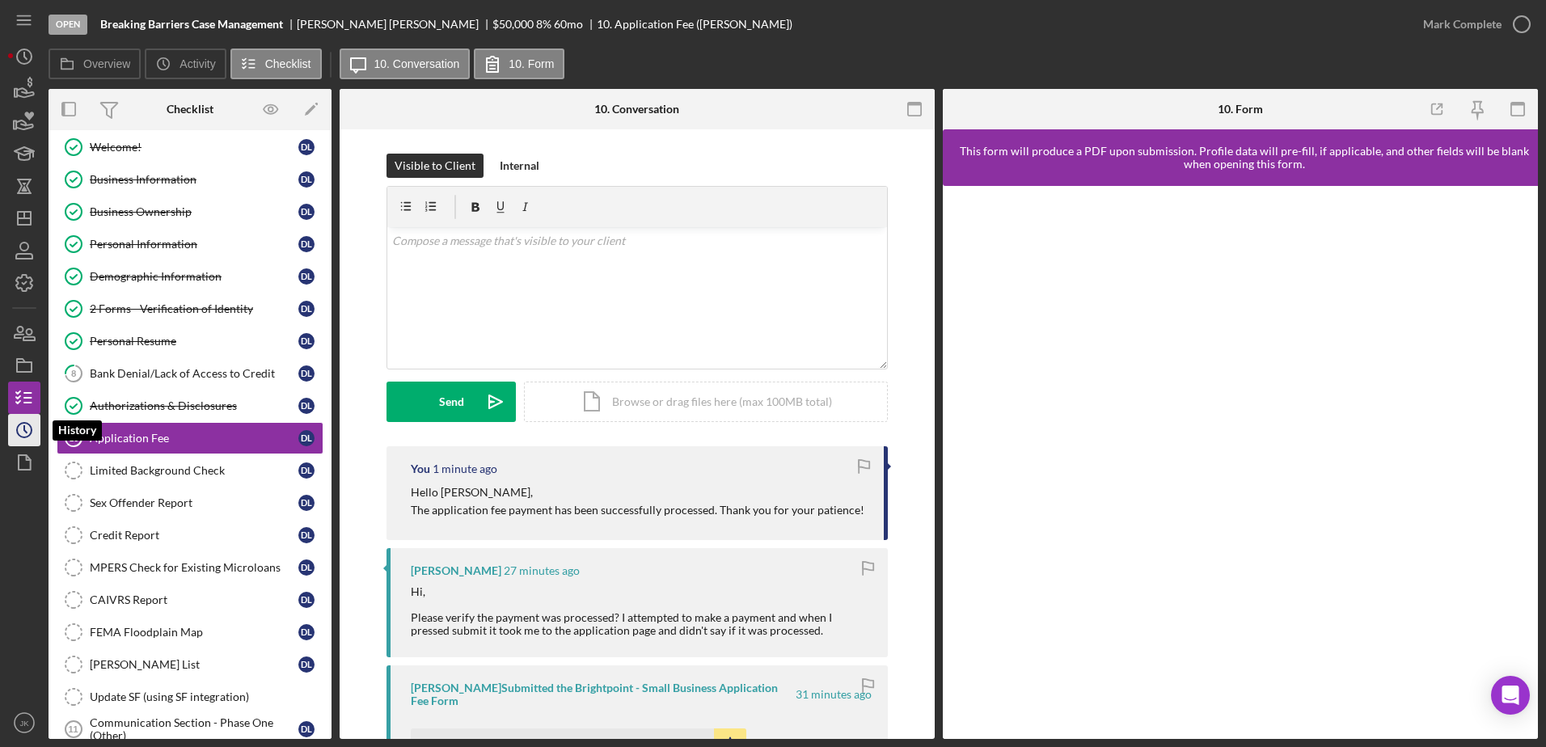
click at [25, 424] on circle "button" at bounding box center [24, 430] width 15 height 15
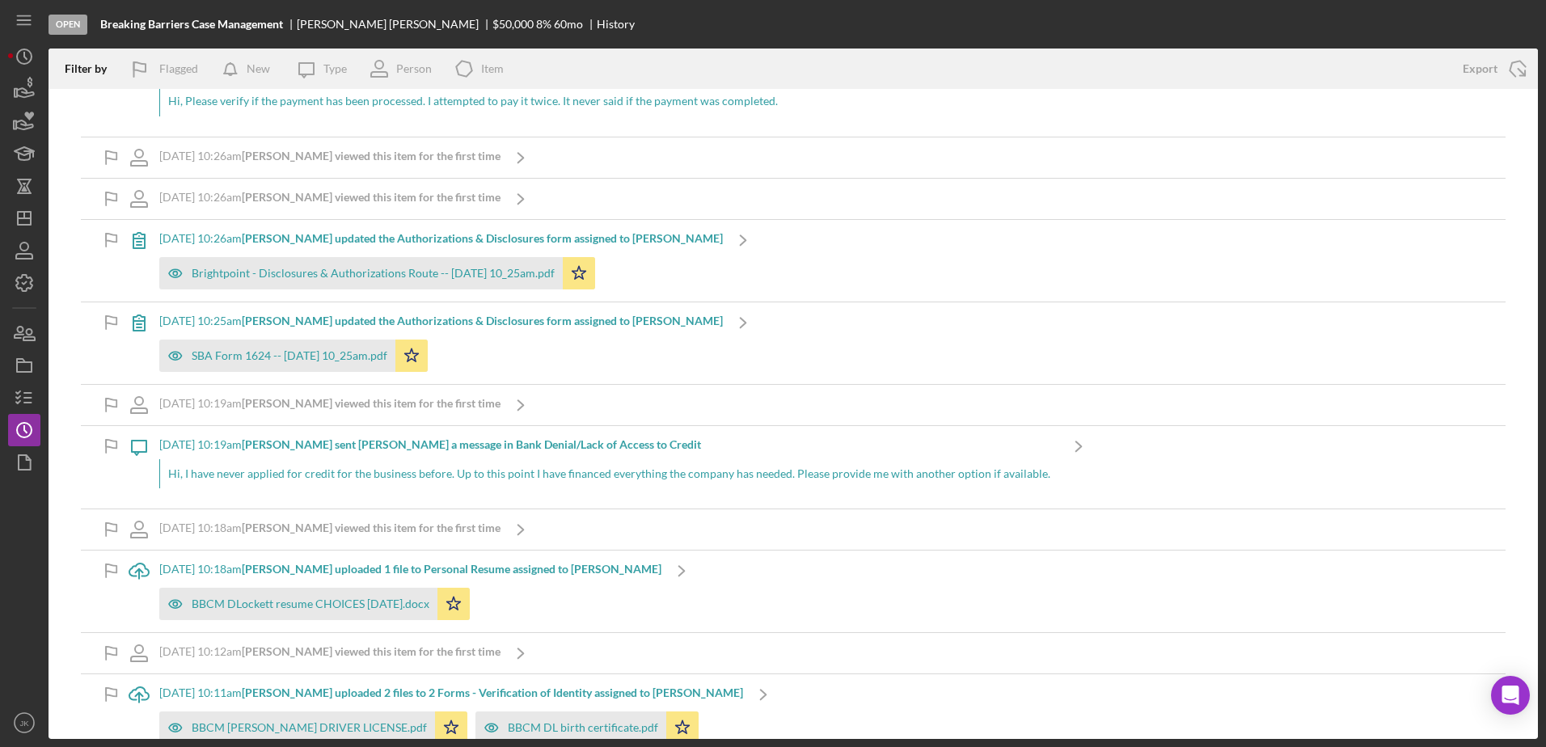
scroll to position [4464, 0]
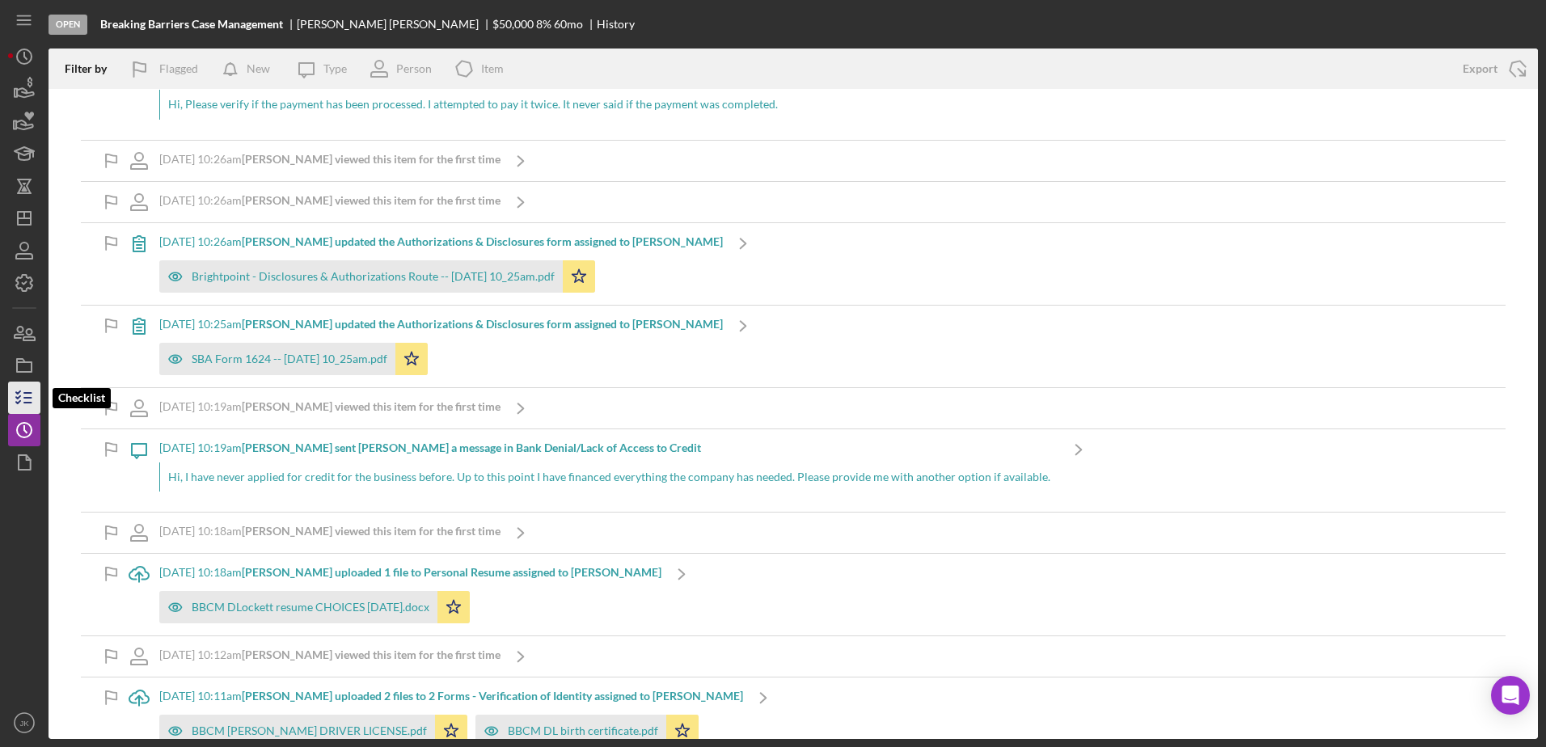
click at [29, 390] on icon "button" at bounding box center [24, 397] width 40 height 40
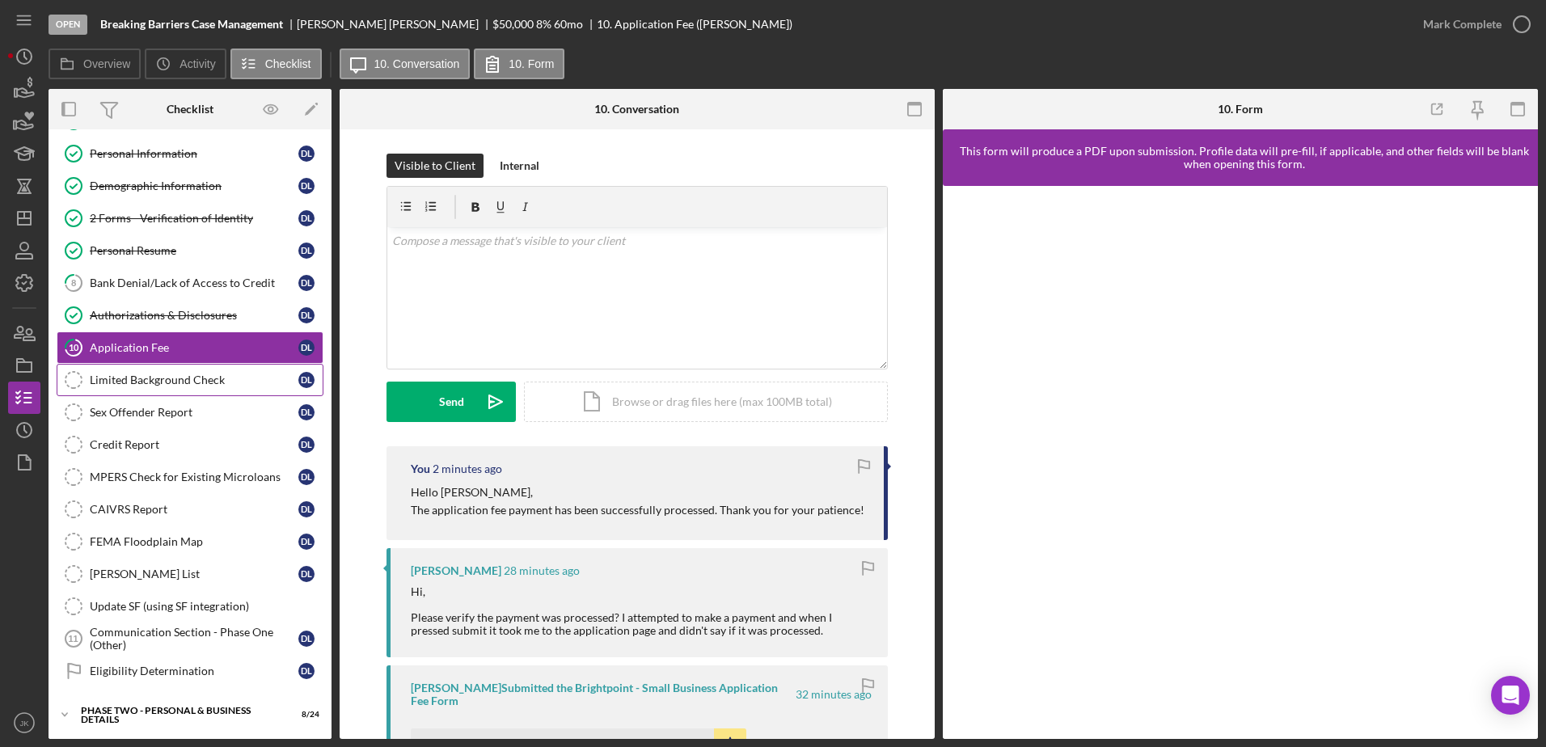
scroll to position [240, 0]
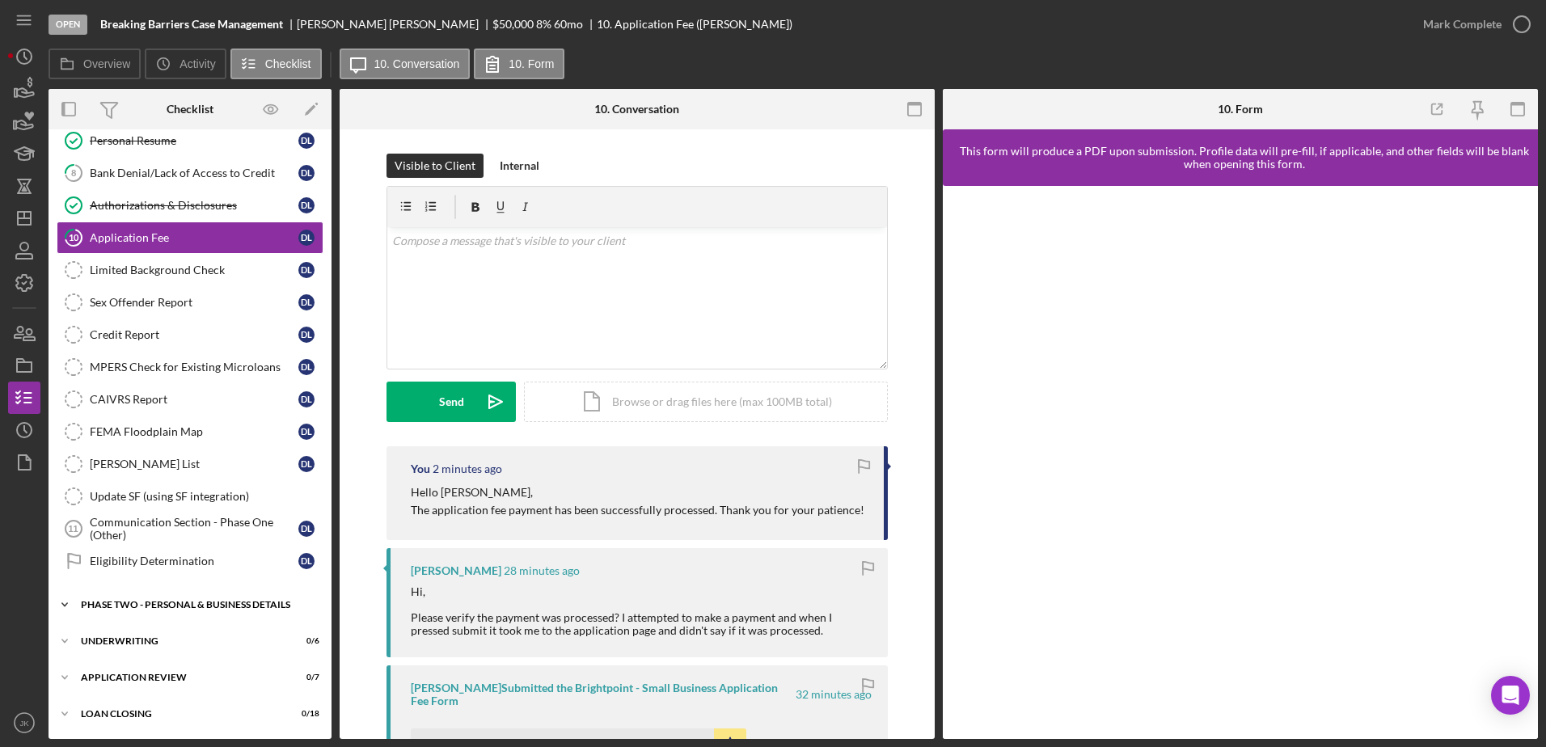
click at [175, 606] on div "PHASE TWO - PERSONAL & BUSINESS DETAILS" at bounding box center [196, 605] width 230 height 10
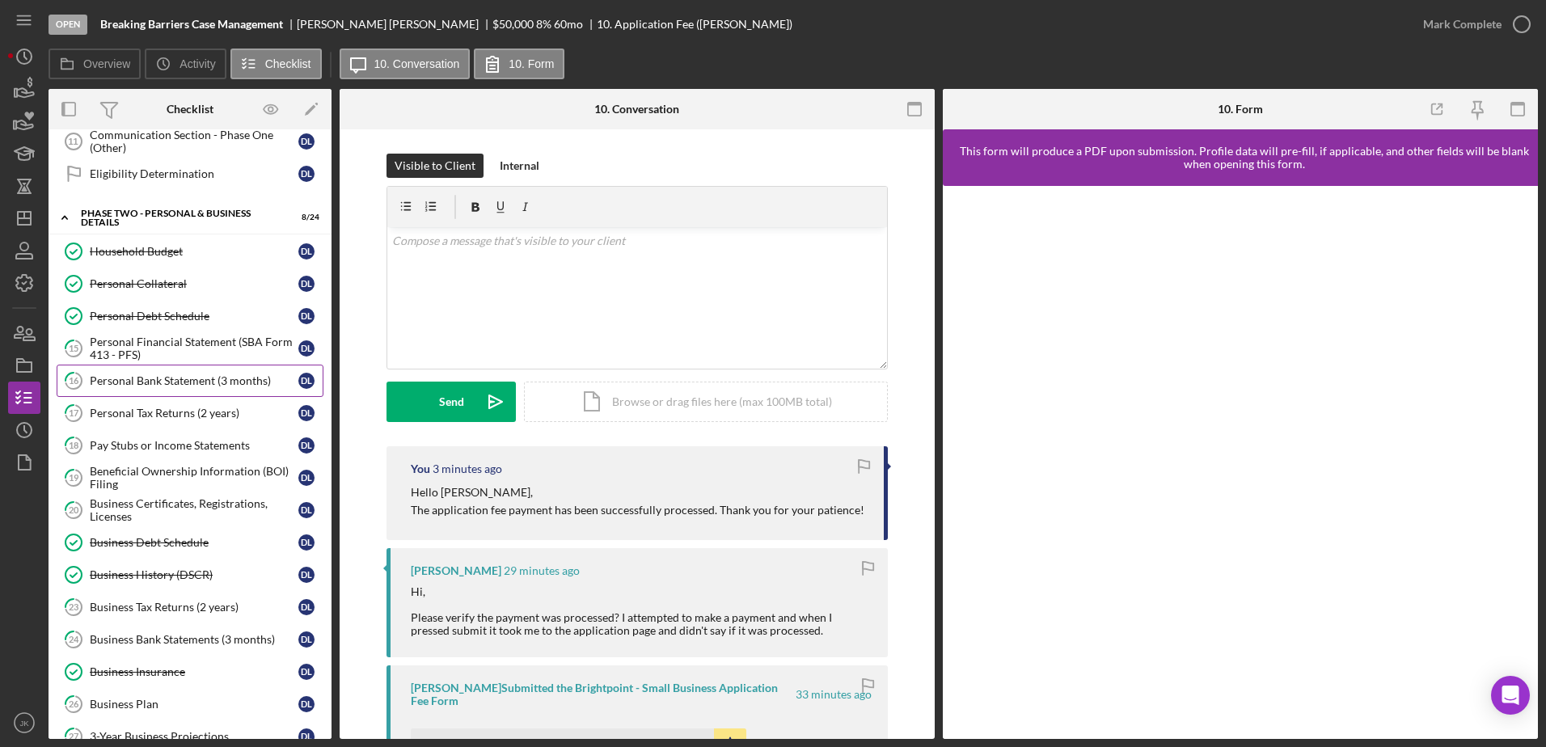
scroll to position [647, 0]
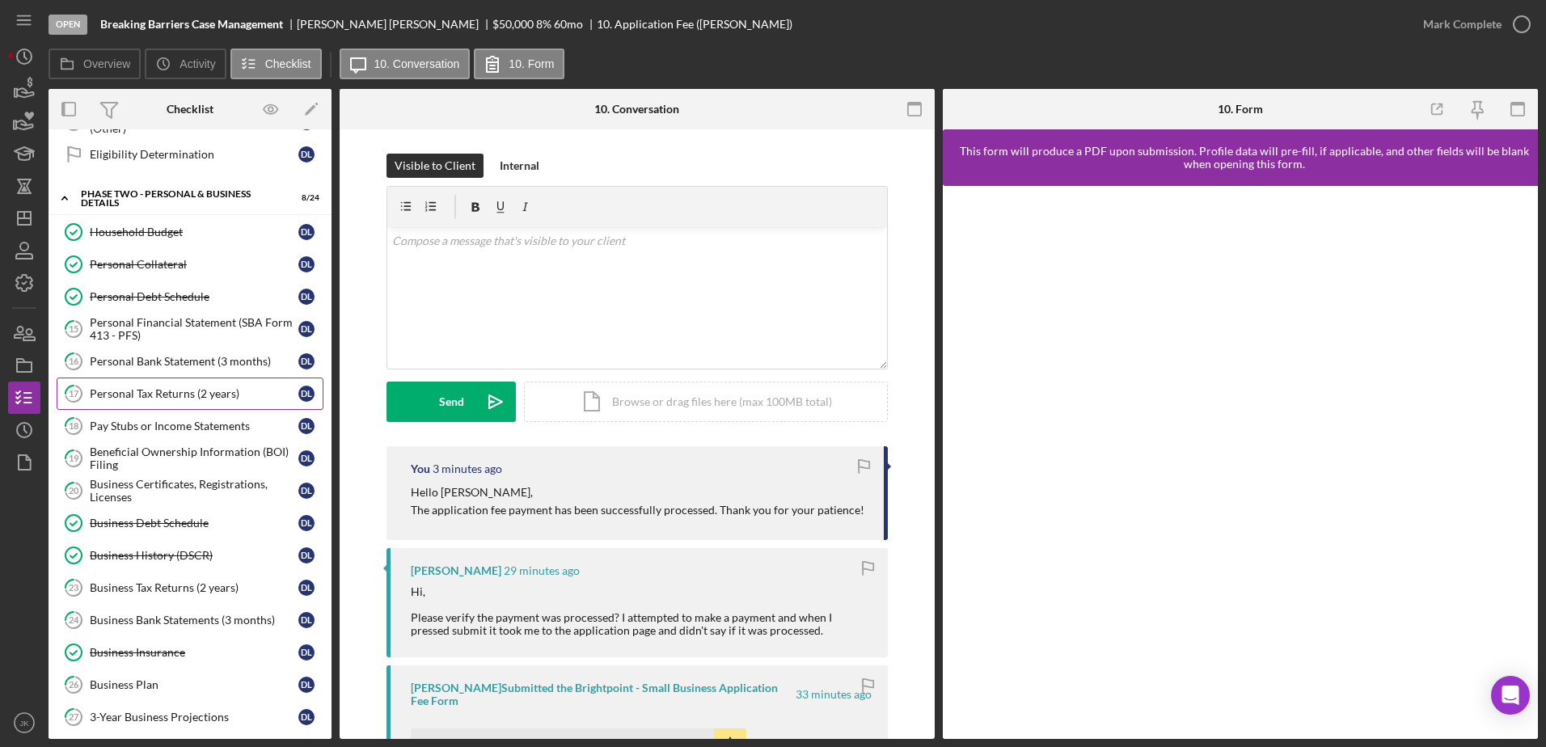
click at [182, 394] on div "Personal Tax Returns (2 years)" at bounding box center [194, 393] width 209 height 13
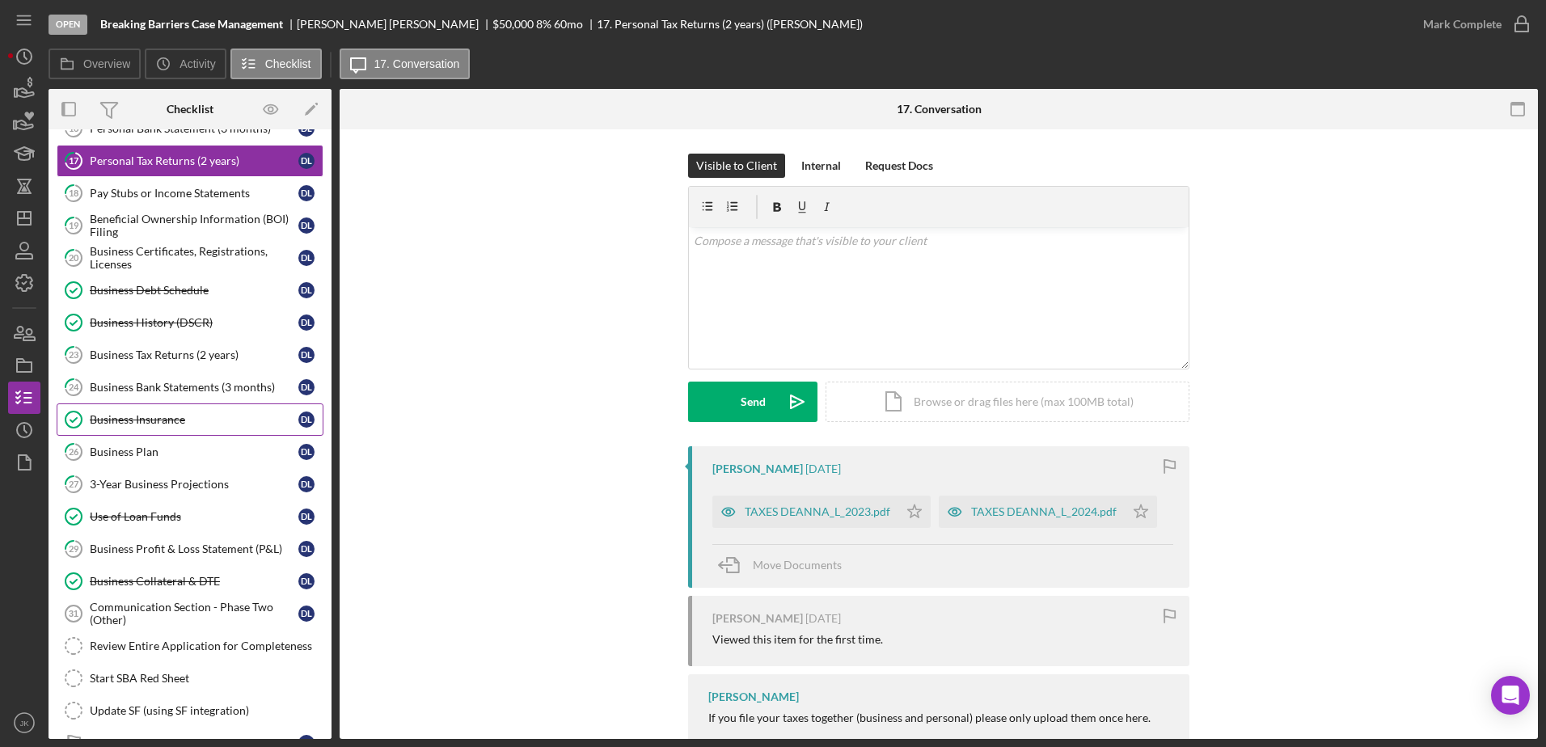
scroll to position [889, 0]
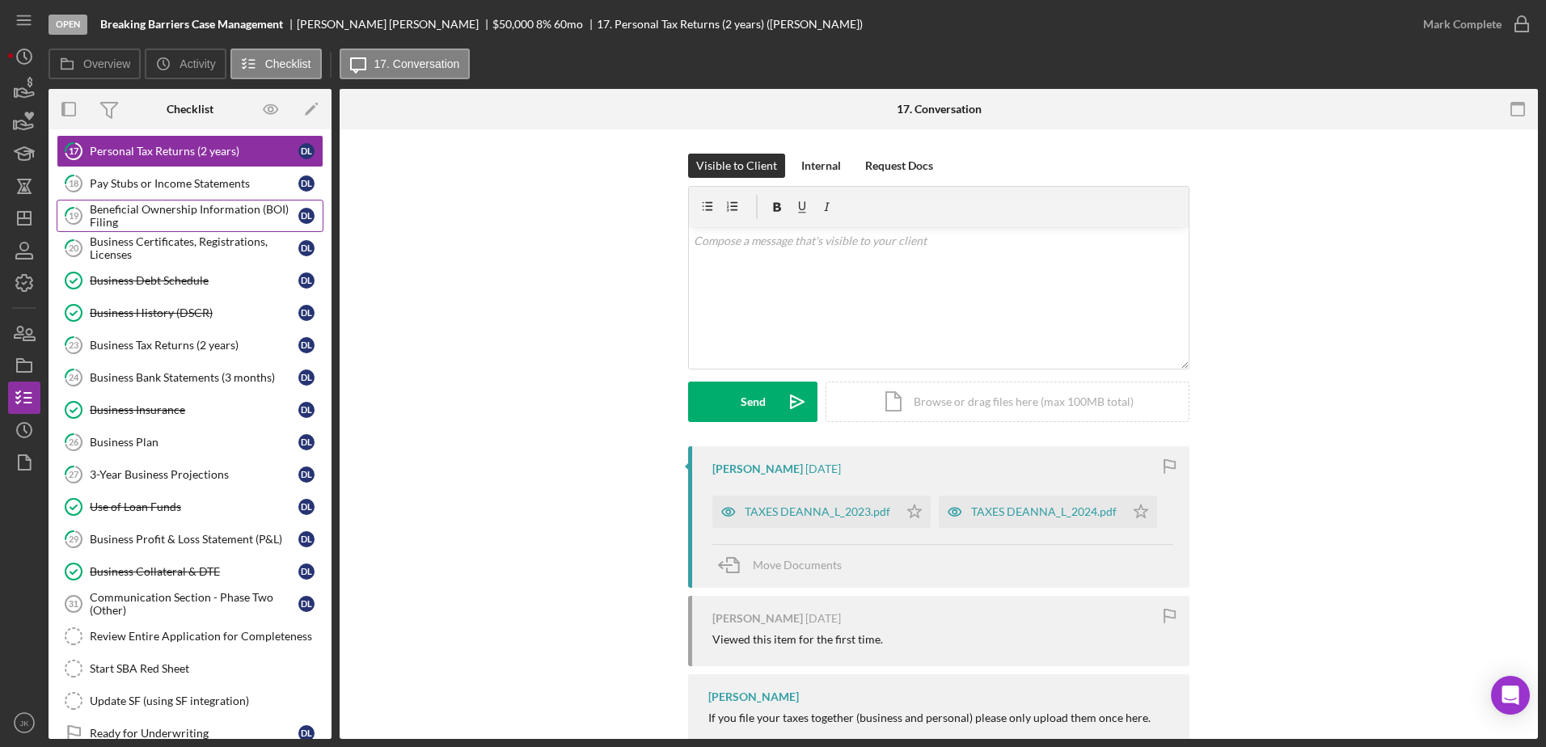
click at [168, 220] on div "Beneficial Ownership Information (BOI) Filing" at bounding box center [194, 216] width 209 height 26
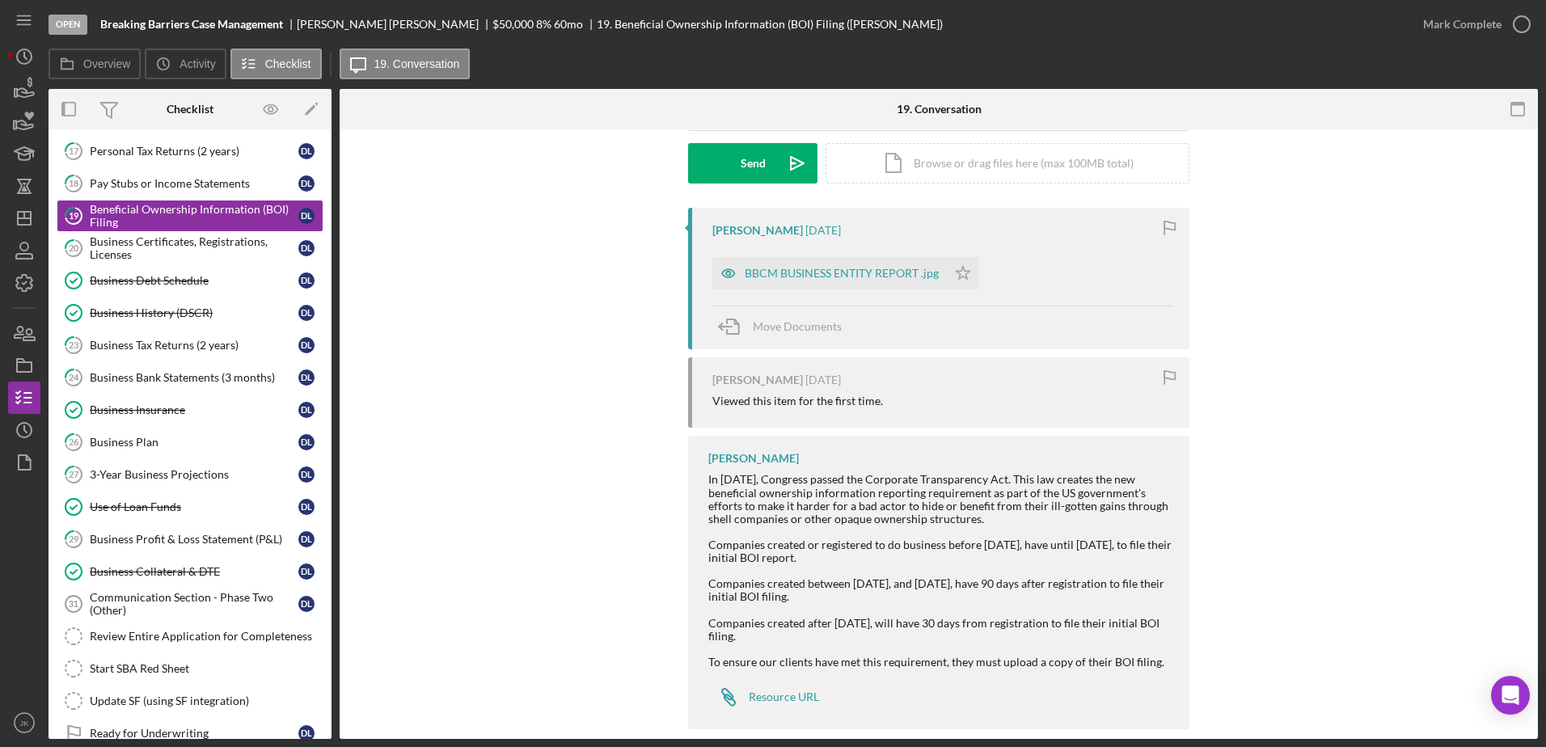
scroll to position [242, 0]
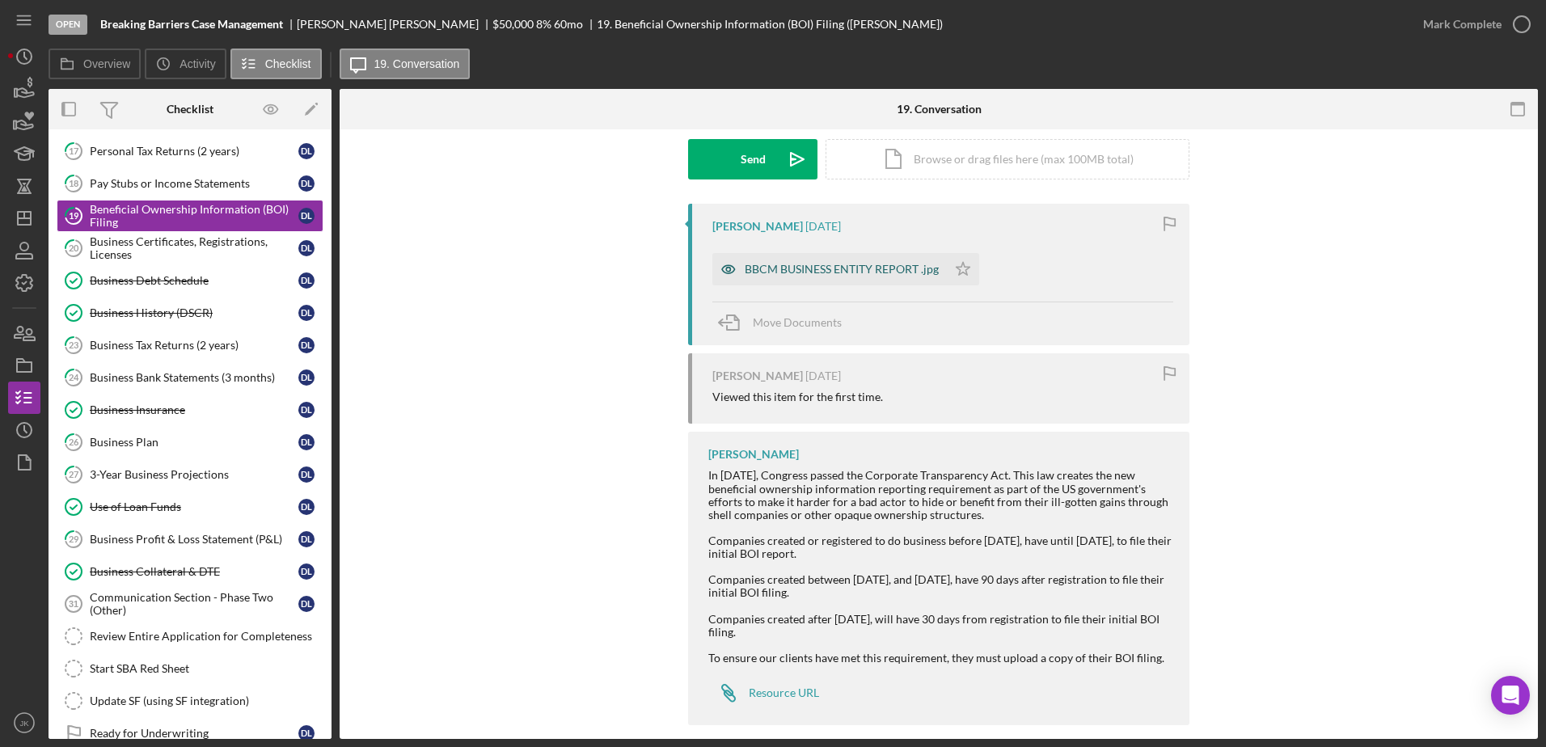
click at [805, 267] on div "BBCM BUSINESS ENTITY REPORT .jpg" at bounding box center [841, 269] width 194 height 13
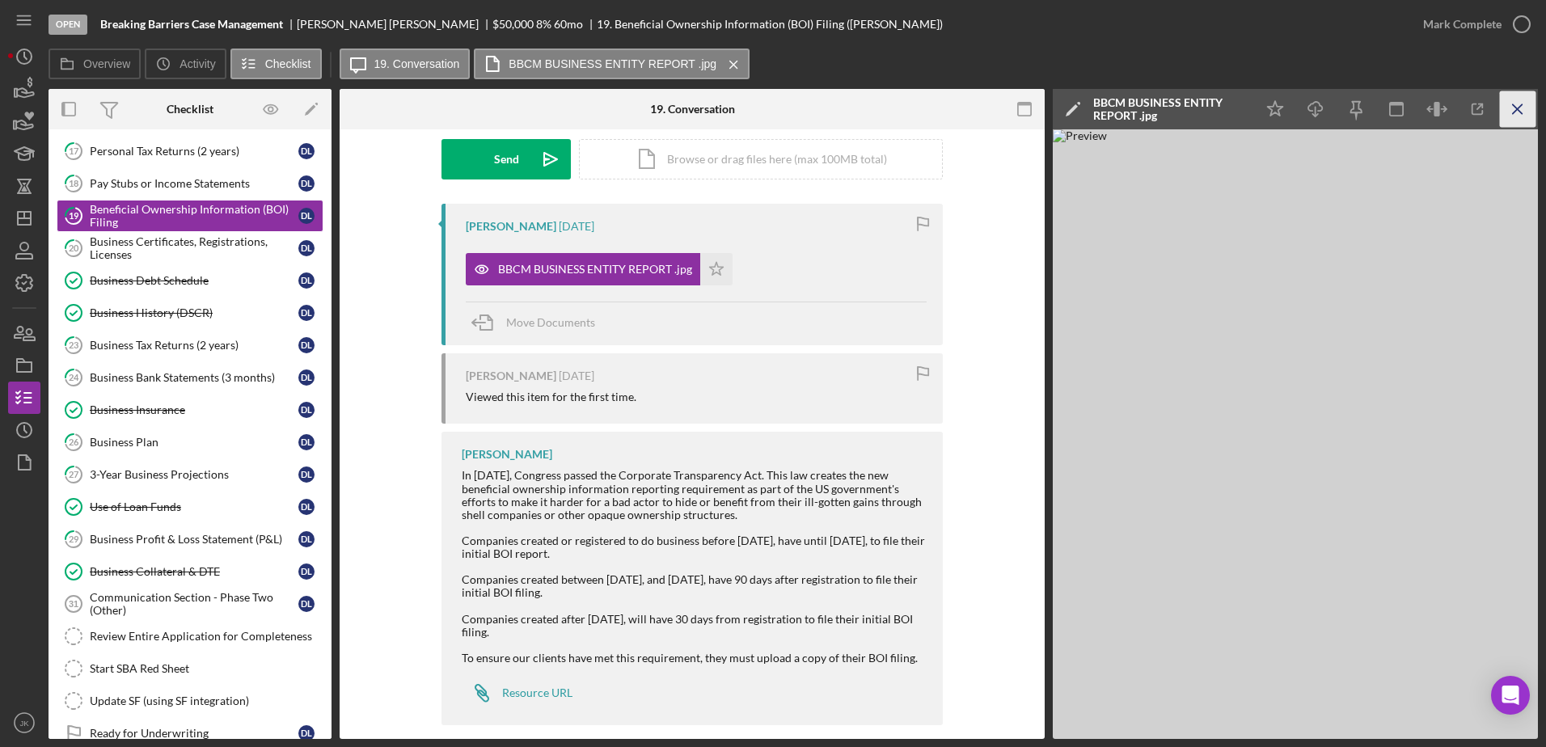
click at [1523, 99] on icon "Icon/Menu Close" at bounding box center [1517, 109] width 36 height 36
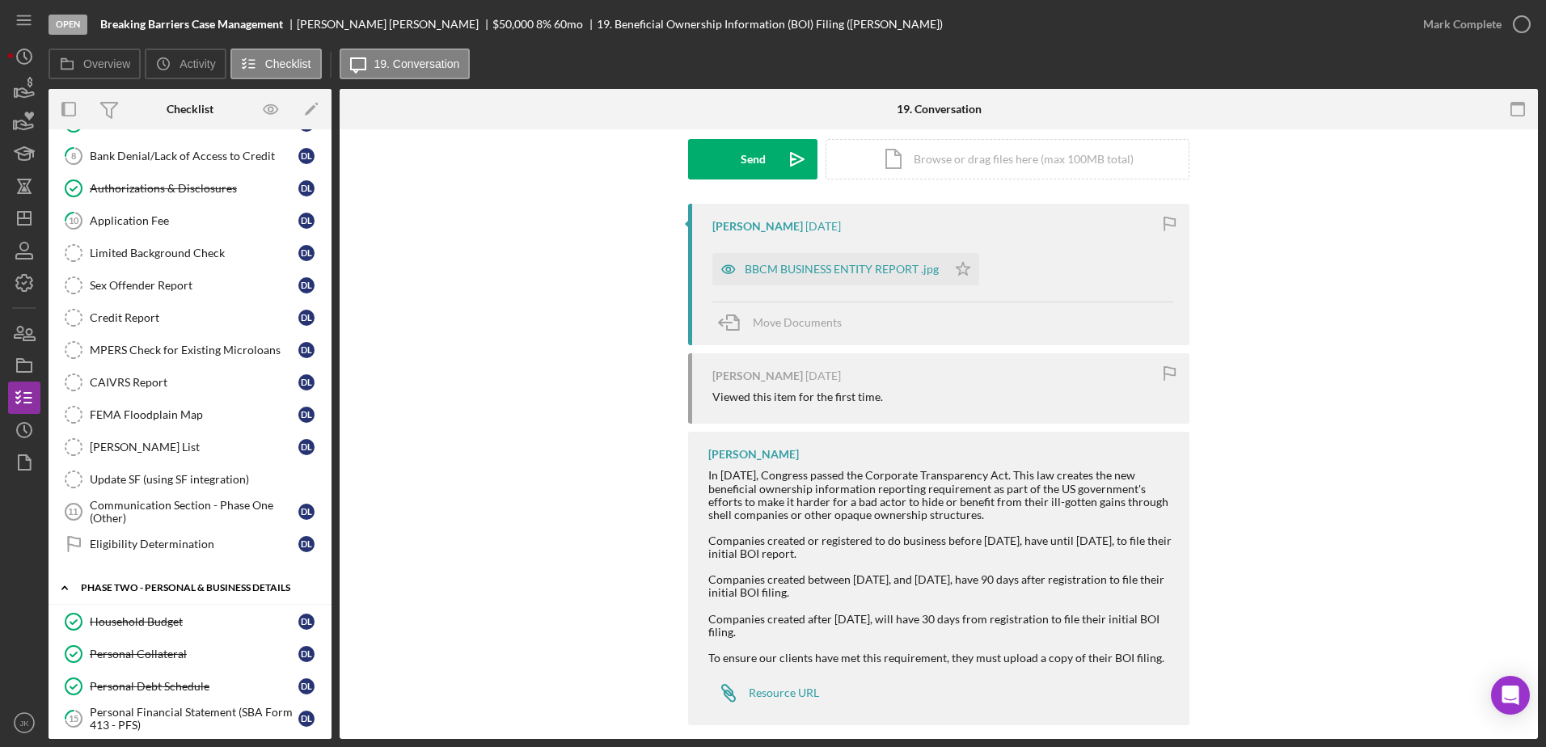
scroll to position [485, 0]
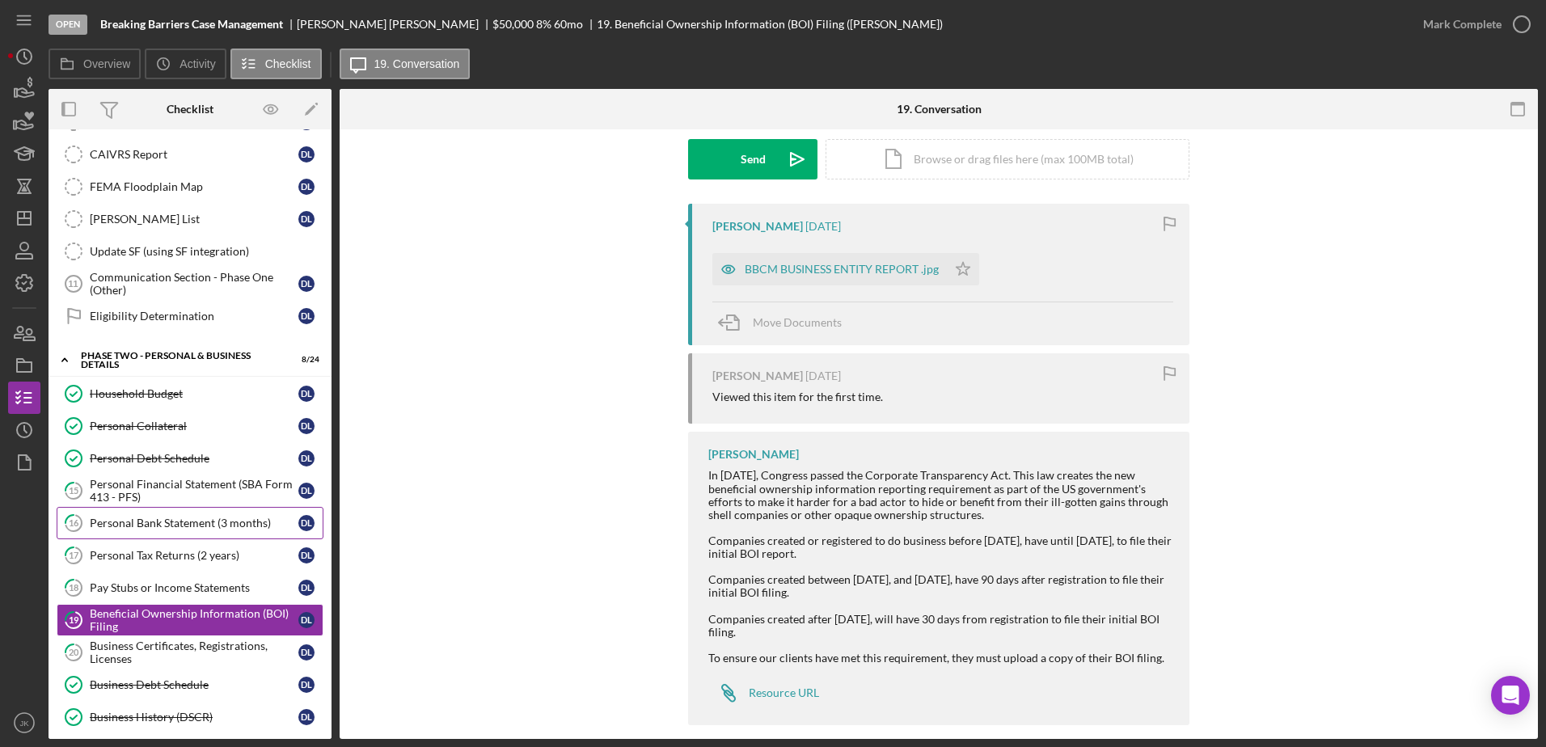
click at [166, 520] on div "Personal Bank Statement (3 months)" at bounding box center [194, 523] width 209 height 13
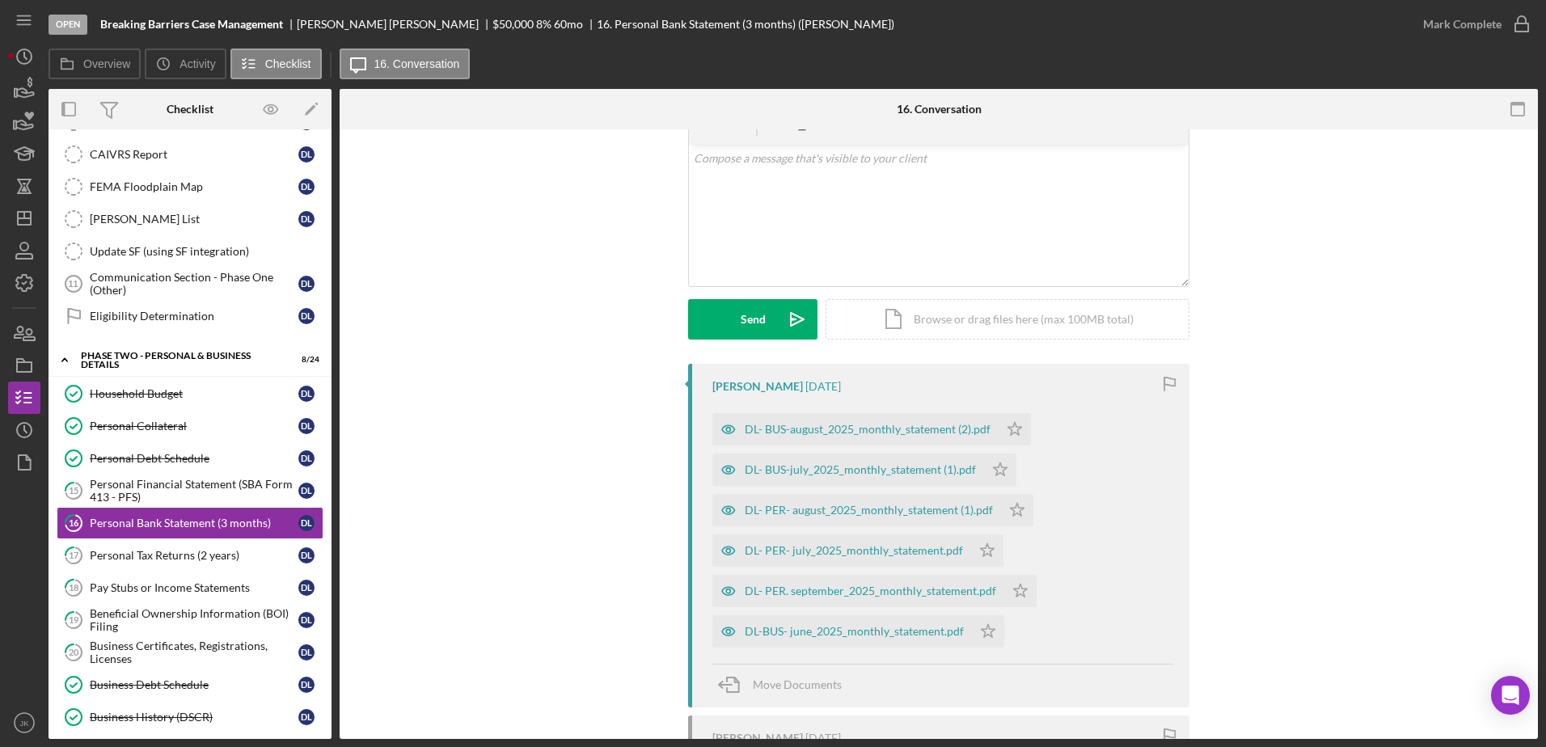
scroll to position [323, 0]
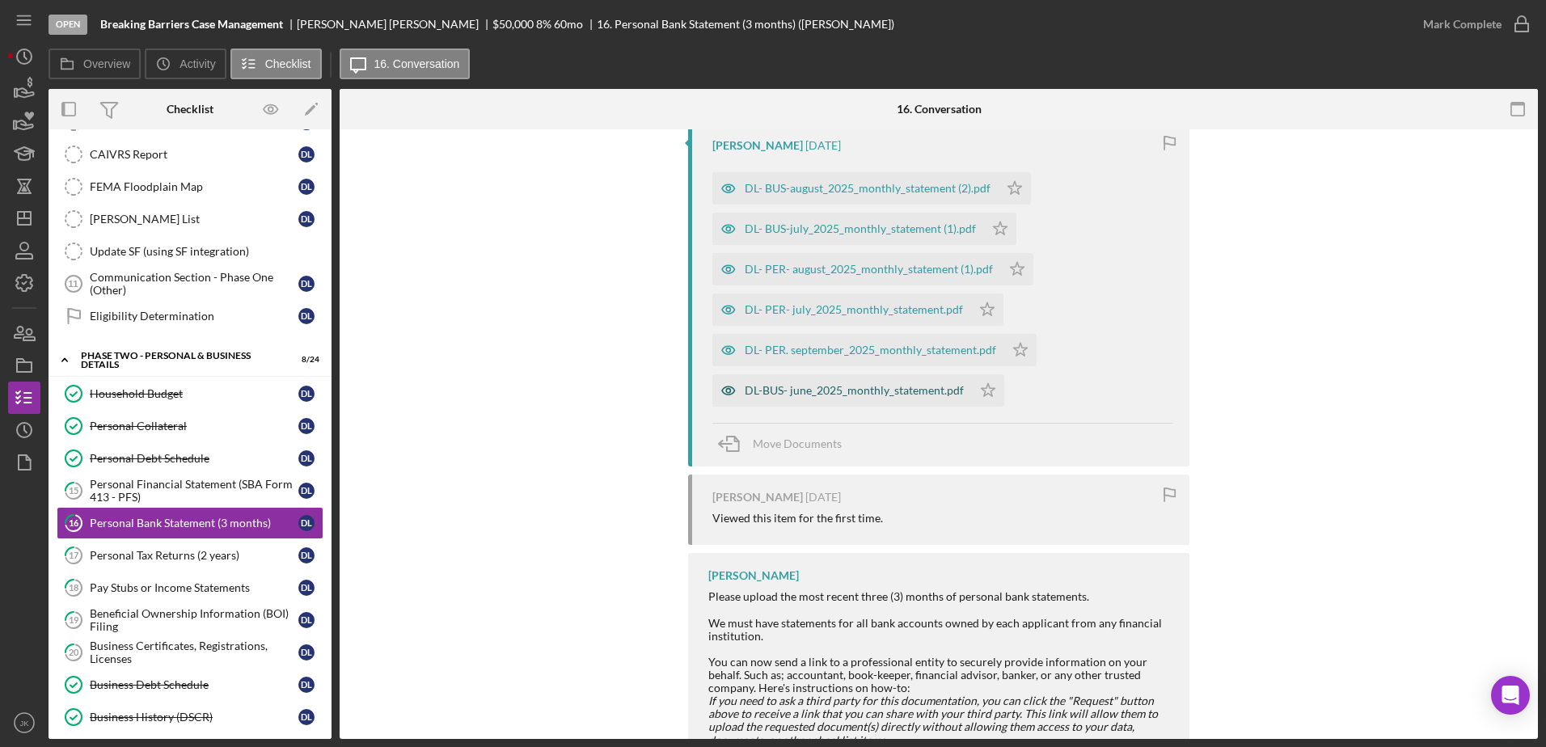
click at [847, 388] on div "DL-BUS- june_2025_monthly_statement.pdf" at bounding box center [853, 390] width 219 height 13
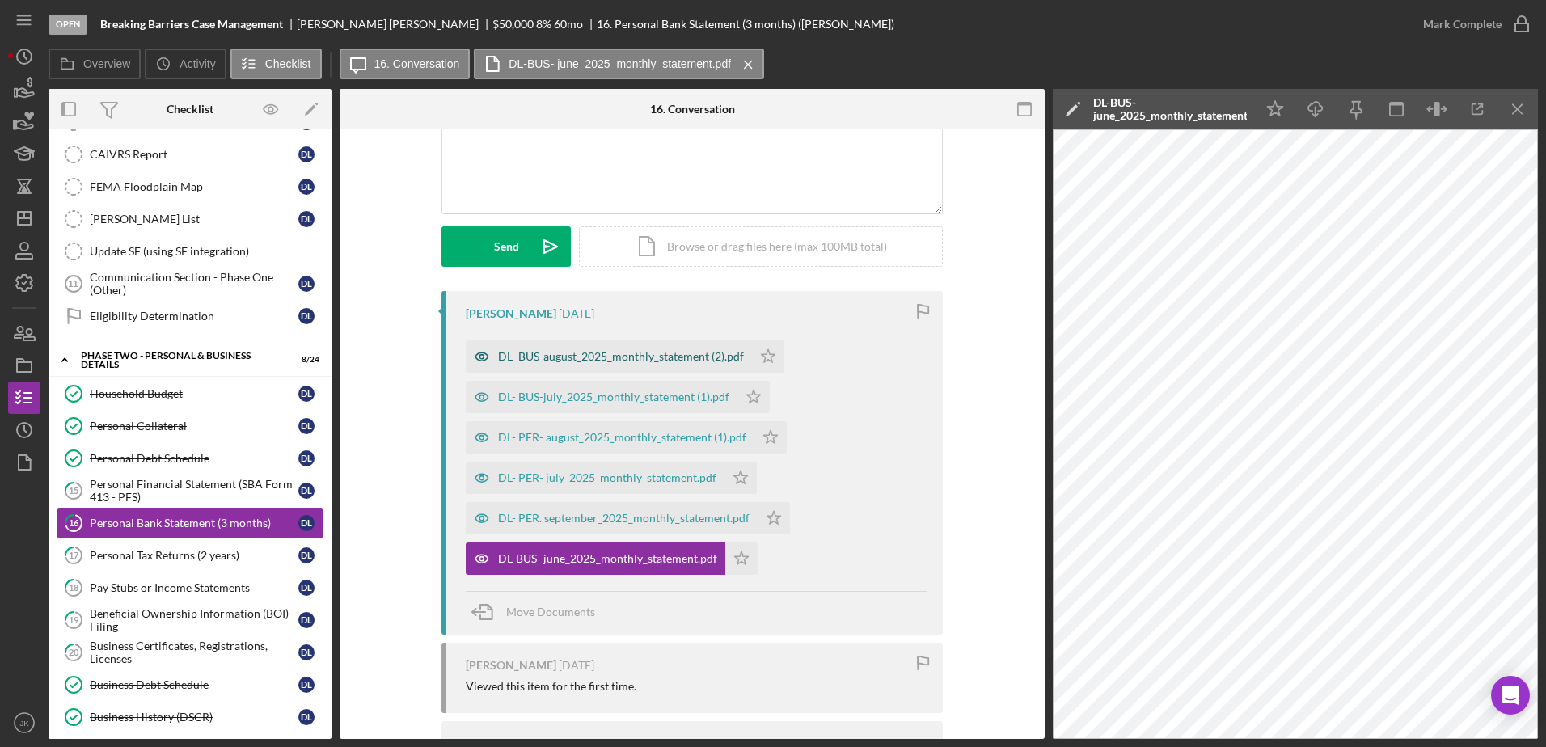
scroll to position [141, 0]
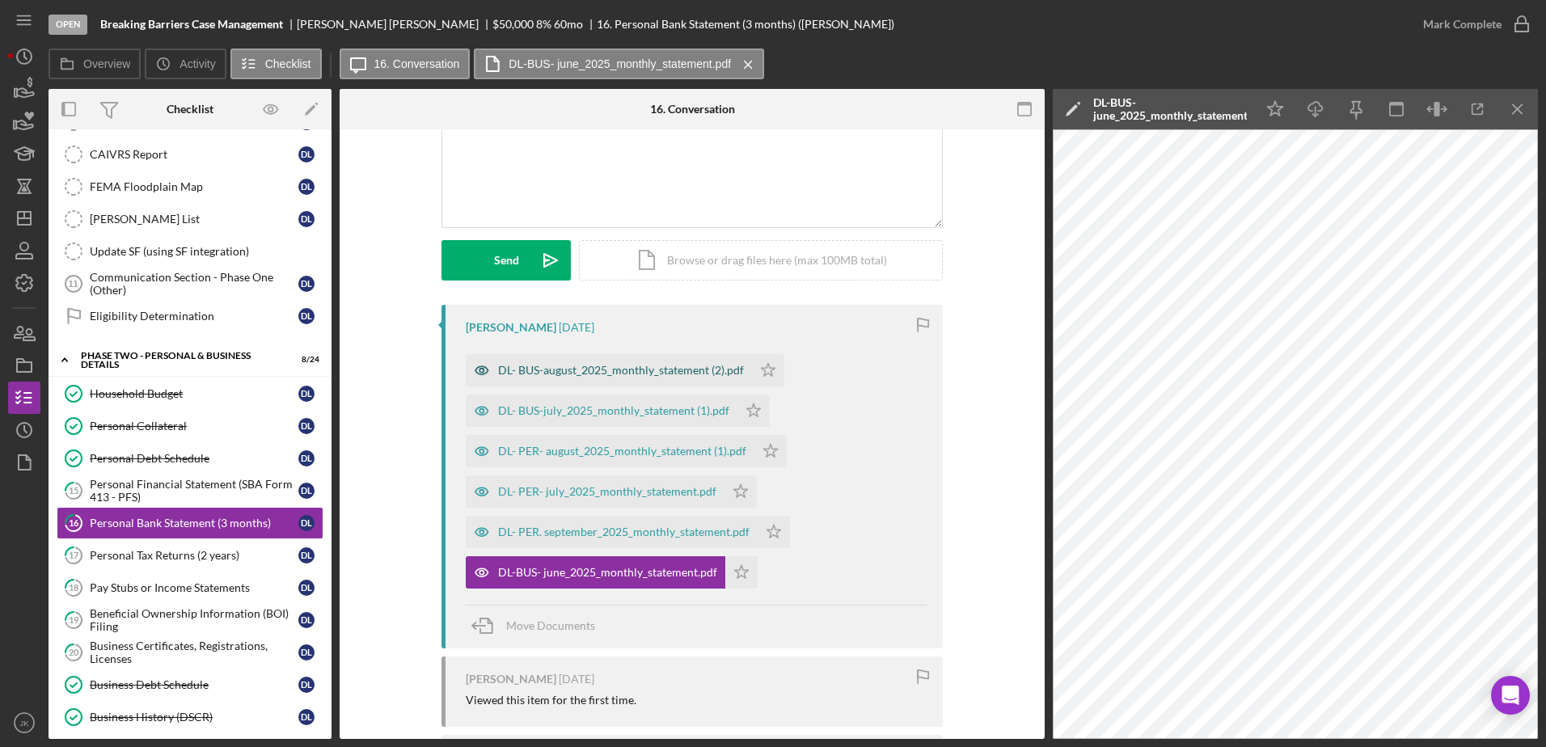
click at [625, 372] on div "DL- BUS-august_2025_monthly_statement (2).pdf" at bounding box center [621, 370] width 246 height 13
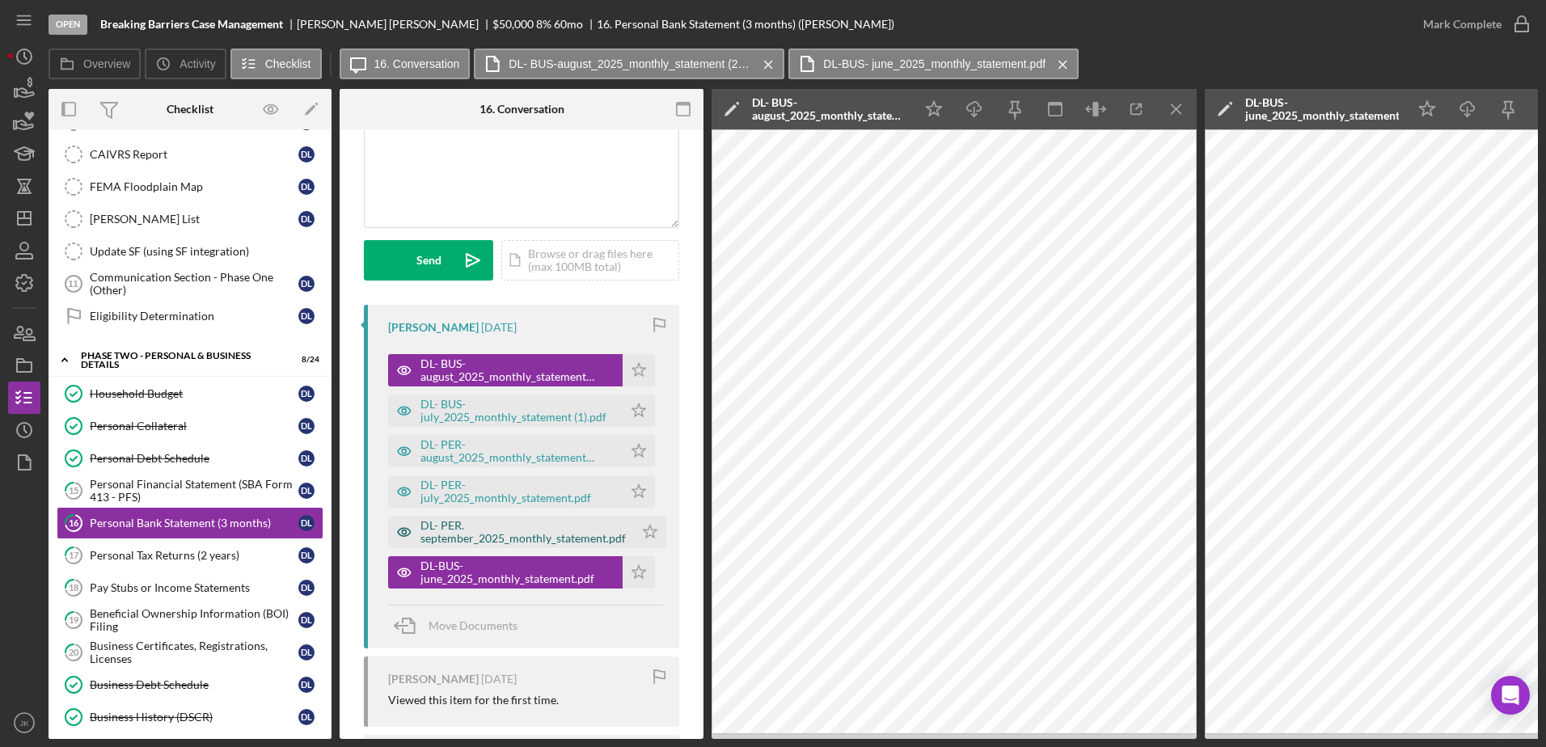
click at [536, 530] on div "DL- PER. september_2025_monthly_statement.pdf" at bounding box center [522, 532] width 205 height 26
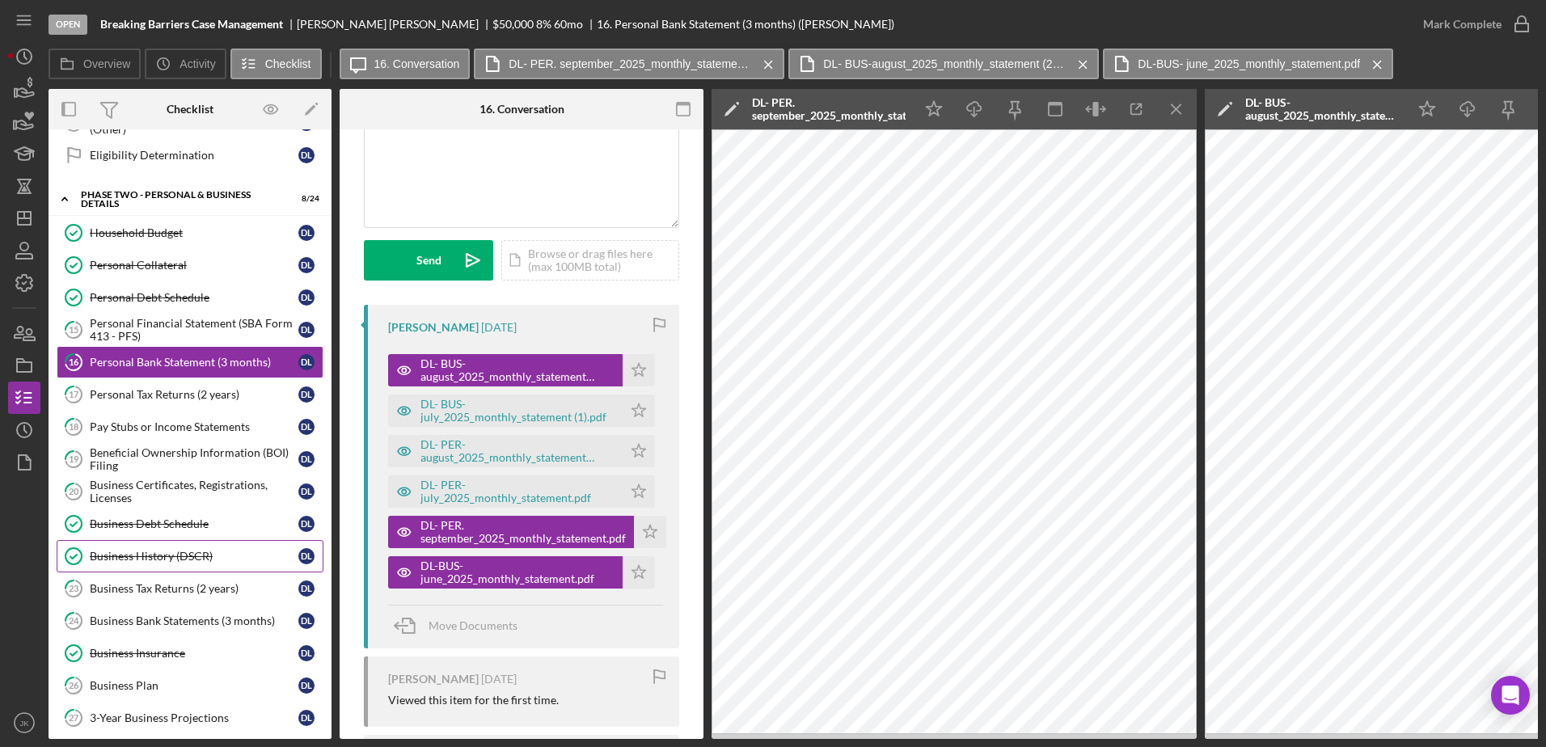
scroll to position [647, 0]
click at [213, 625] on div "Business Bank Statements (3 months)" at bounding box center [194, 620] width 209 height 13
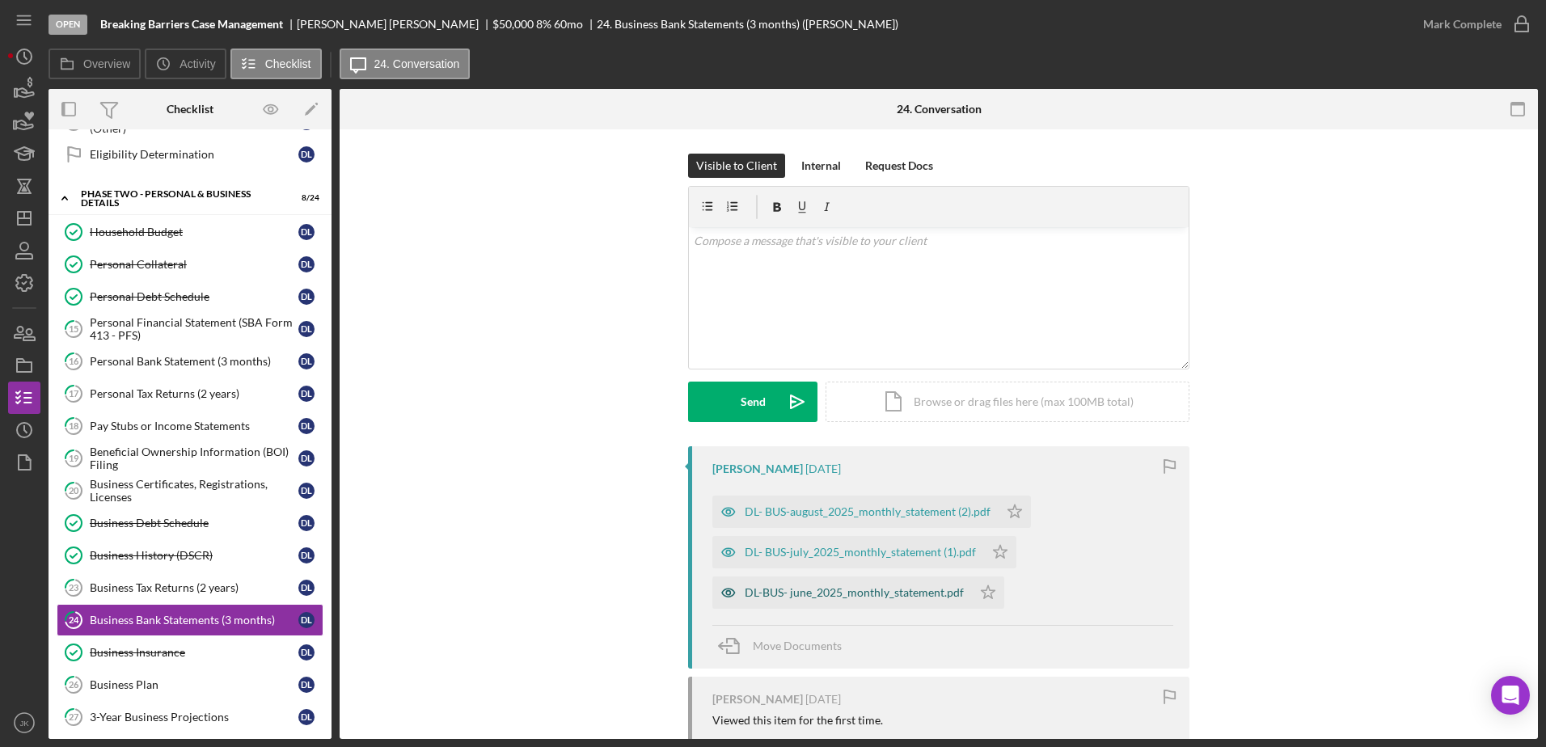
click at [799, 591] on div "DL-BUS- june_2025_monthly_statement.pdf" at bounding box center [853, 592] width 219 height 13
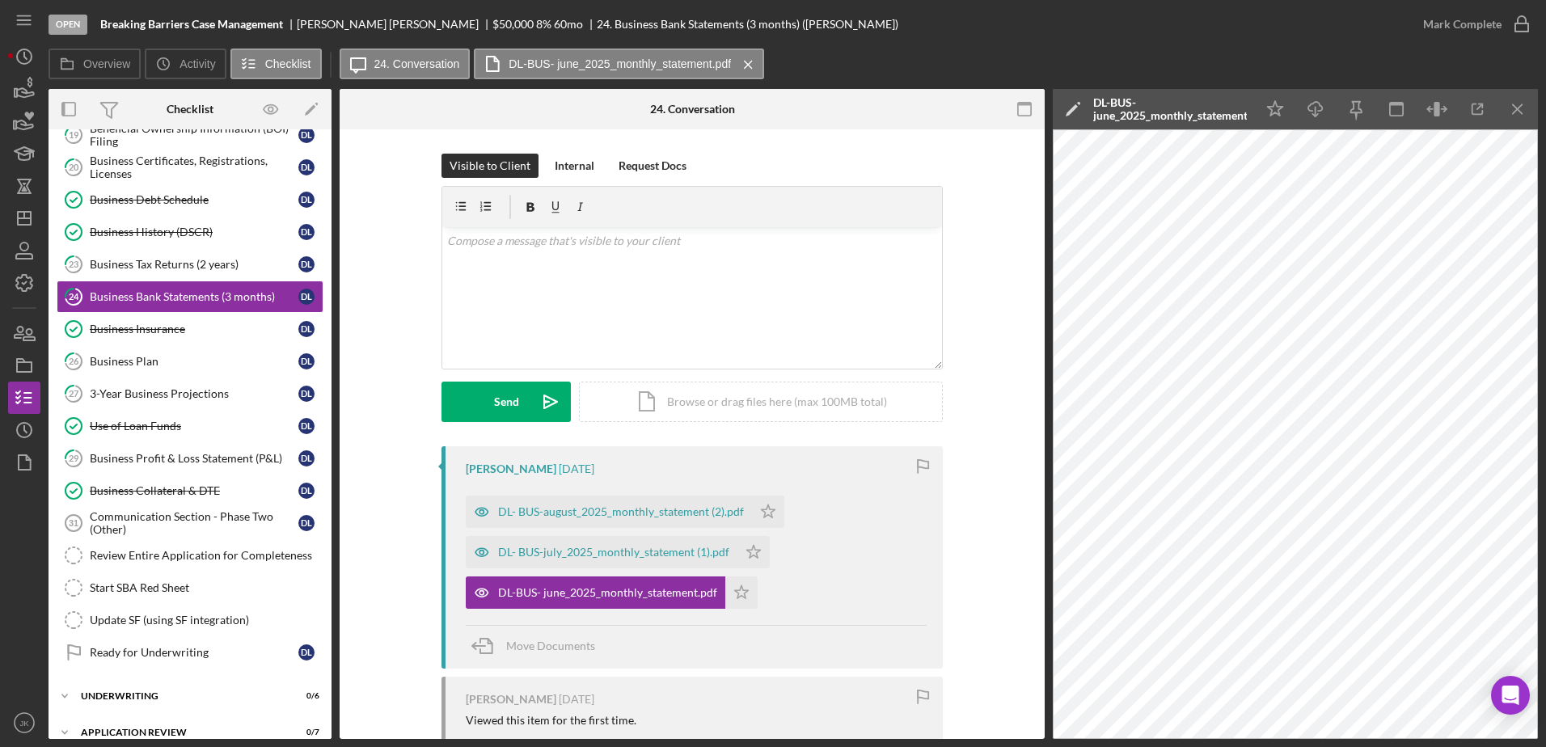
click at [958, 462] on div "Deanna Lockett 1 week ago DL- BUS-august_2025_monthly_statement (2).pdf Icon/St…" at bounding box center [692, 744] width 656 height 596
click at [194, 272] on link "23 Business Tax Returns (2 years) D L" at bounding box center [190, 264] width 267 height 32
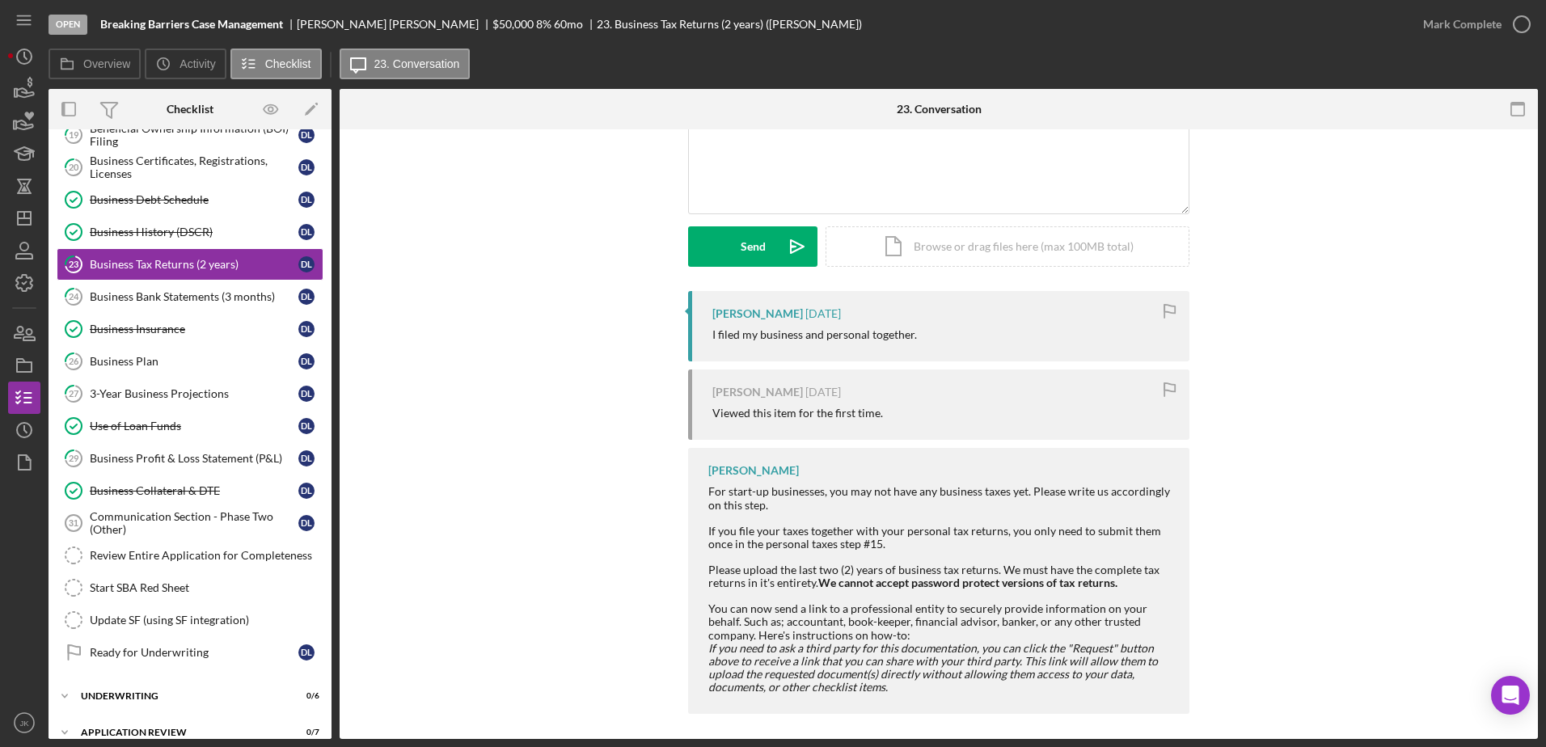
scroll to position [162, 0]
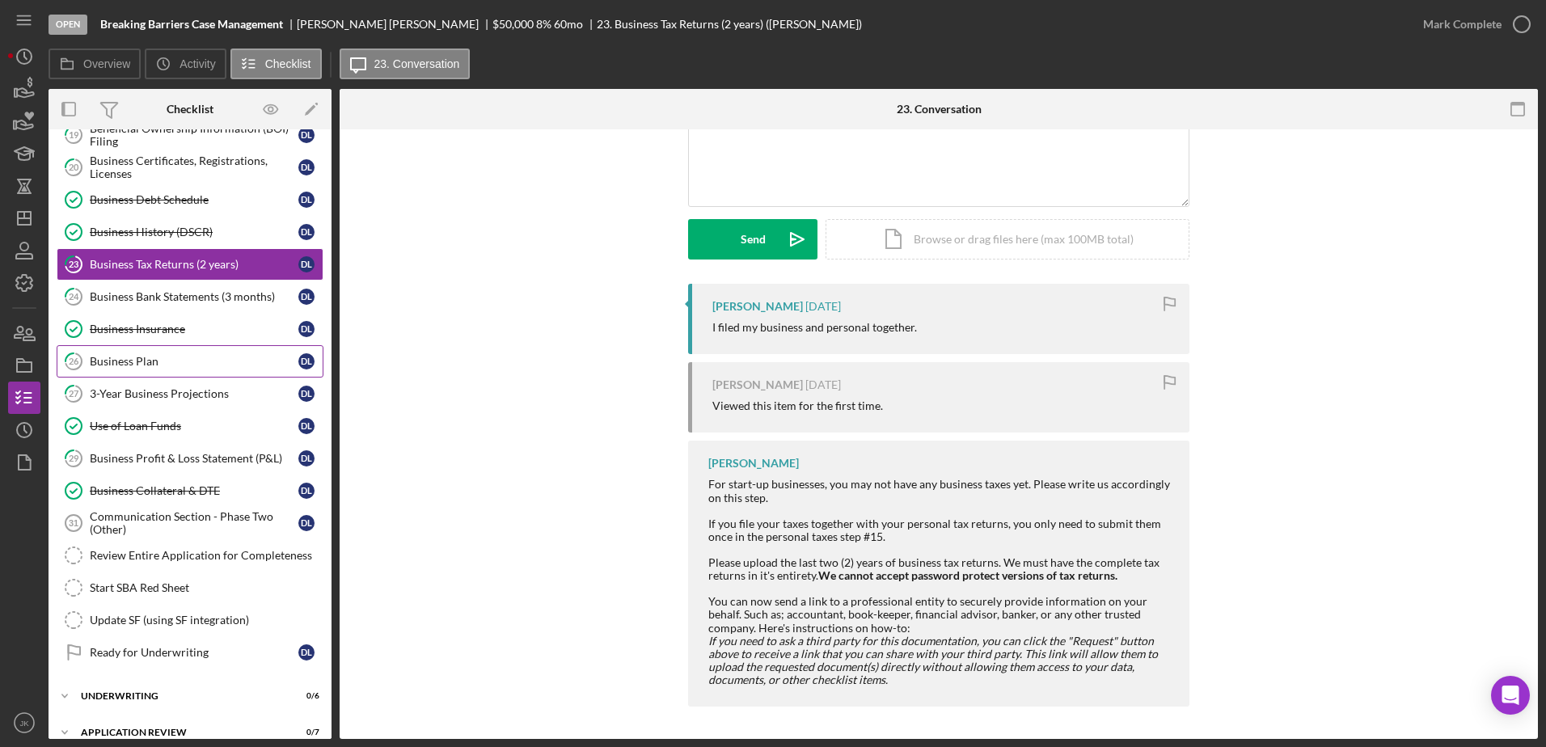
click at [203, 364] on div "Business Plan" at bounding box center [194, 361] width 209 height 13
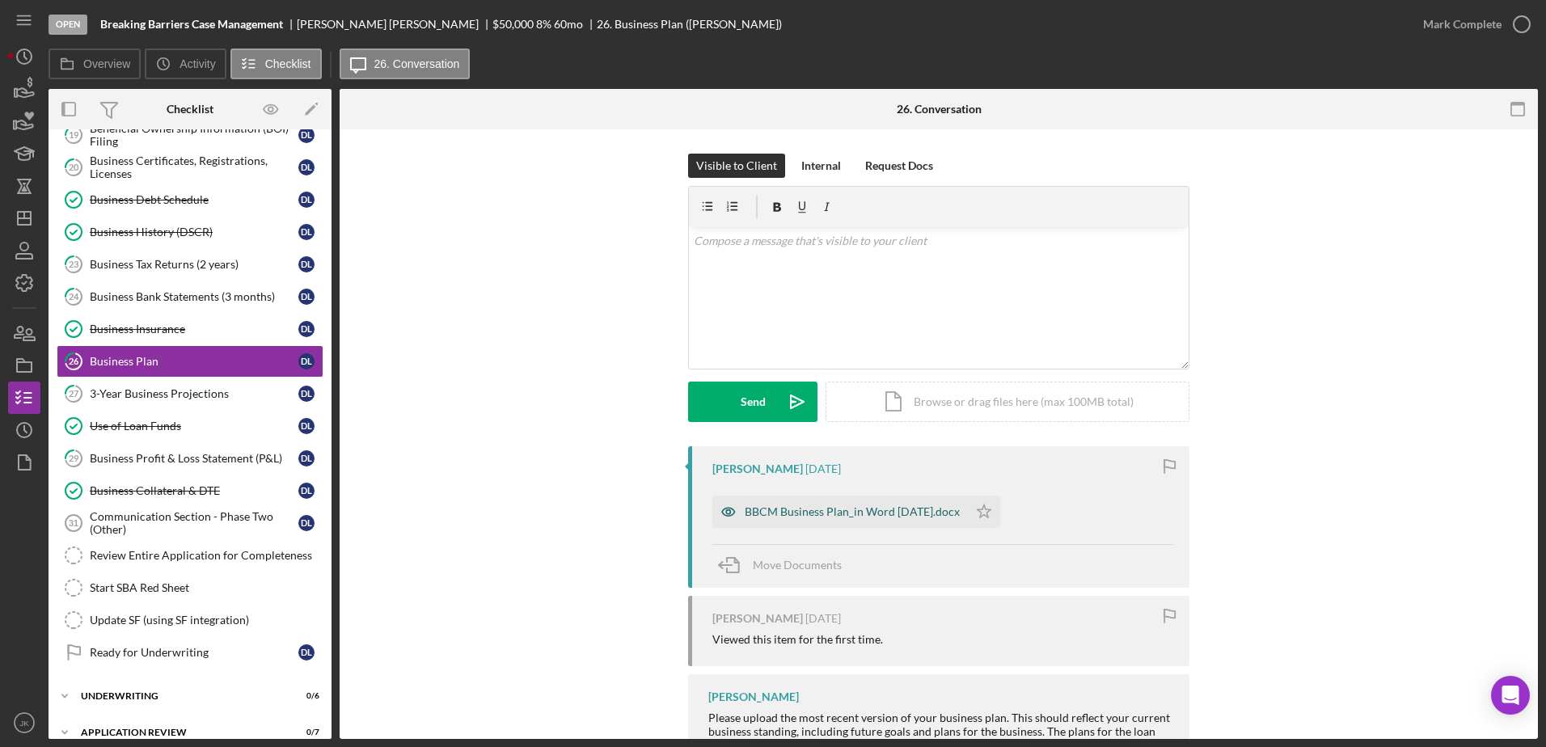
click at [834, 505] on div "BBCM Business Plan_in Word [DATE].docx" at bounding box center [851, 511] width 215 height 13
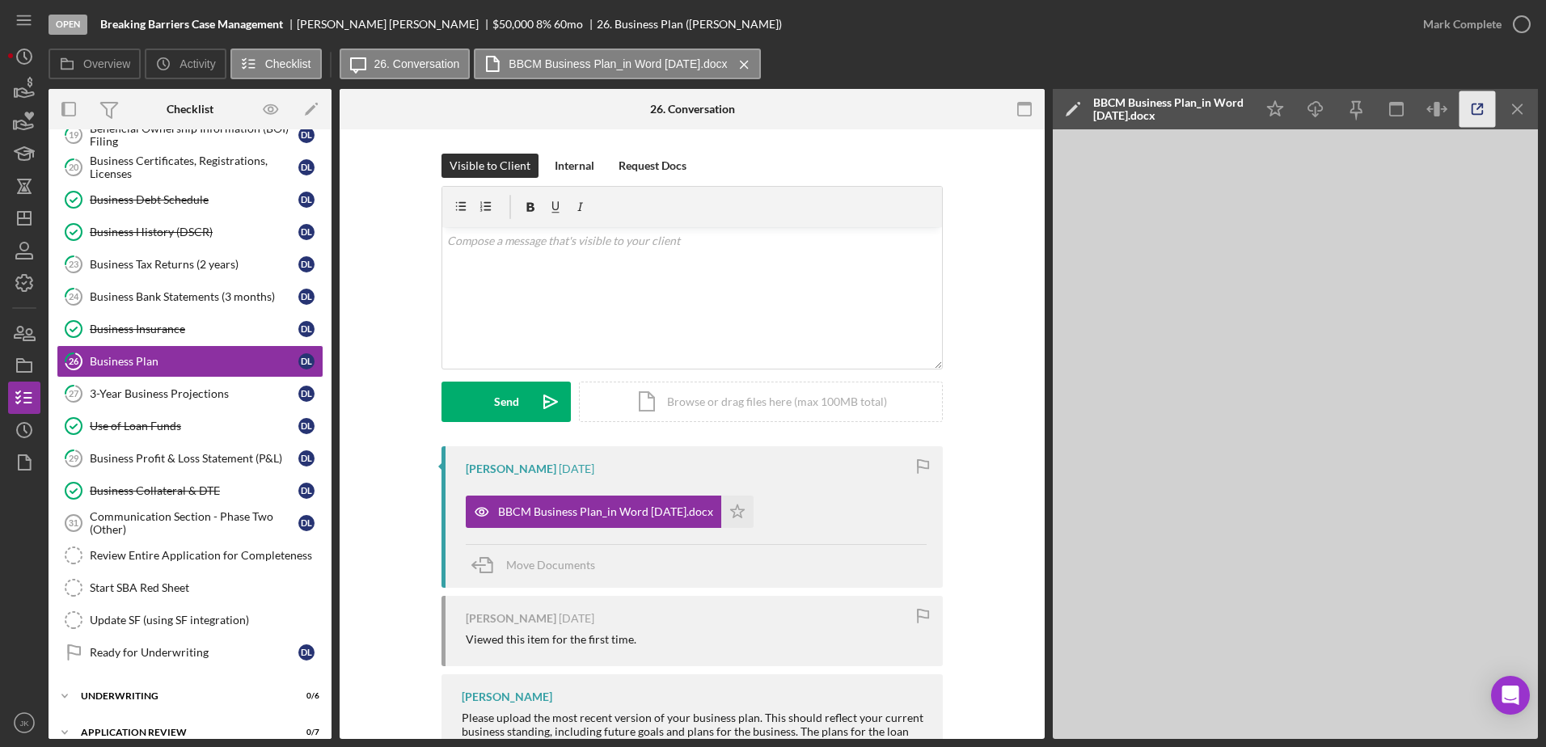
click at [1469, 105] on icon "button" at bounding box center [1477, 109] width 36 height 36
click at [23, 214] on icon "Icon/Dashboard" at bounding box center [24, 218] width 40 height 40
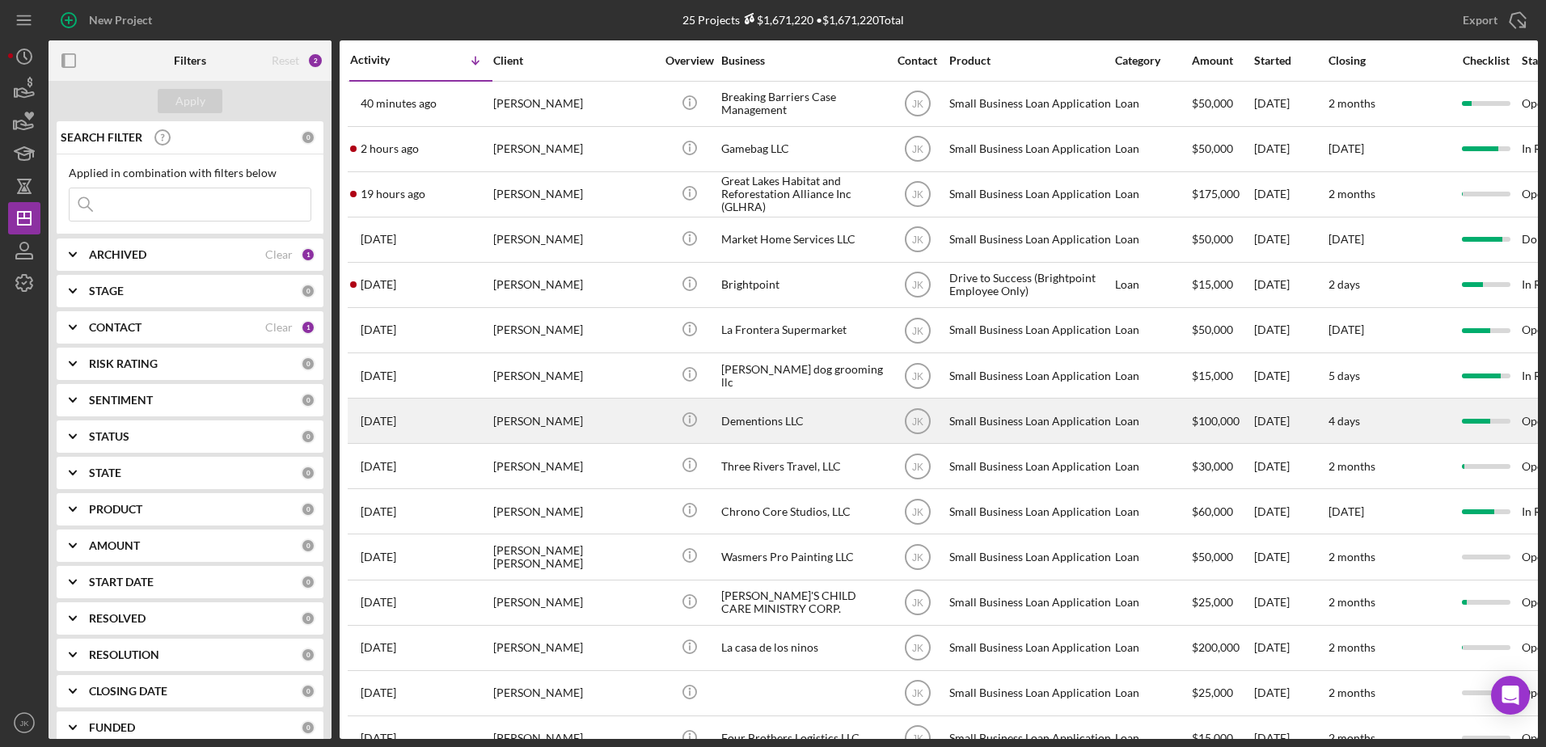
click at [589, 420] on div "Dorien Bradley" at bounding box center [574, 420] width 162 height 43
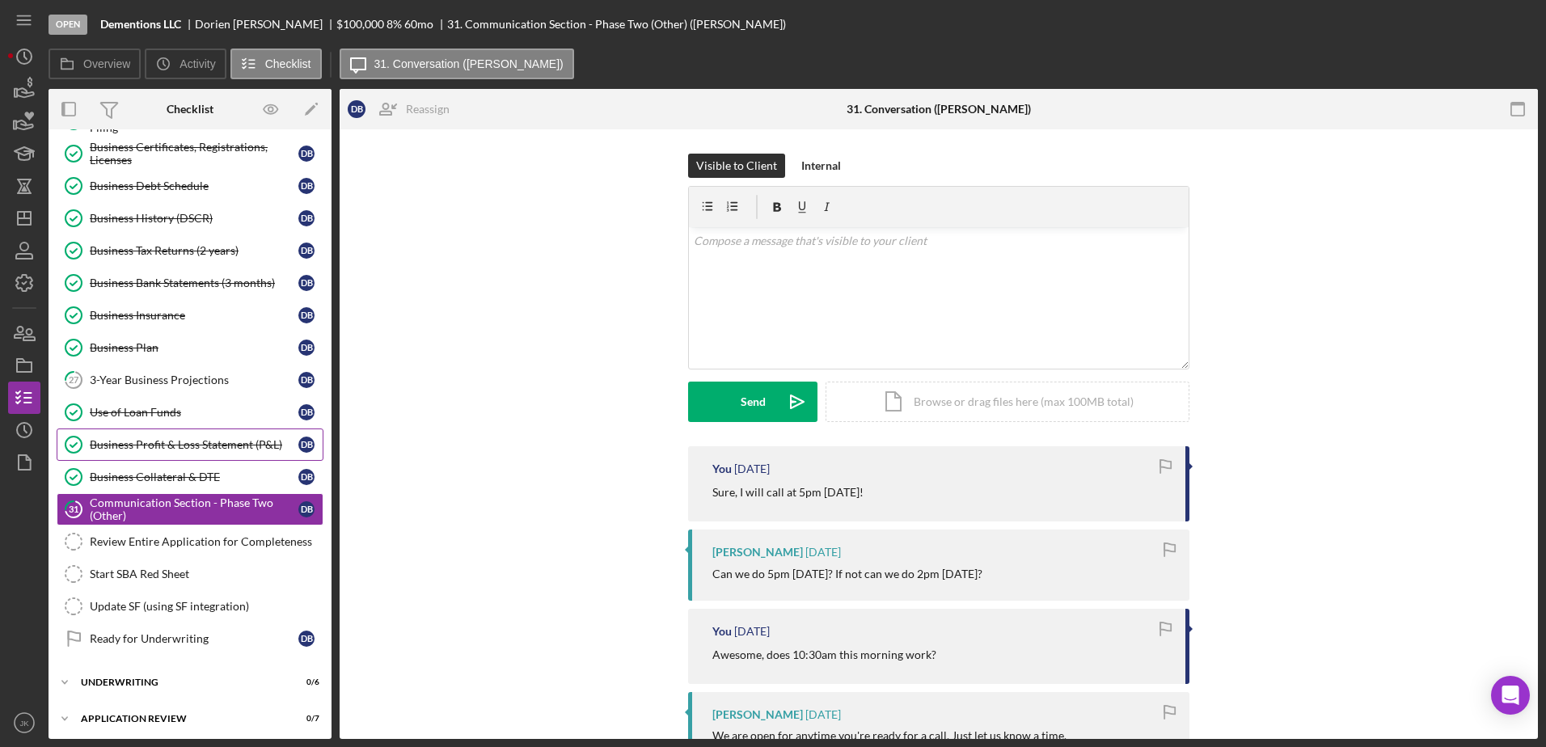
scroll to position [630, 0]
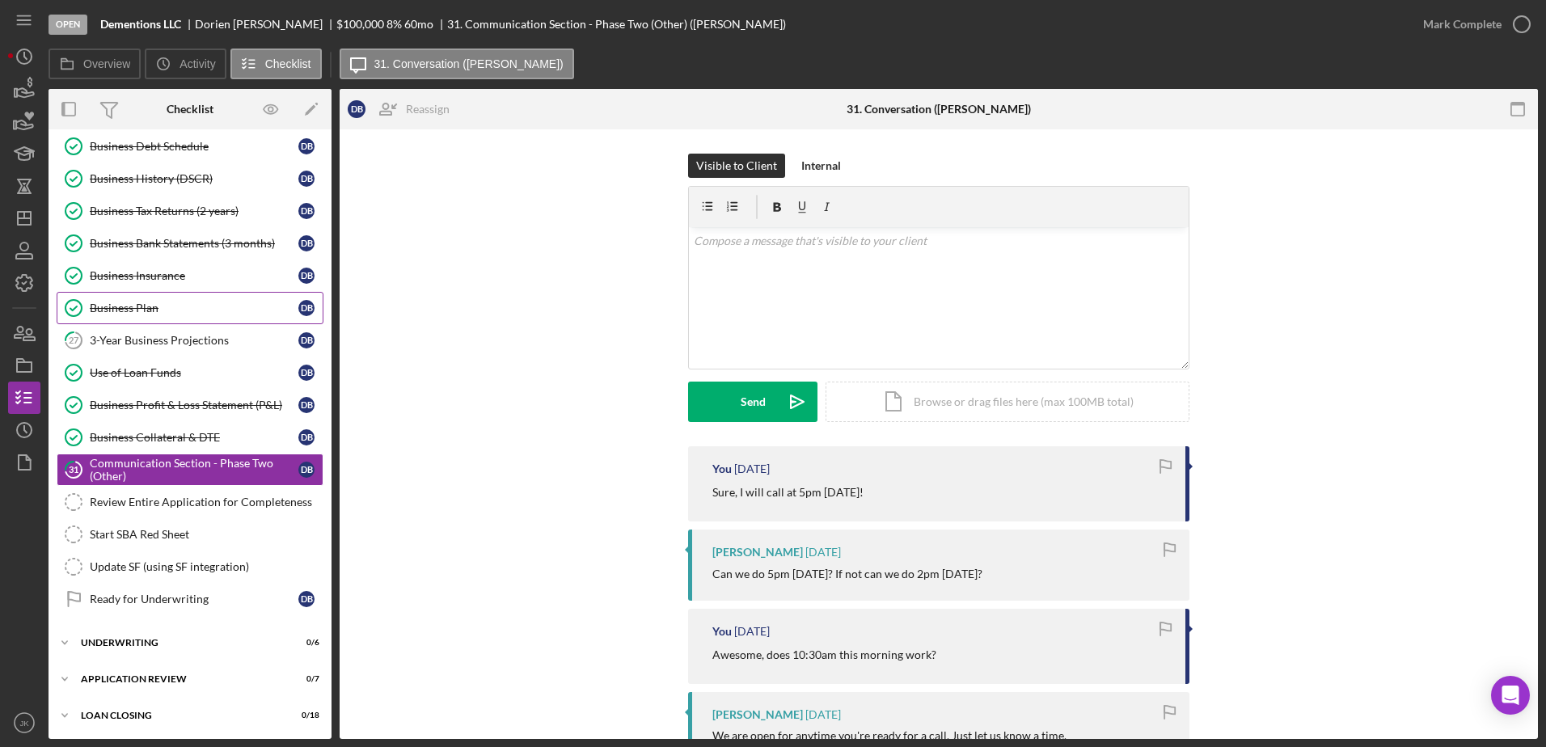
click at [188, 309] on div "Business Plan" at bounding box center [194, 308] width 209 height 13
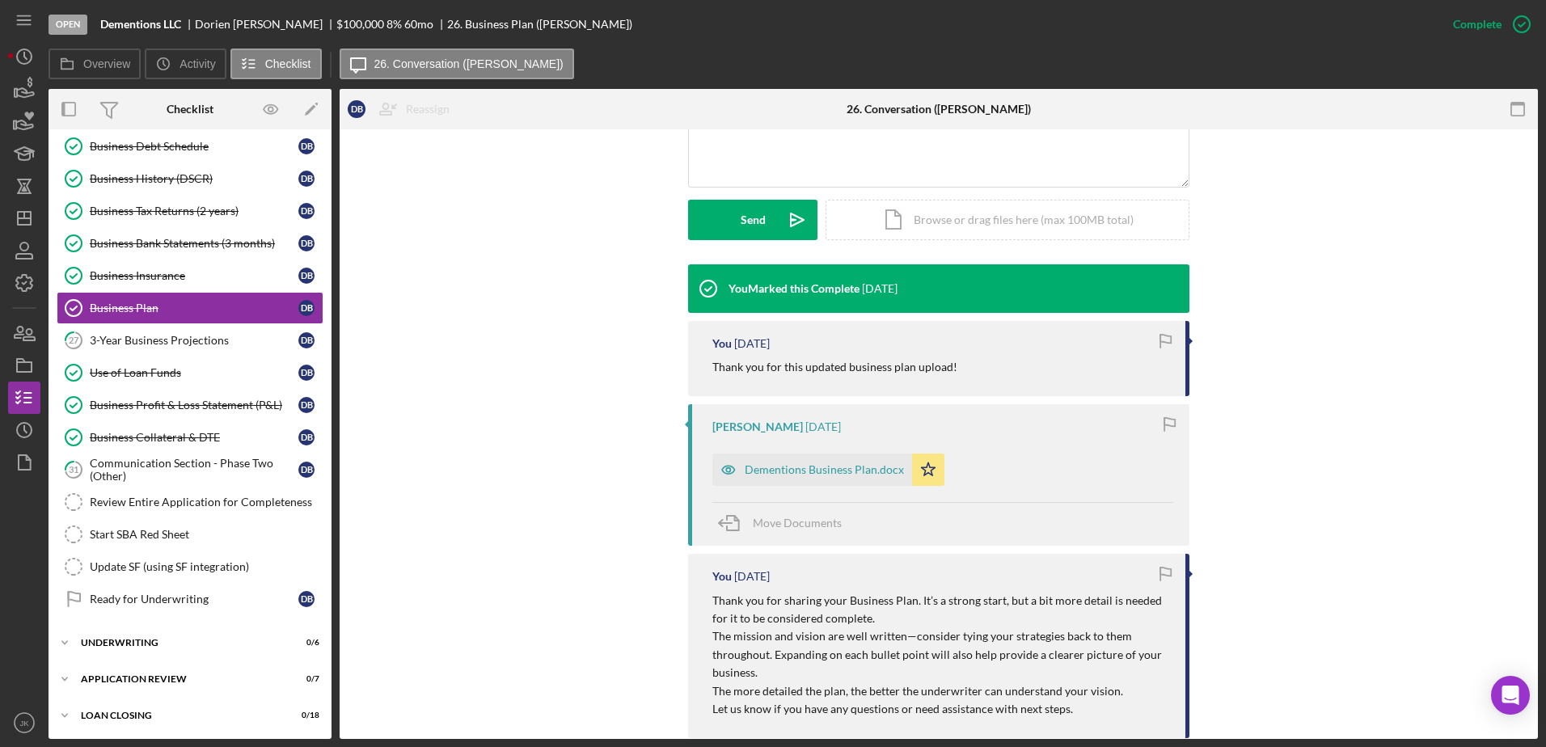
scroll to position [808, 0]
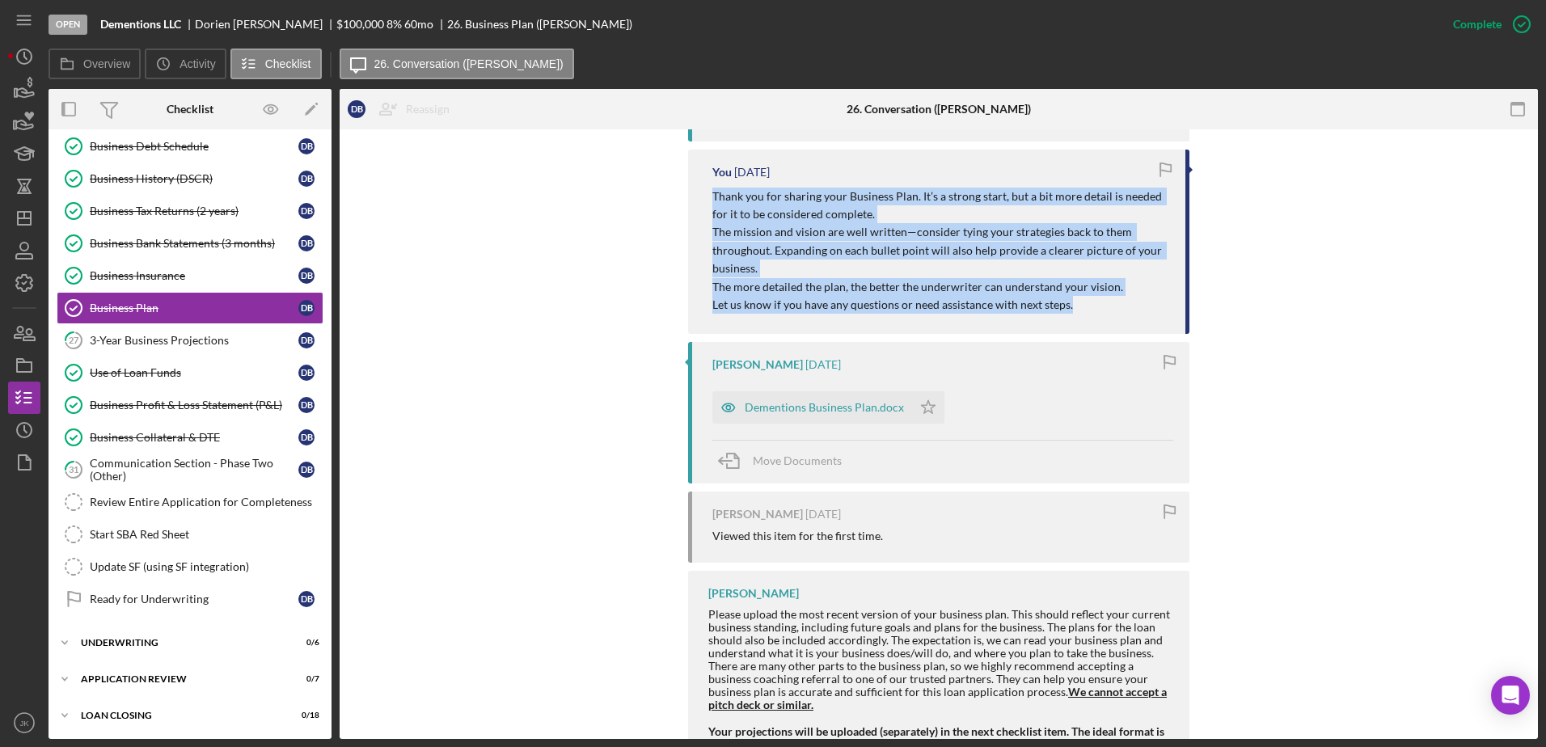
drag, startPoint x: 1094, startPoint y: 306, endPoint x: 704, endPoint y: 204, distance: 403.5
click at [704, 204] on div "You 2 months ago Thank you for sharing your Business Plan. It’s a strong start,…" at bounding box center [938, 242] width 501 height 184
drag, startPoint x: 704, startPoint y: 204, endPoint x: 769, endPoint y: 214, distance: 65.5
copy div "Thank you for sharing your Business Plan. It’s a strong start, but a bit more d…"
click at [623, 251] on div "You Marked this Complete 1 month ago You 1 month ago Thank you for this updated…" at bounding box center [938, 404] width 1149 height 1088
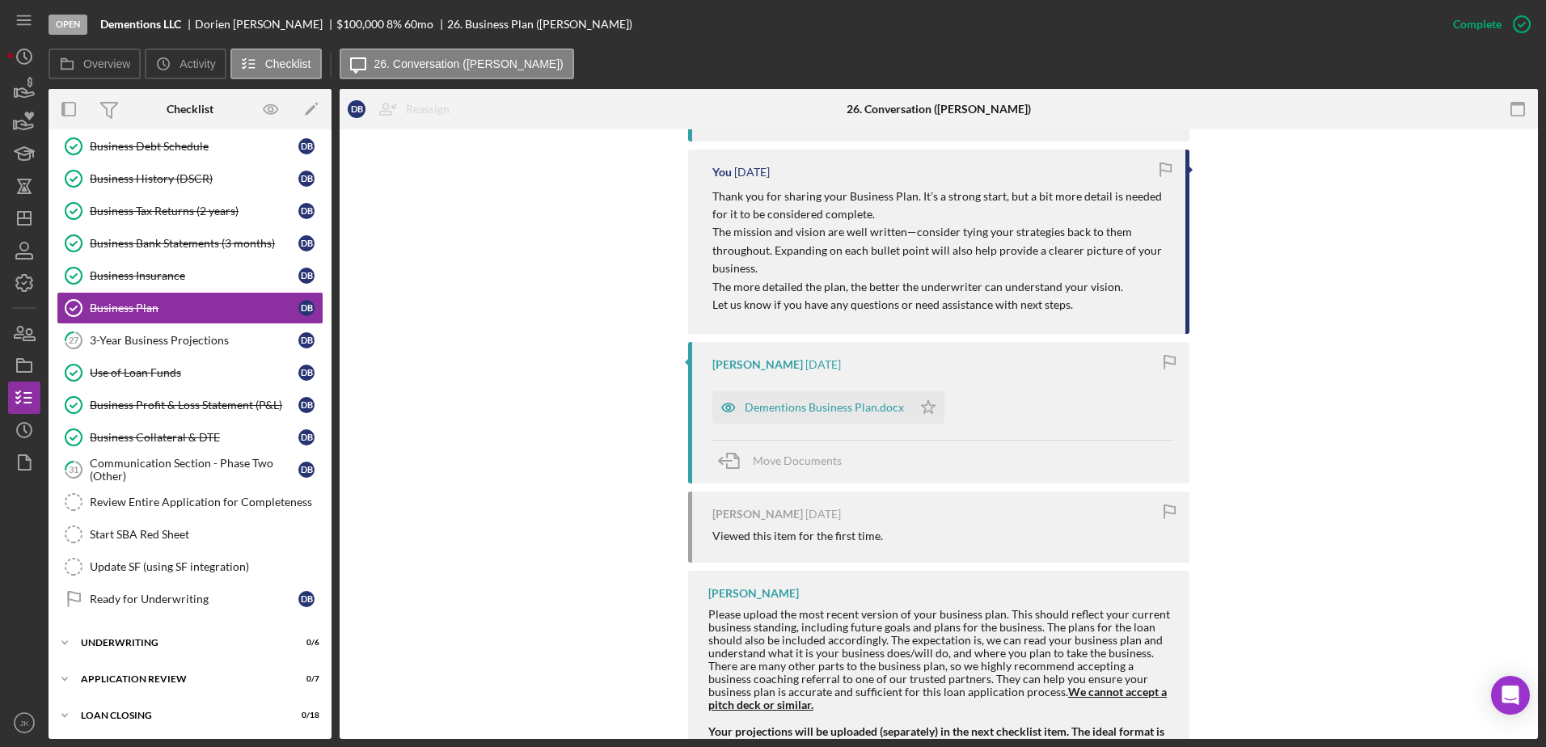
scroll to position [485, 0]
